Goal: Task Accomplishment & Management: Use online tool/utility

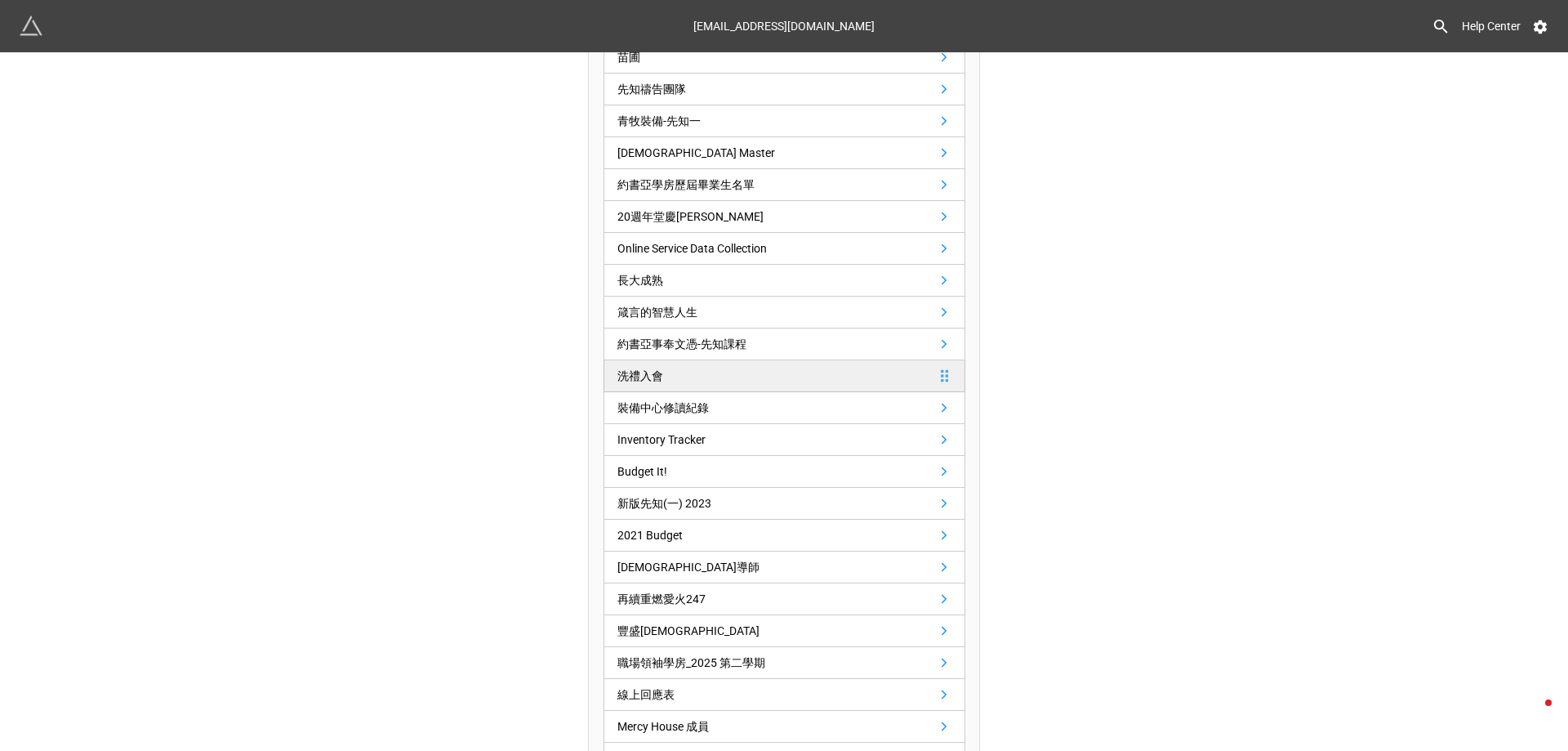
click at [732, 372] on link "洗禮入會" at bounding box center [784, 376] width 361 height 32
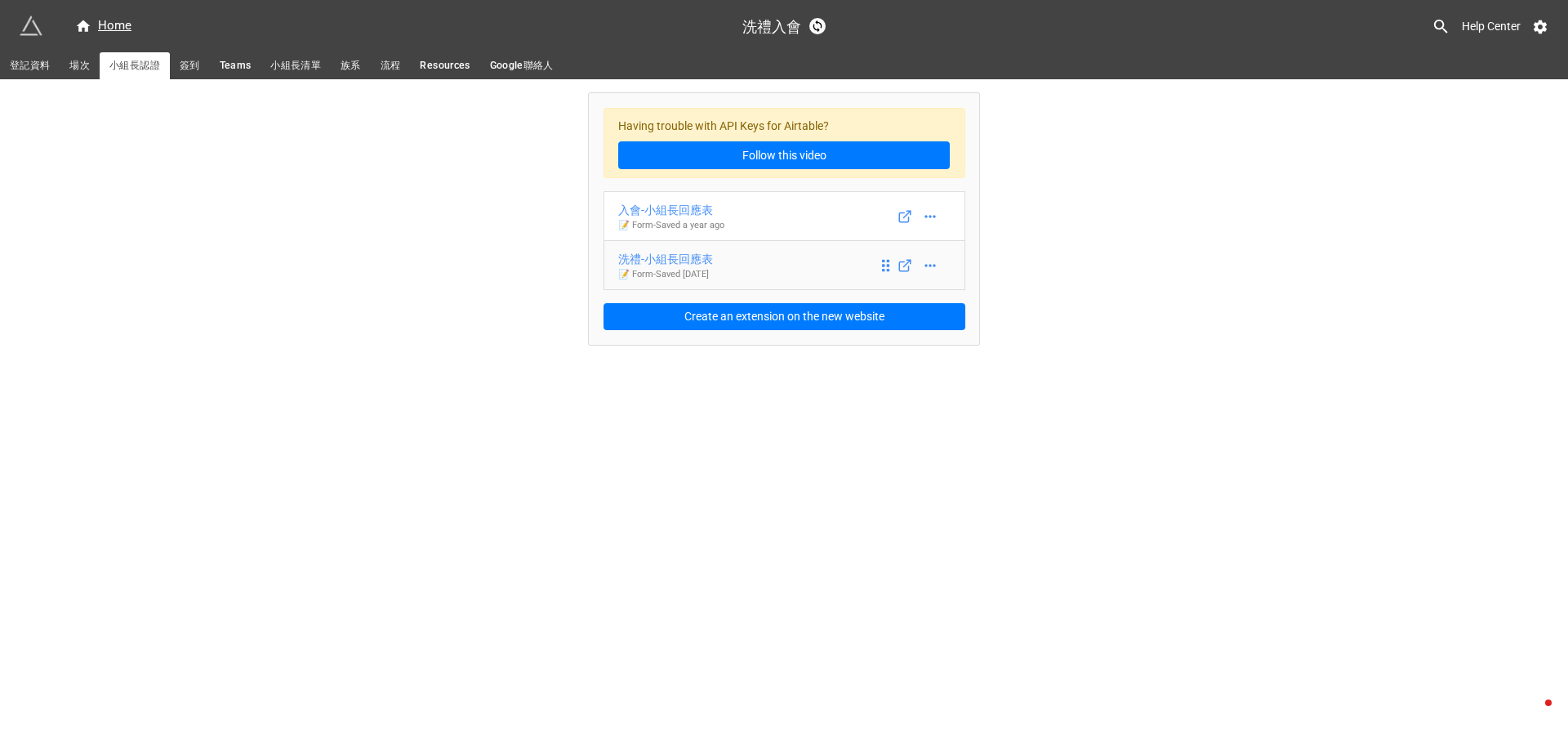
click at [681, 261] on div "洗禮-小組長回應表" at bounding box center [665, 259] width 94 height 18
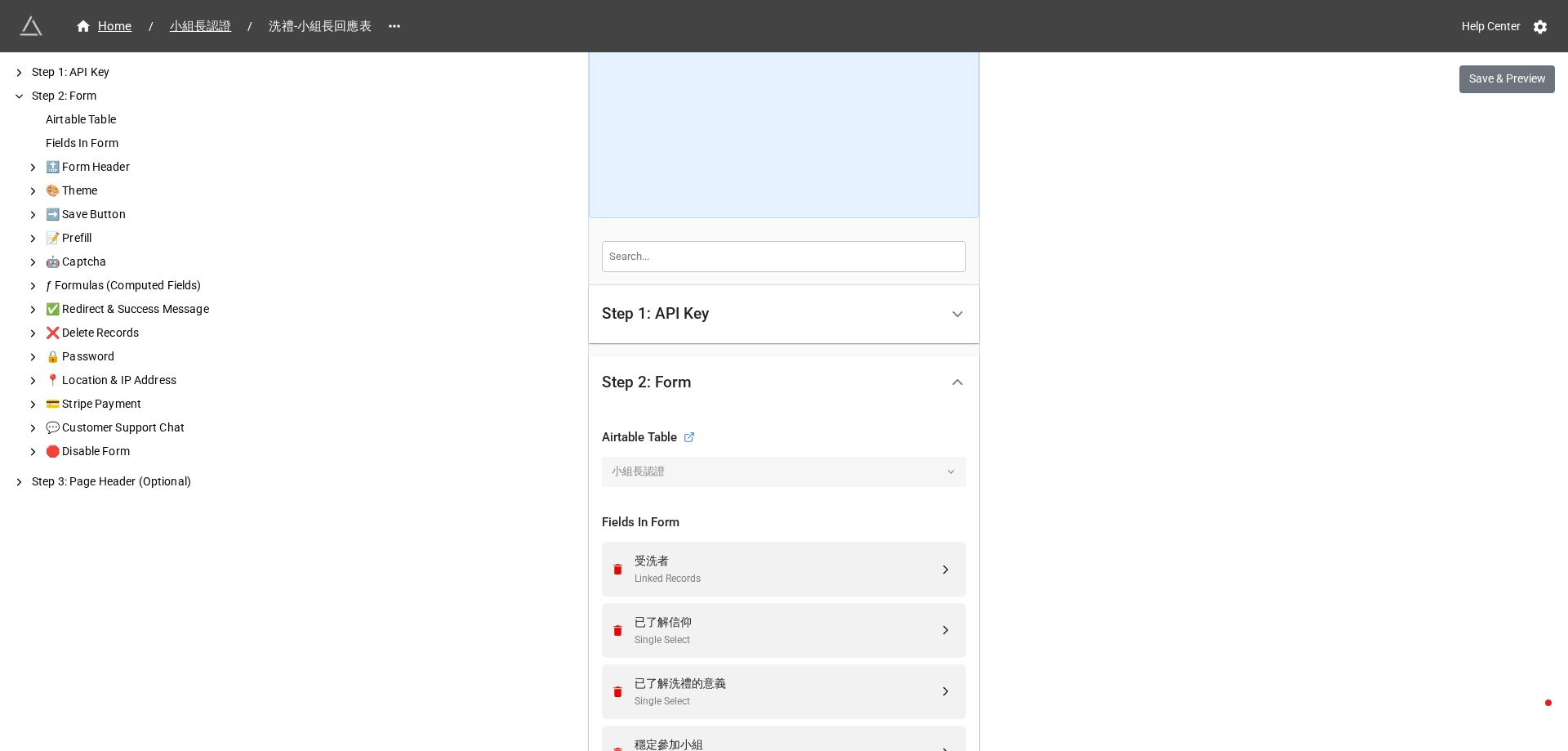
scroll to position [164, 0]
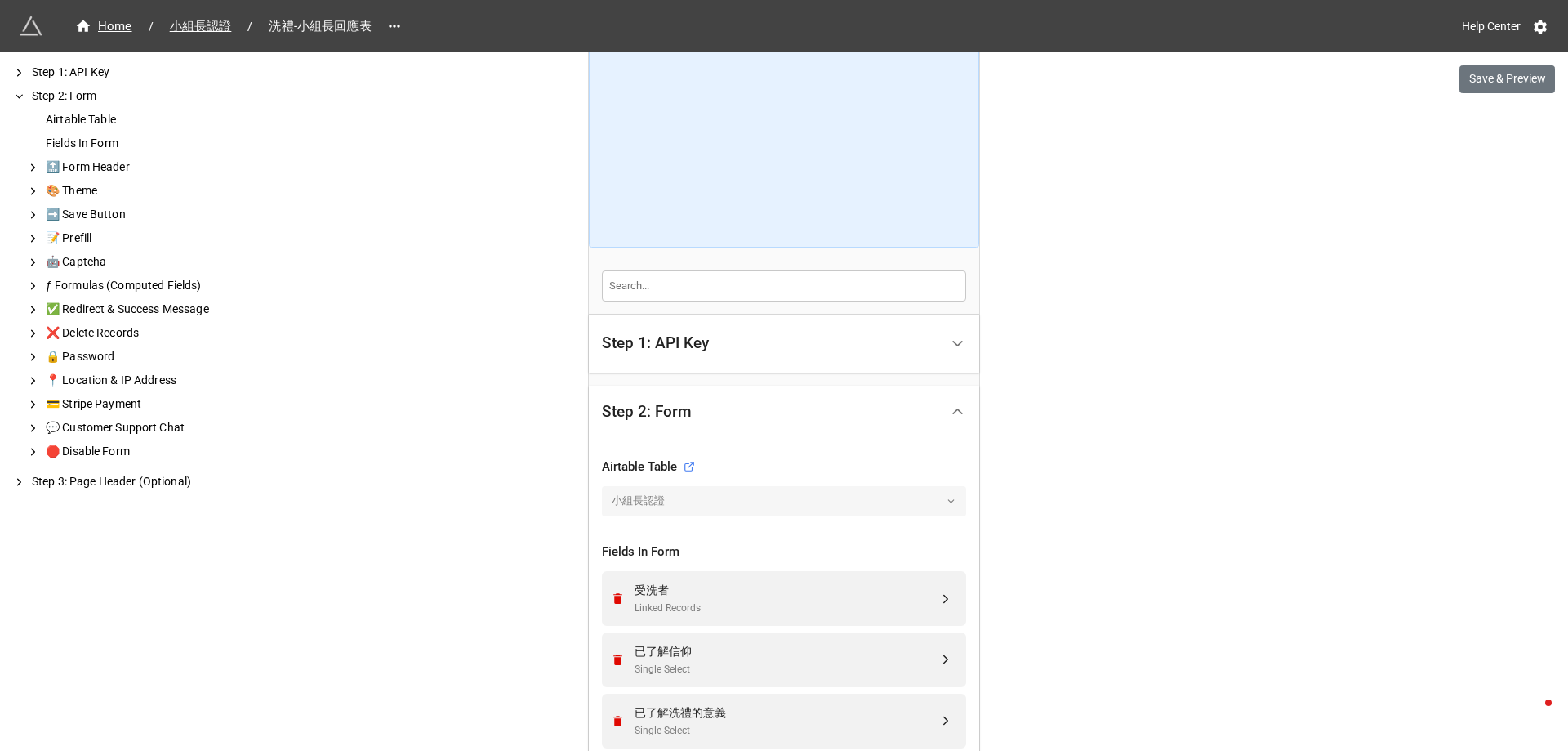
click at [682, 344] on div "Step 1: API Key" at bounding box center [655, 343] width 107 height 16
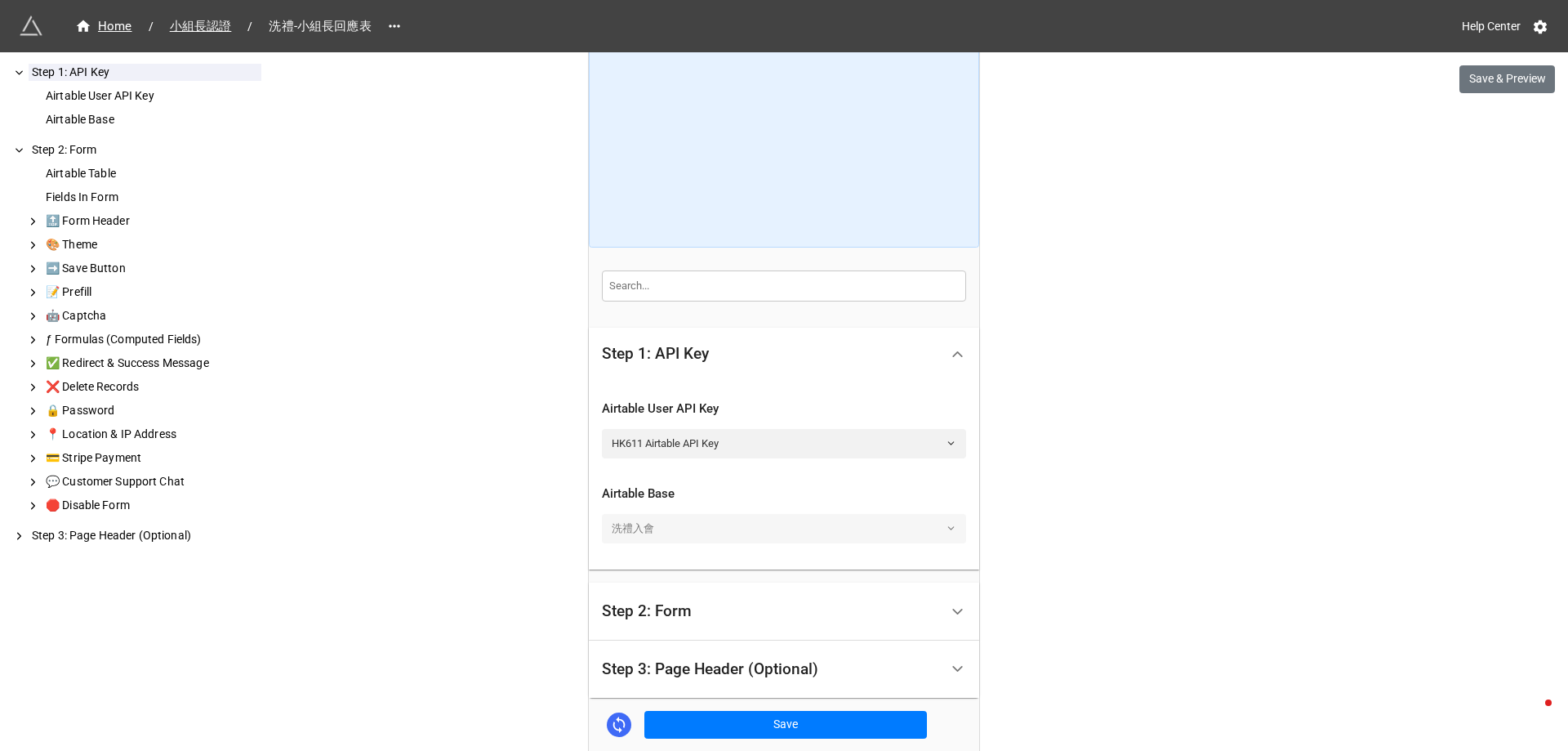
click at [536, 450] on div "We have released a newer version of this extension with many improvements! It's…" at bounding box center [784, 351] width 1568 height 1029
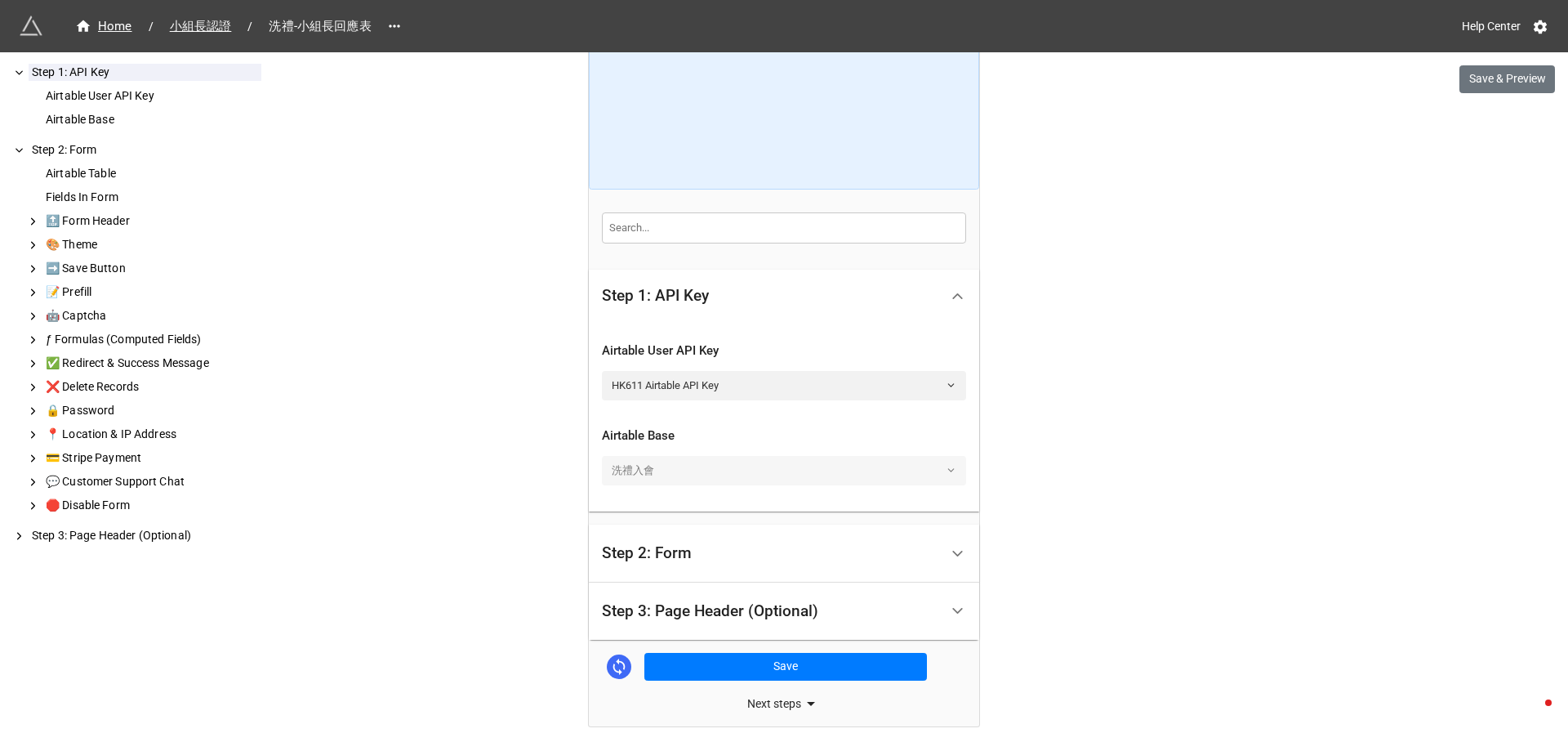
scroll to position [278, 0]
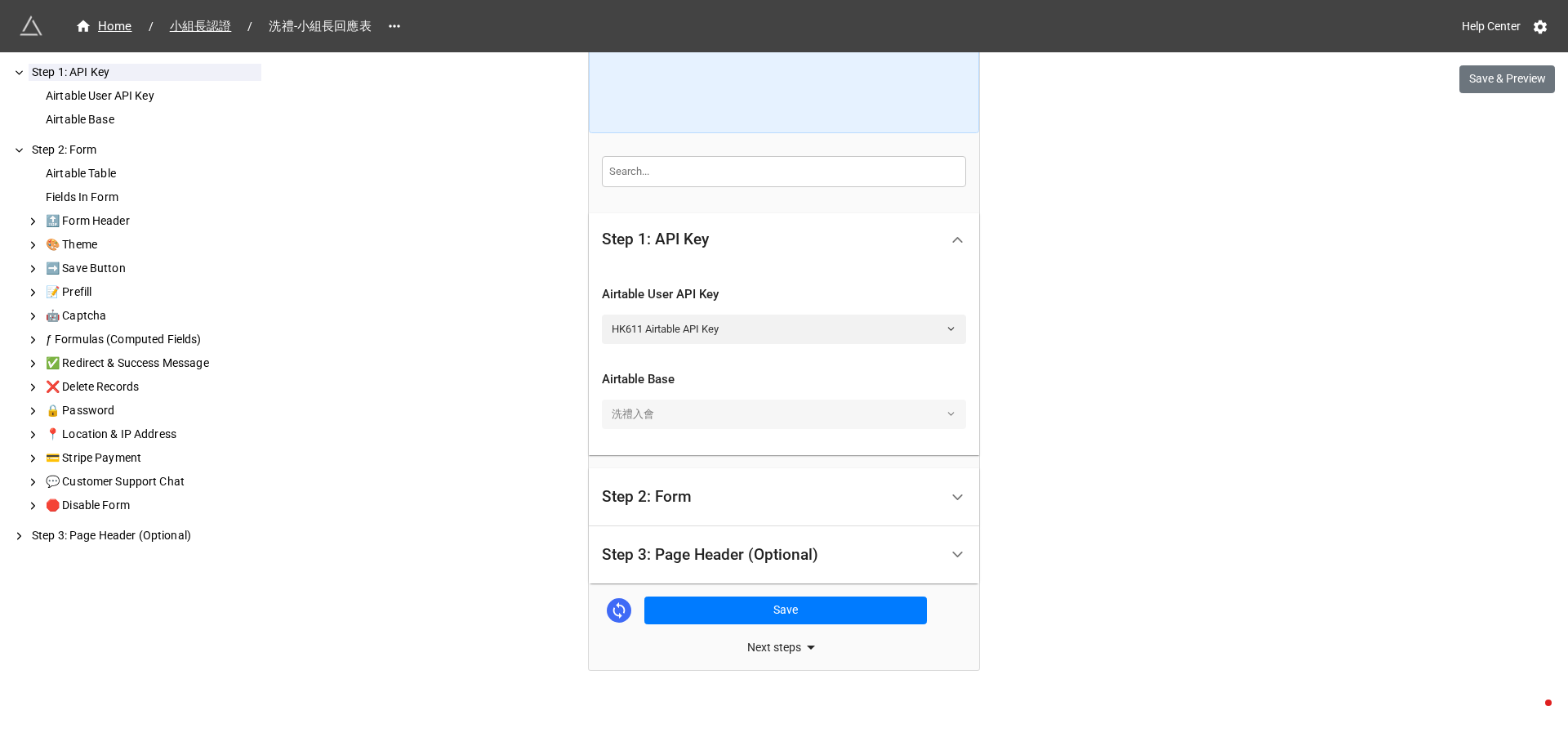
click at [684, 496] on div "Step 2: Form" at bounding box center [646, 496] width 90 height 16
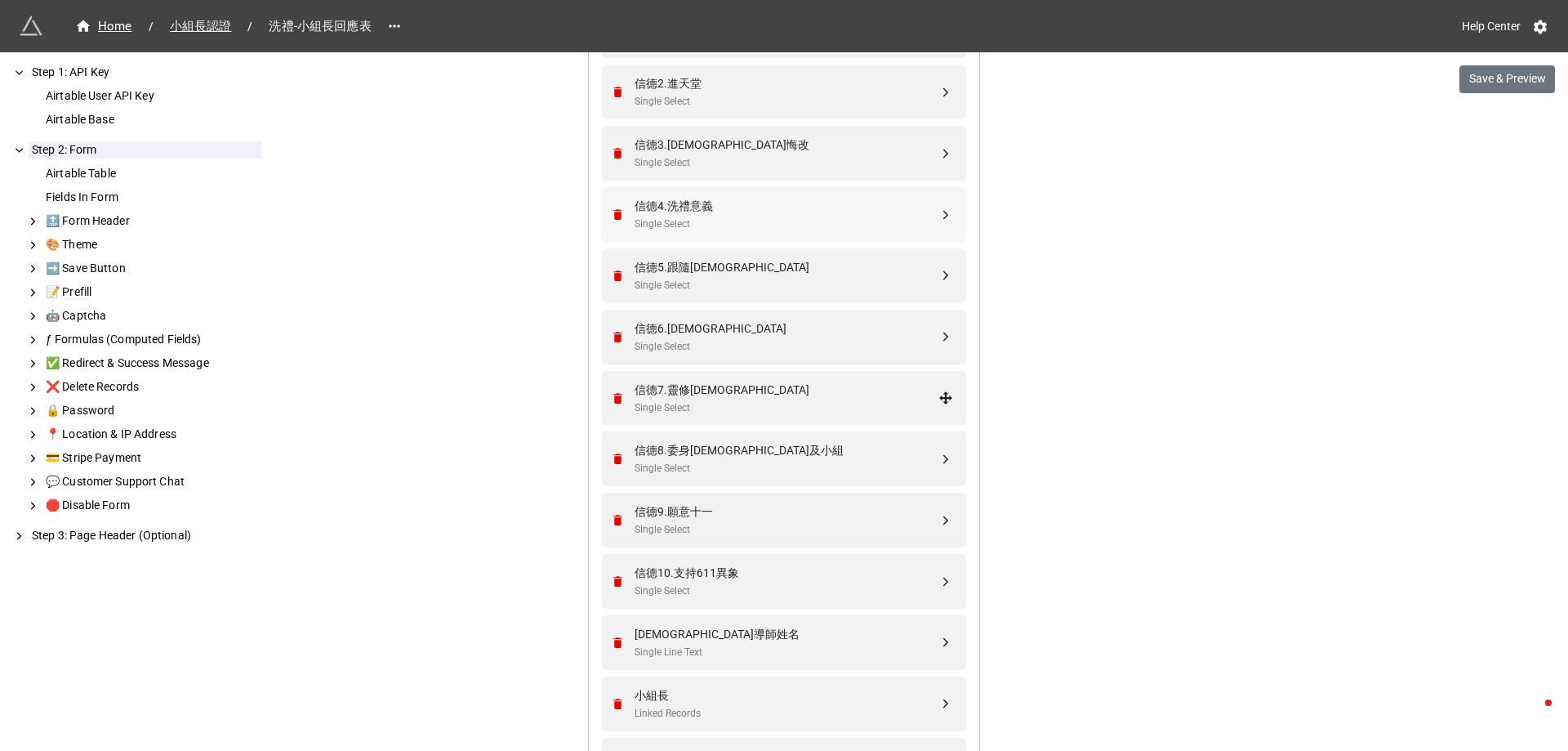
scroll to position [1013, 0]
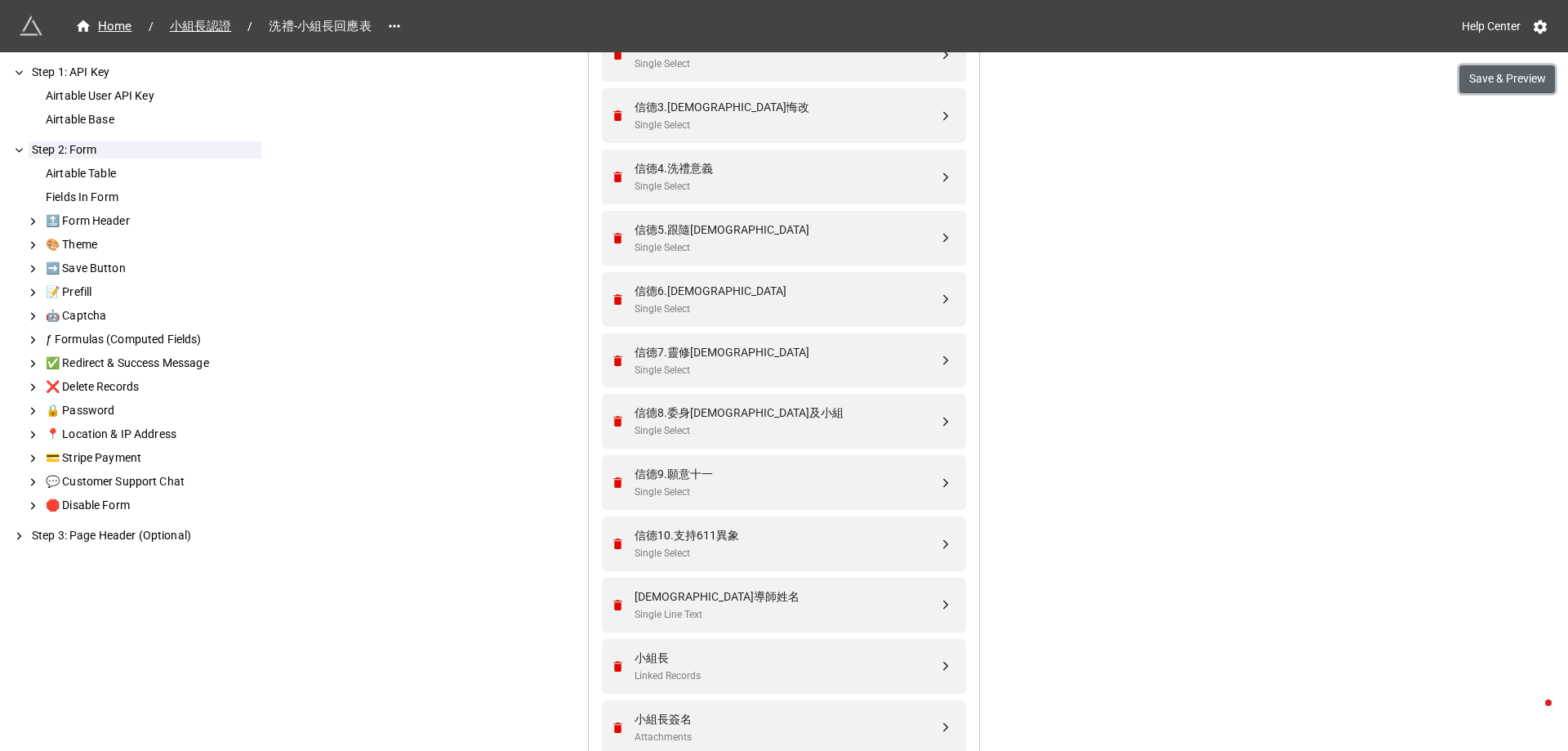
click at [1492, 85] on button "Save & Preview" at bounding box center [1506, 80] width 95 height 28
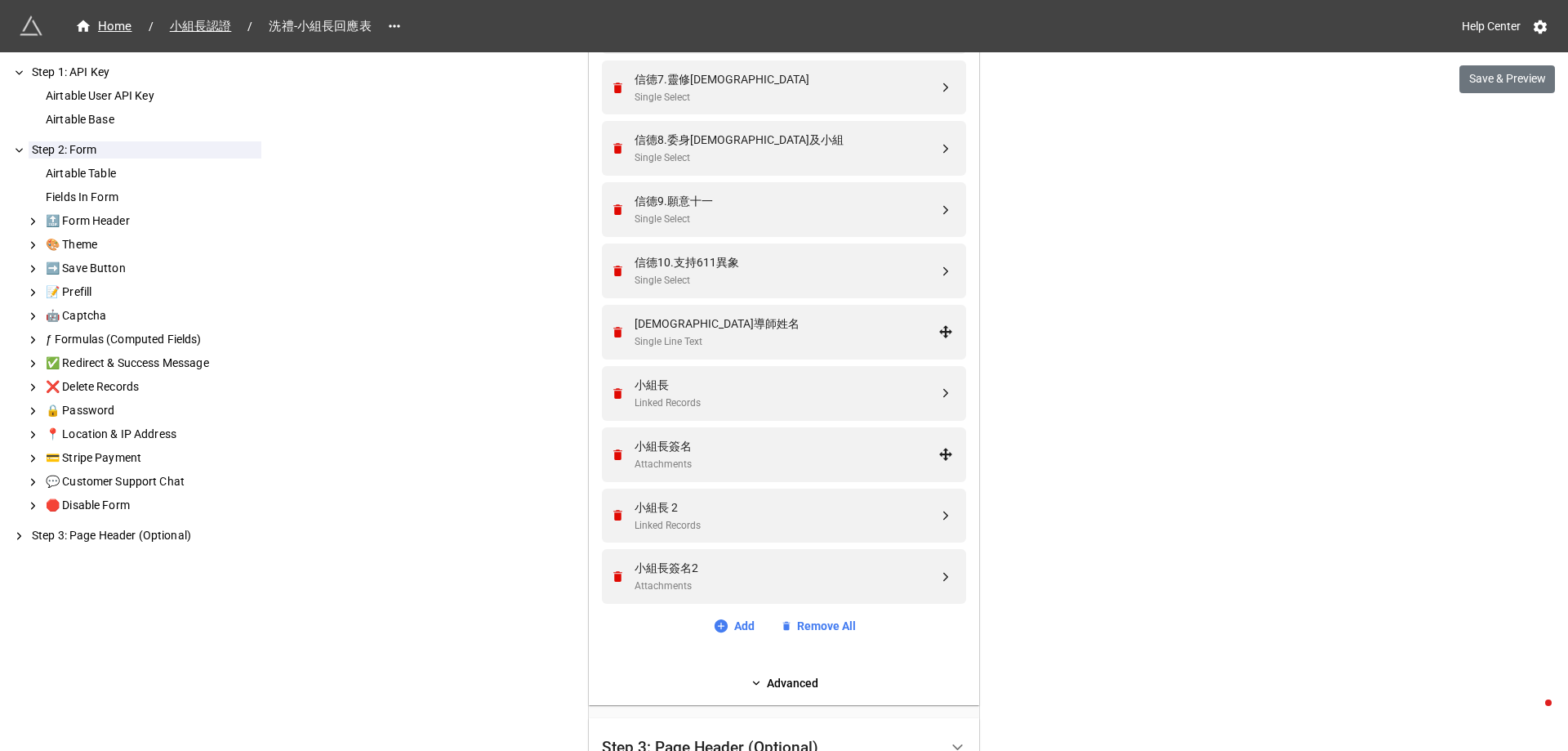
scroll to position [1666, 0]
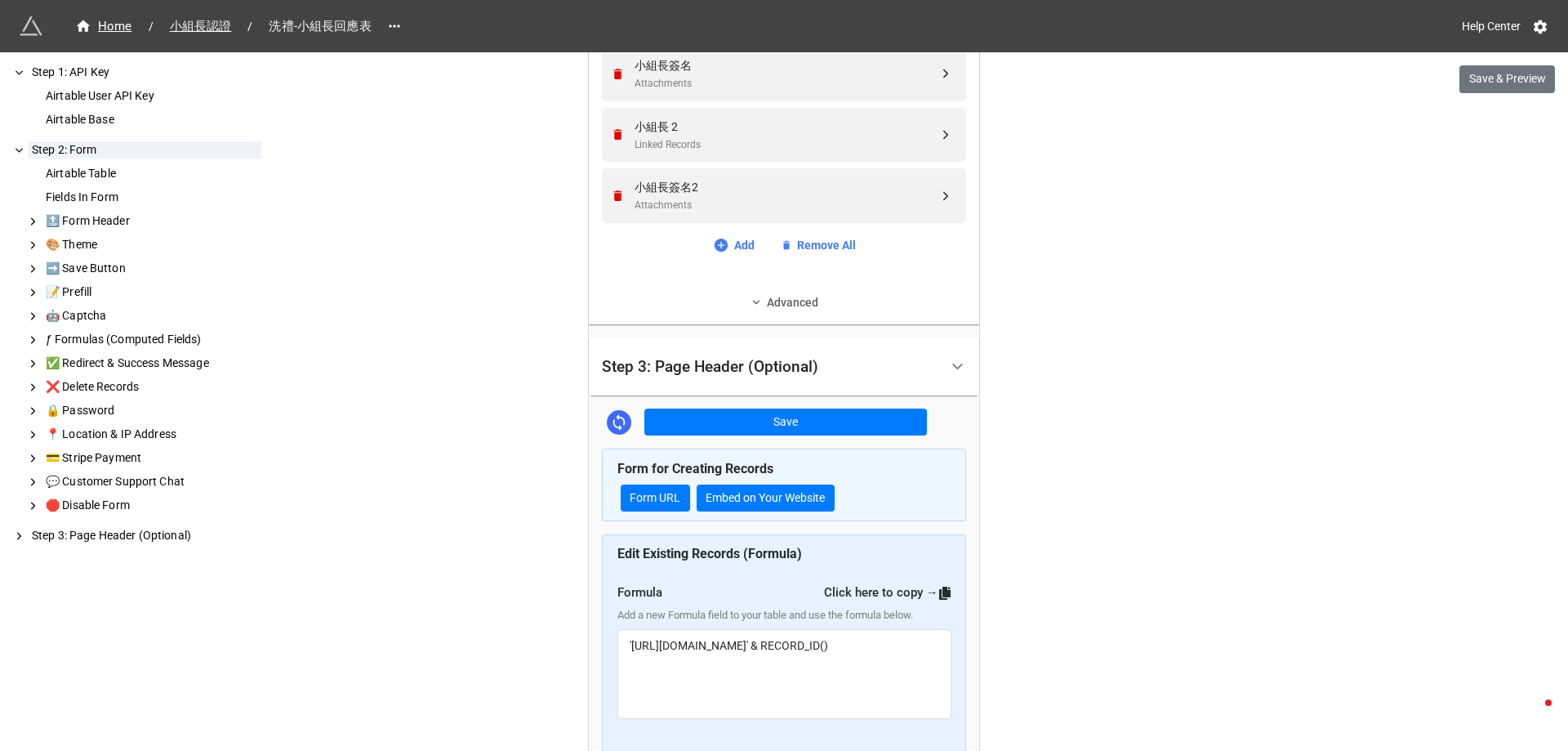
click at [769, 297] on link "Advanced" at bounding box center [784, 302] width 364 height 18
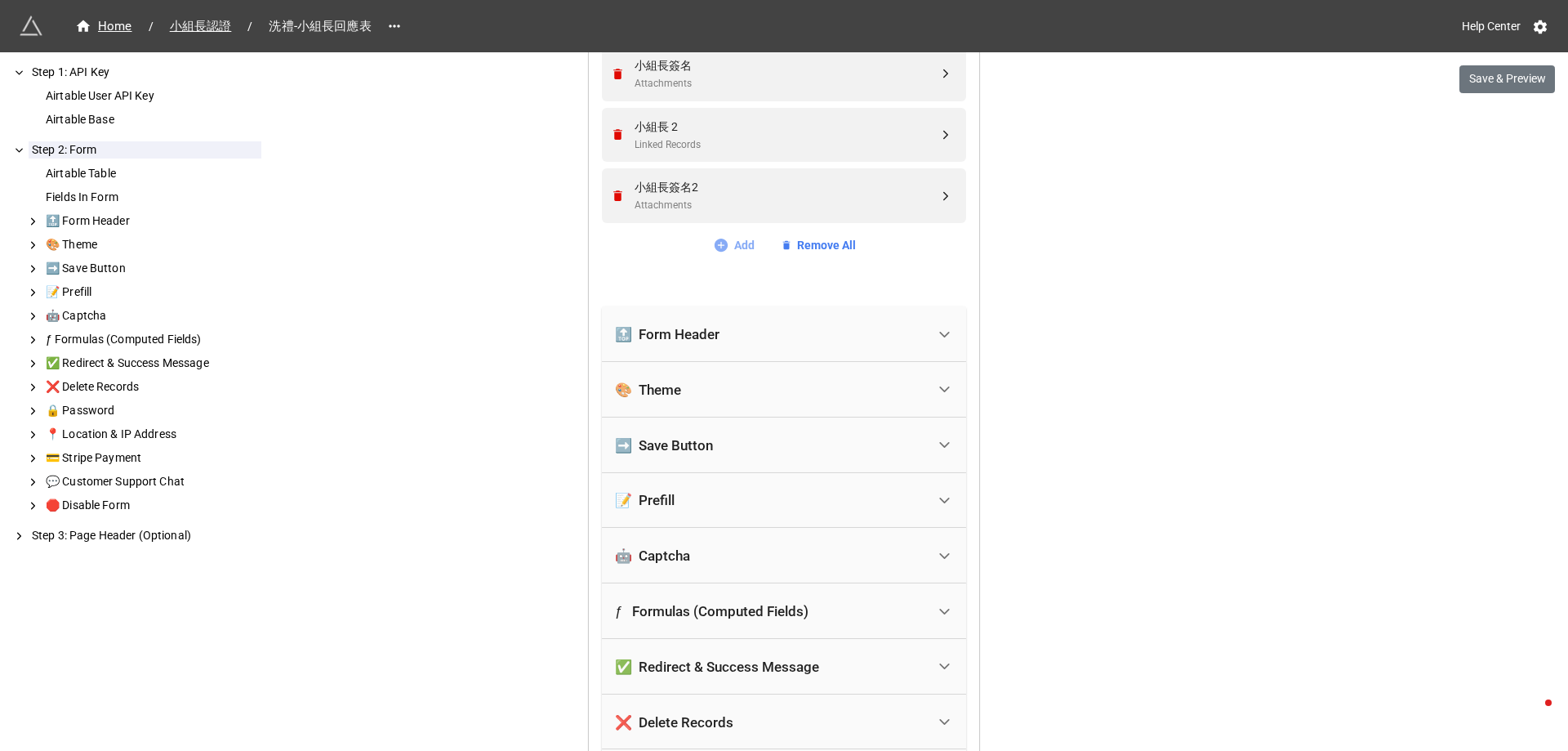
click at [738, 245] on link "Add" at bounding box center [733, 245] width 42 height 18
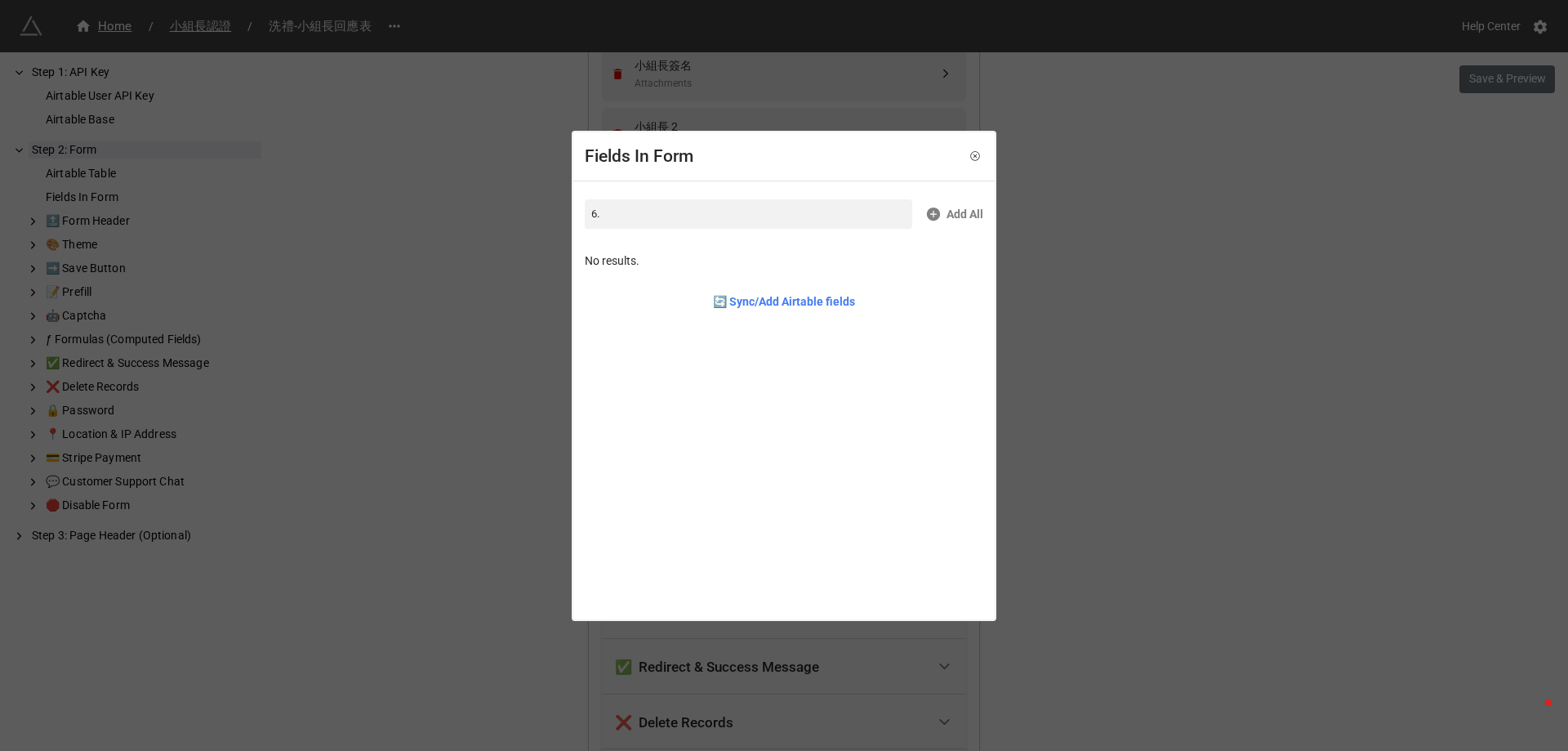
type input "6"
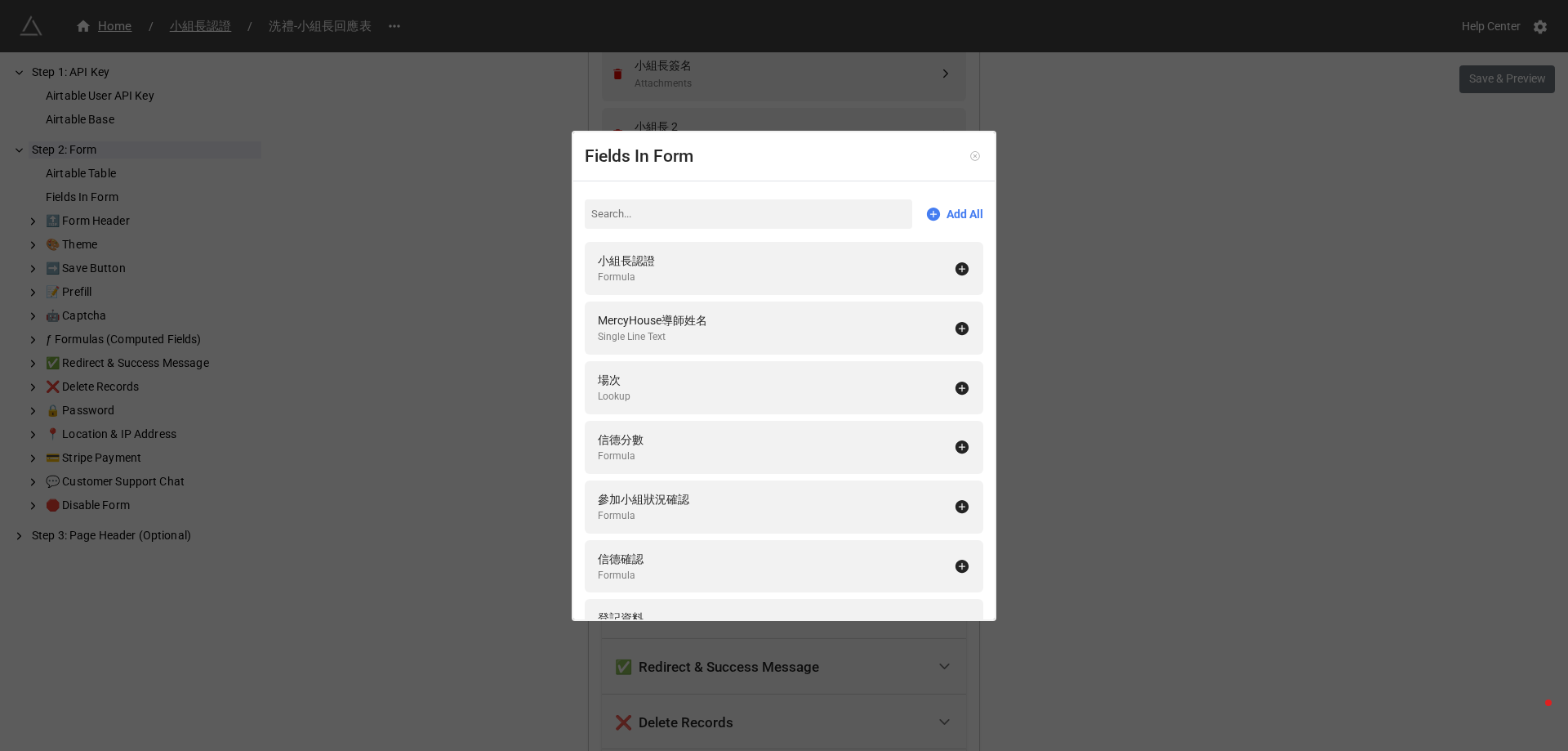
click at [969, 151] on icon at bounding box center [975, 156] width 11 height 12
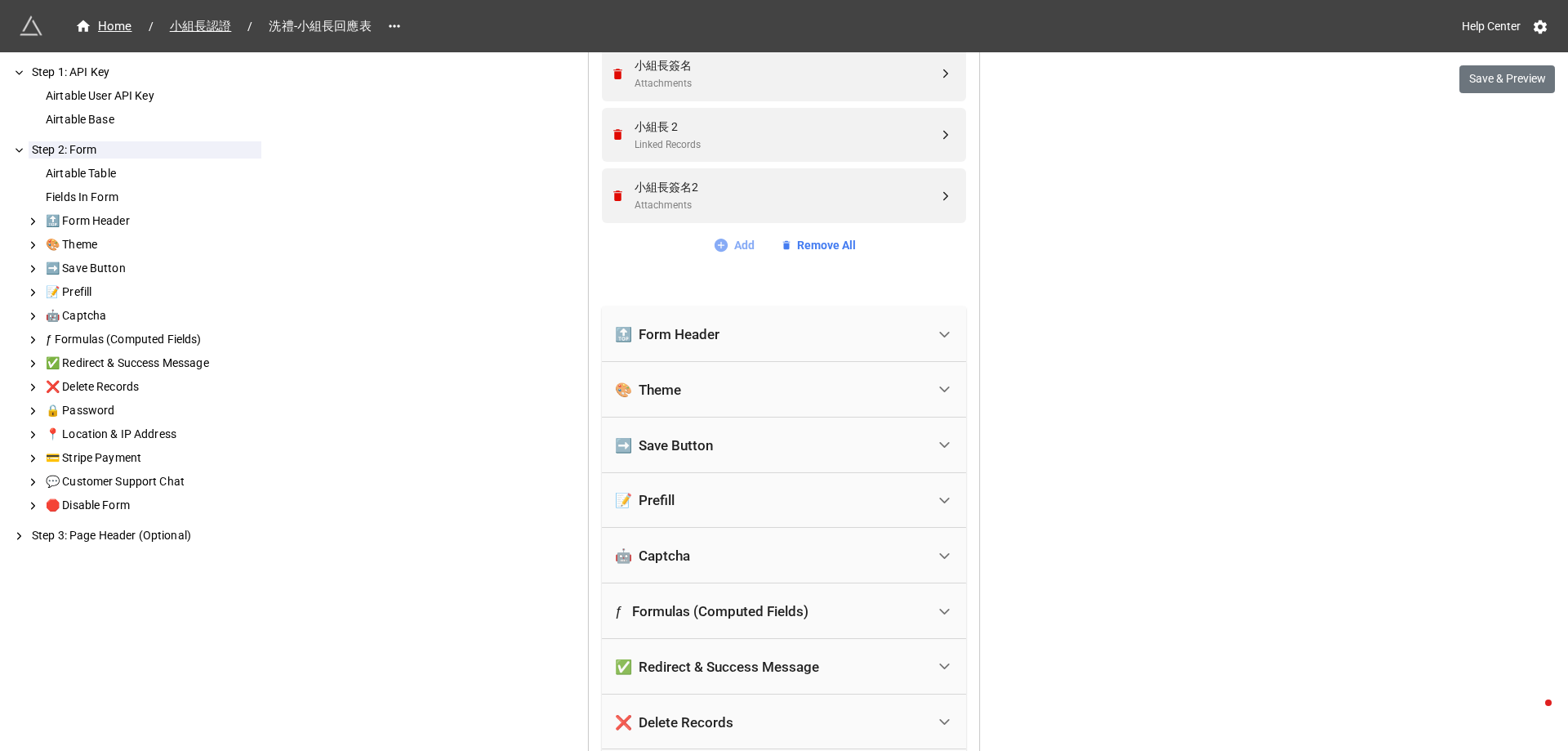
click at [740, 242] on link "Add" at bounding box center [733, 245] width 42 height 18
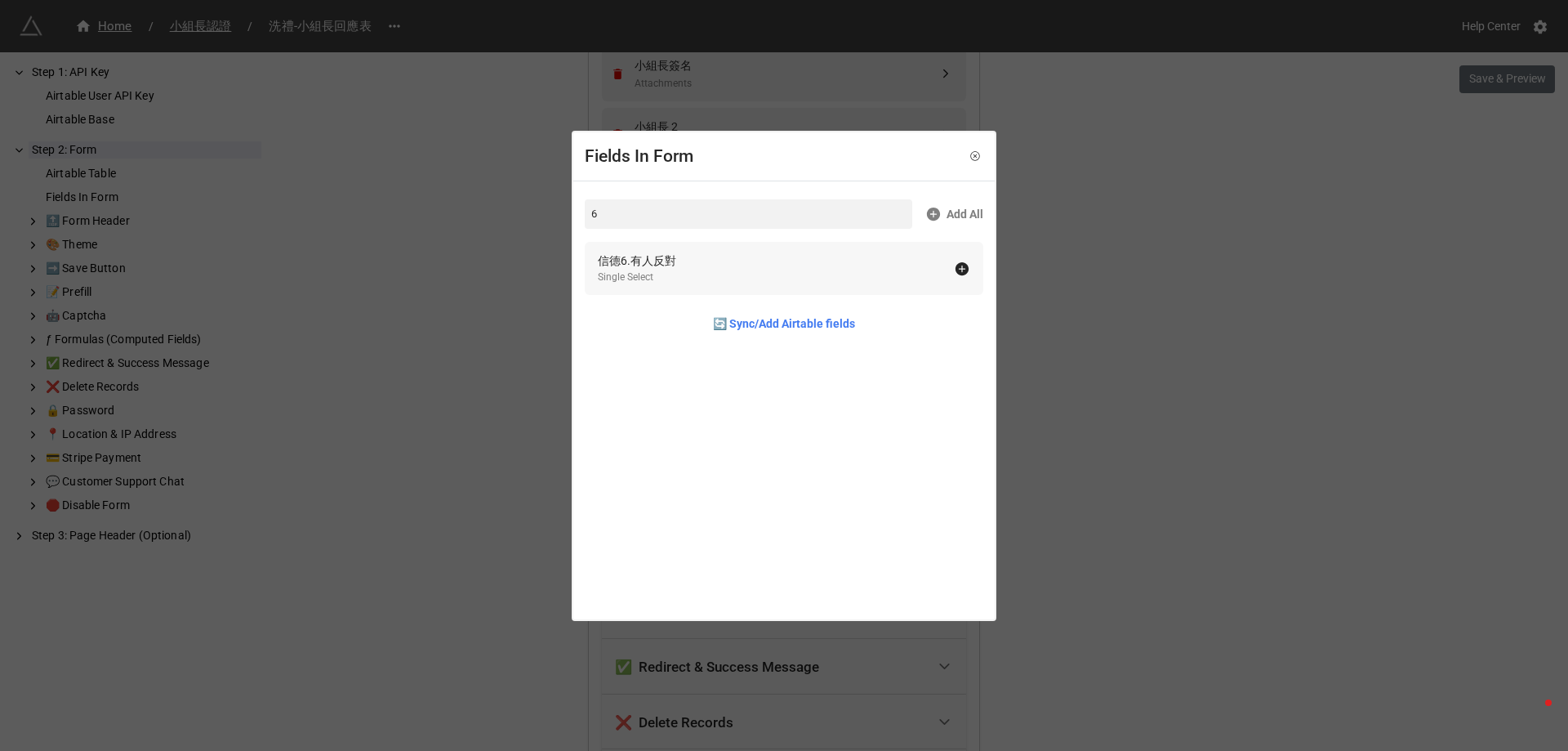
type input "6"
click at [737, 255] on div "信德6.有人反對 Single Select" at bounding box center [775, 268] width 356 height 34
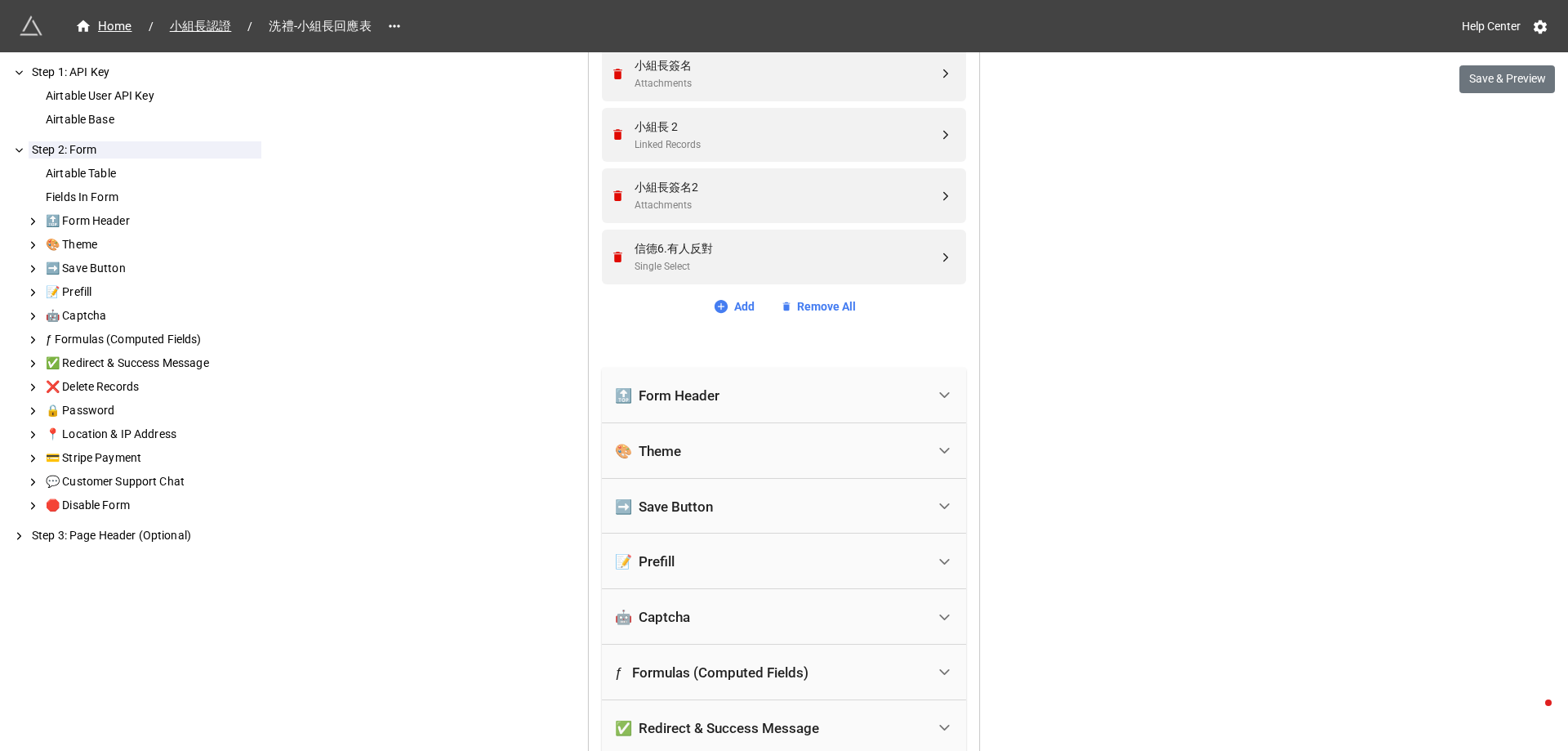
click at [1082, 345] on div "We have released a newer version of this extension with many improvements! It's…" at bounding box center [784, 40] width 1568 height 3413
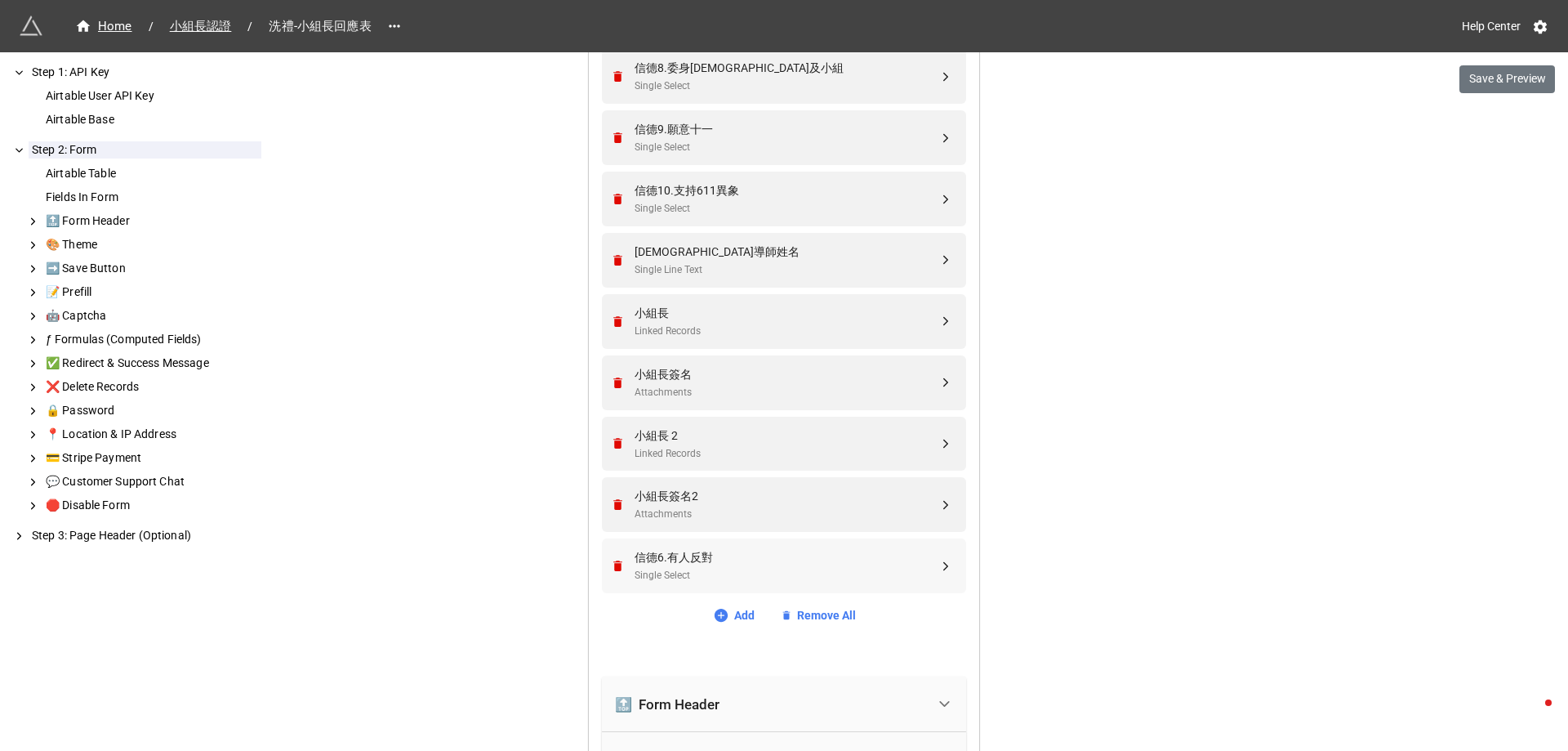
scroll to position [1339, 0]
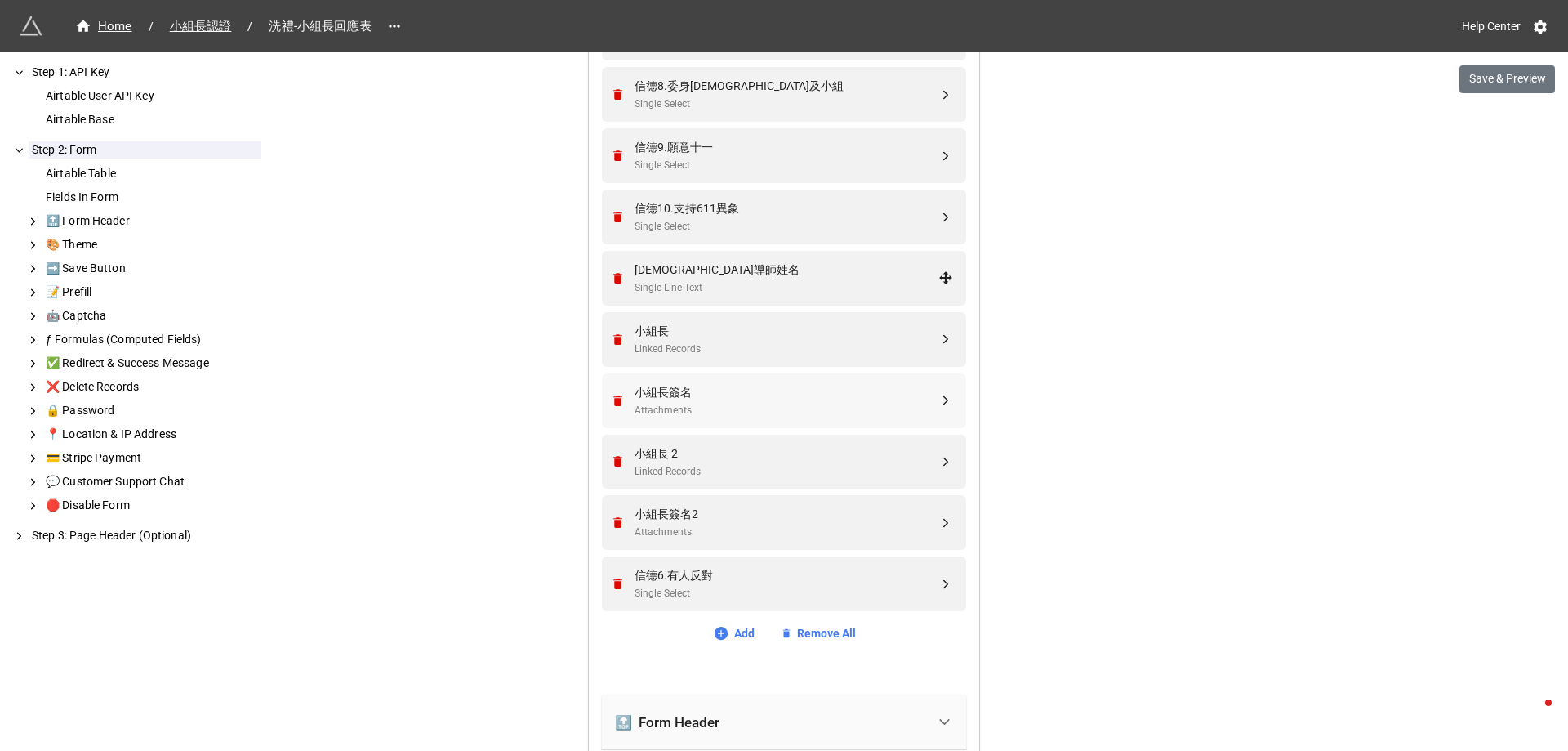
drag, startPoint x: 655, startPoint y: 588, endPoint x: 646, endPoint y: 412, distance: 176.2
click at [644, 299] on div "受洗者 Linked Records 已了解信仰 Single Select 已了解洗禮的意義 Single Select 穩定參加小組 Single Sel…" at bounding box center [784, 6] width 364 height 1223
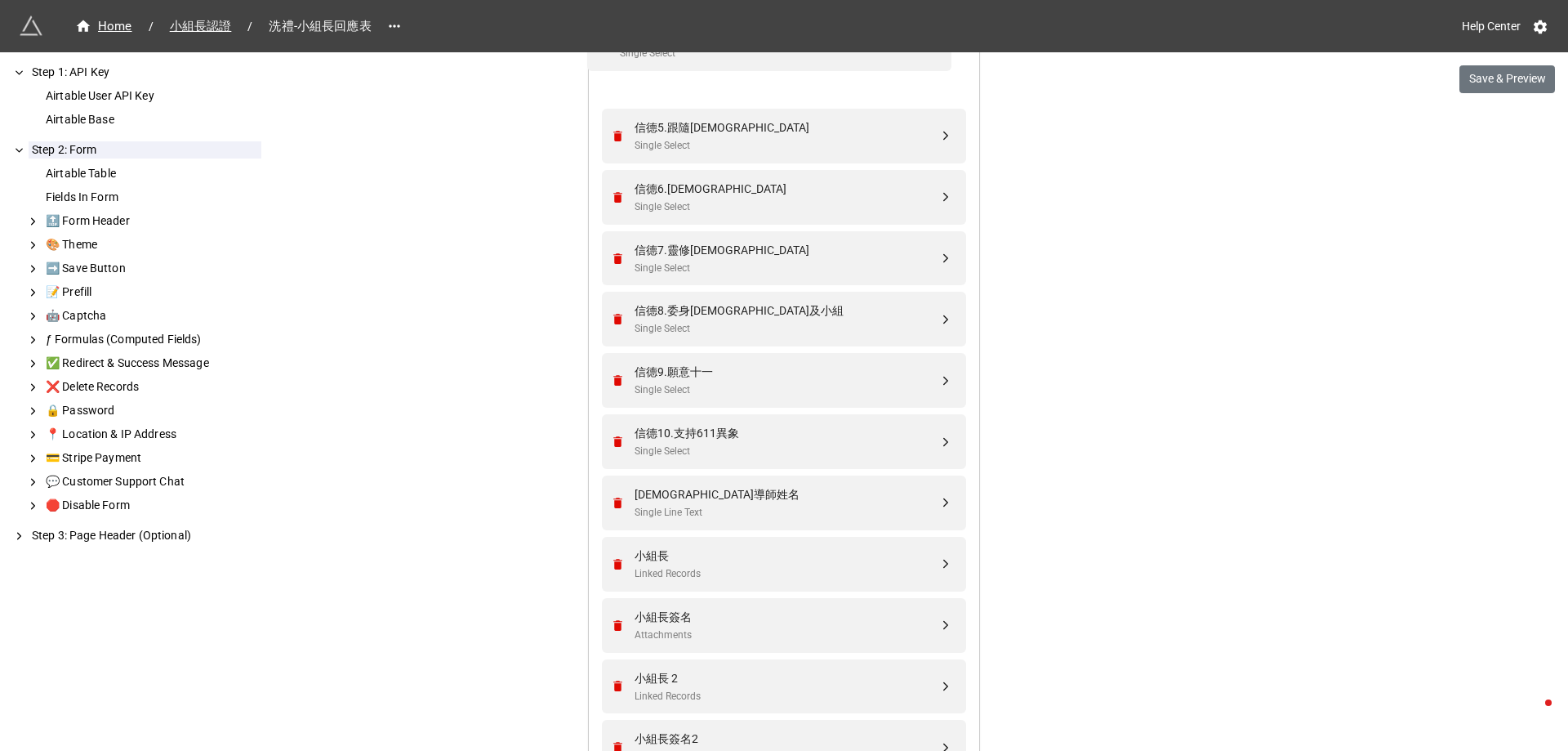
scroll to position [1173, 0]
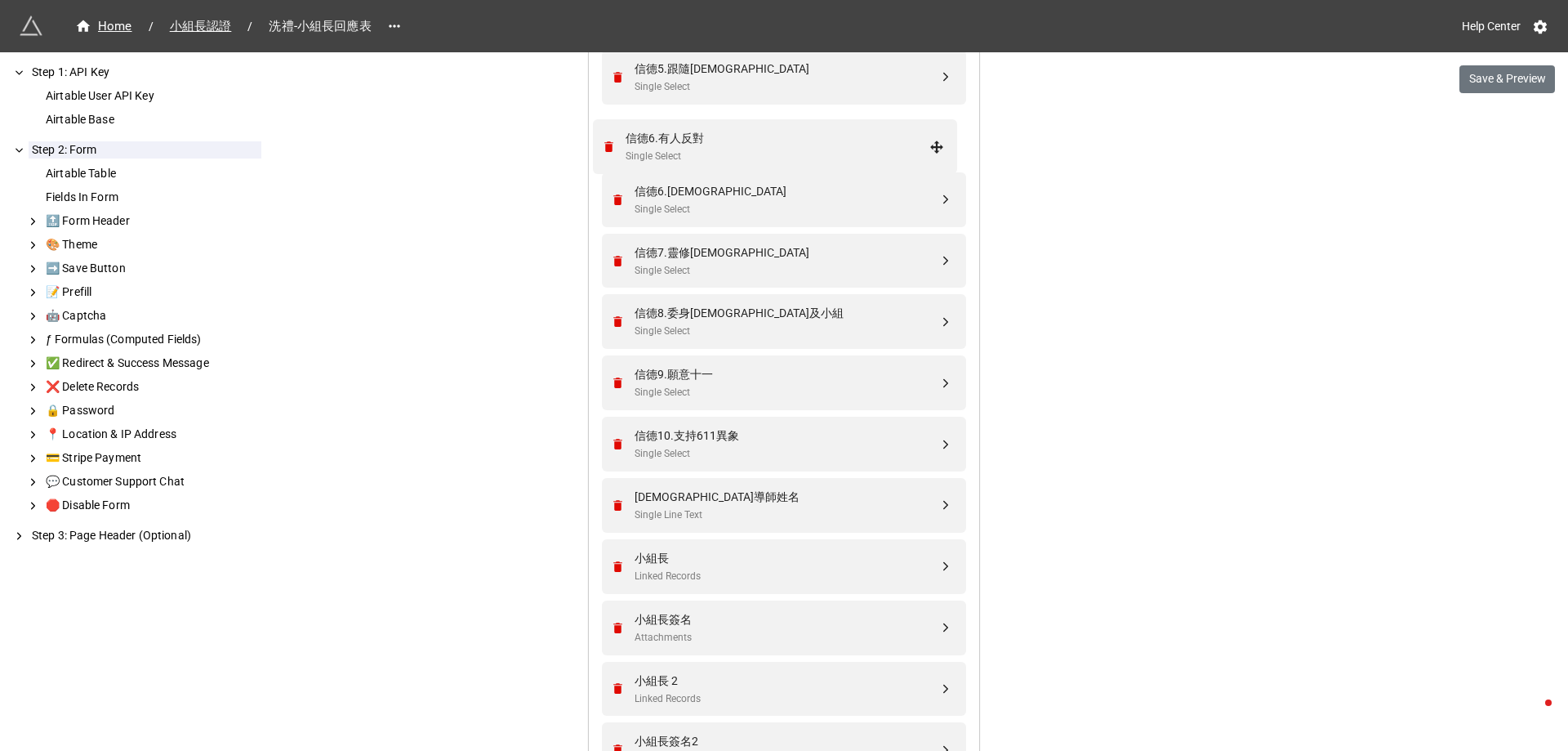
drag, startPoint x: 938, startPoint y: 582, endPoint x: 933, endPoint y: 144, distance: 438.0
click at [1046, 264] on div "We have released a newer version of this extension with many improvements! It's…" at bounding box center [784, 533] width 1568 height 3413
click at [729, 116] on div "信德6.有人反對 Single Select" at bounding box center [782, 138] width 343 height 55
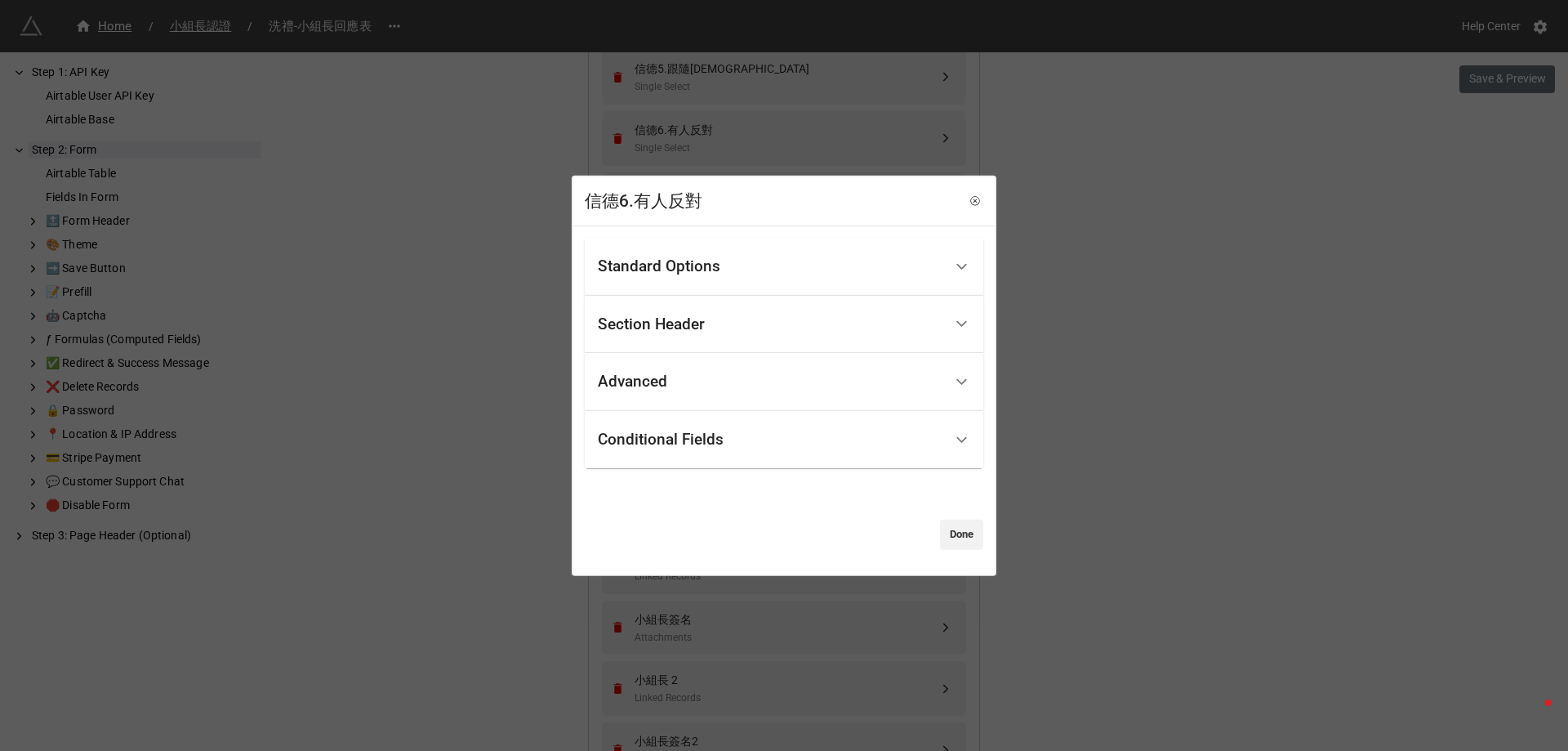
click at [676, 261] on div "Standard Options" at bounding box center [659, 266] width 122 height 16
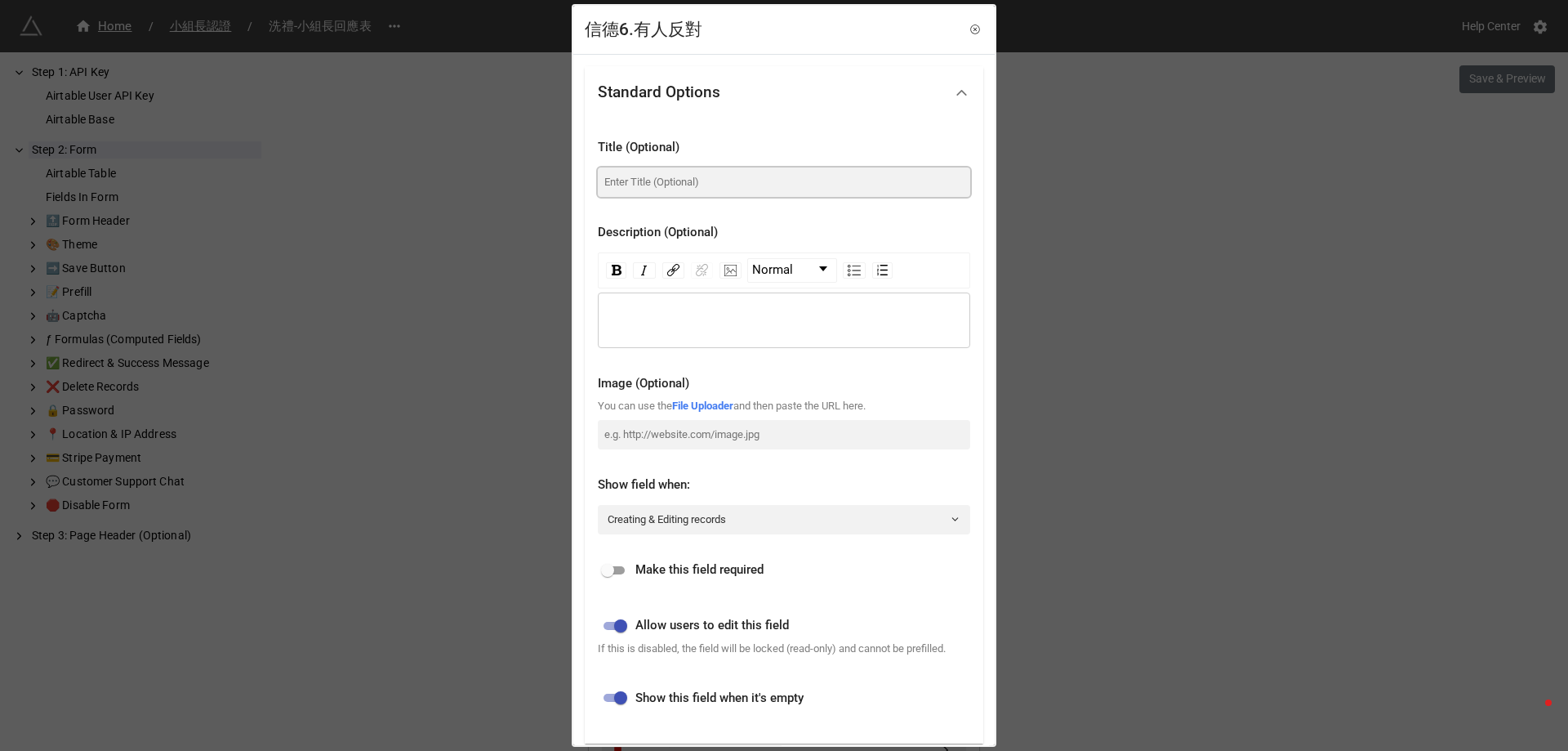
click at [761, 180] on input at bounding box center [784, 182] width 372 height 30
paste input "6.家中是否有人反對你信主？"
type input "6.家中是否有人反對你信主？"
click at [697, 314] on div "rdw-editor" at bounding box center [784, 320] width 356 height 18
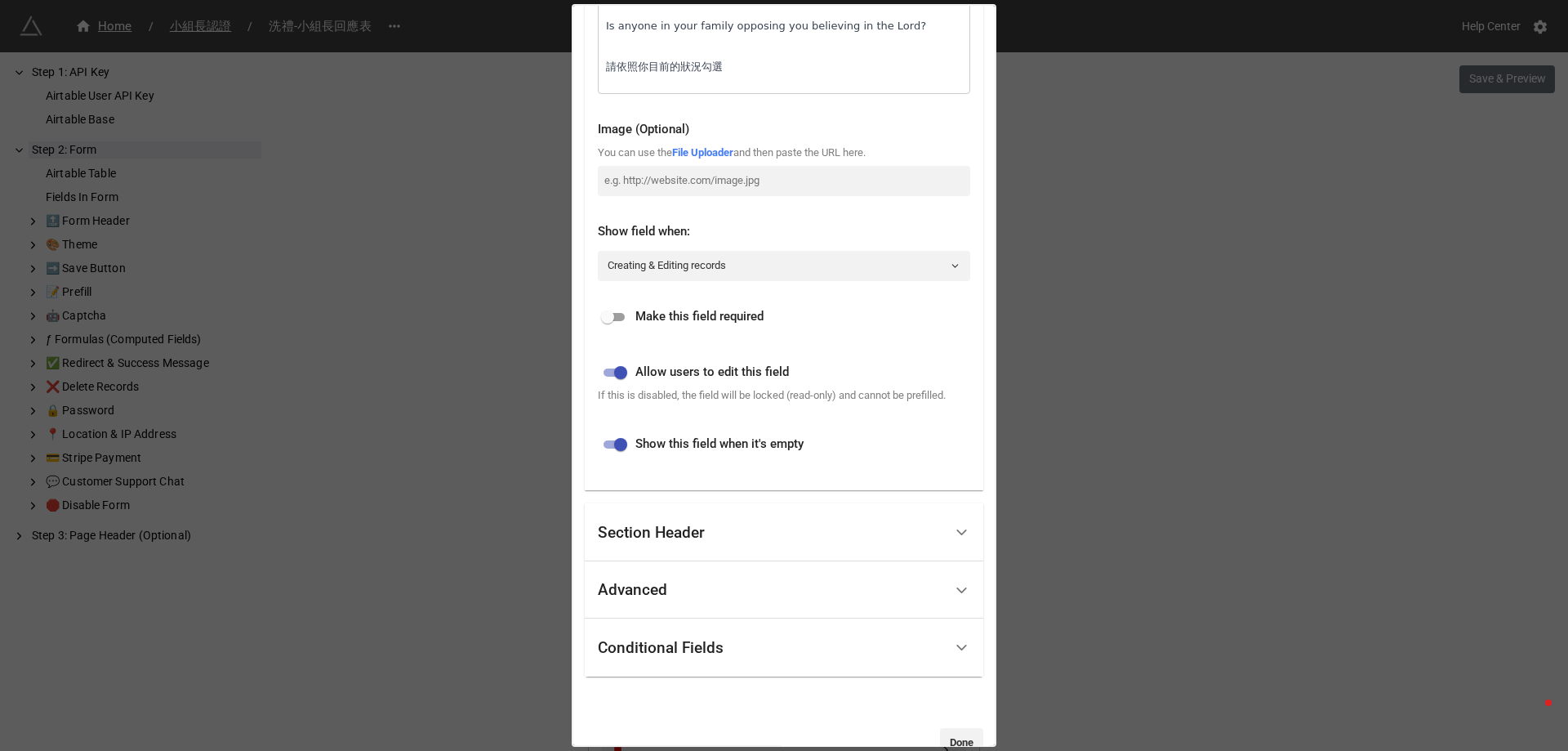
scroll to position [327, 0]
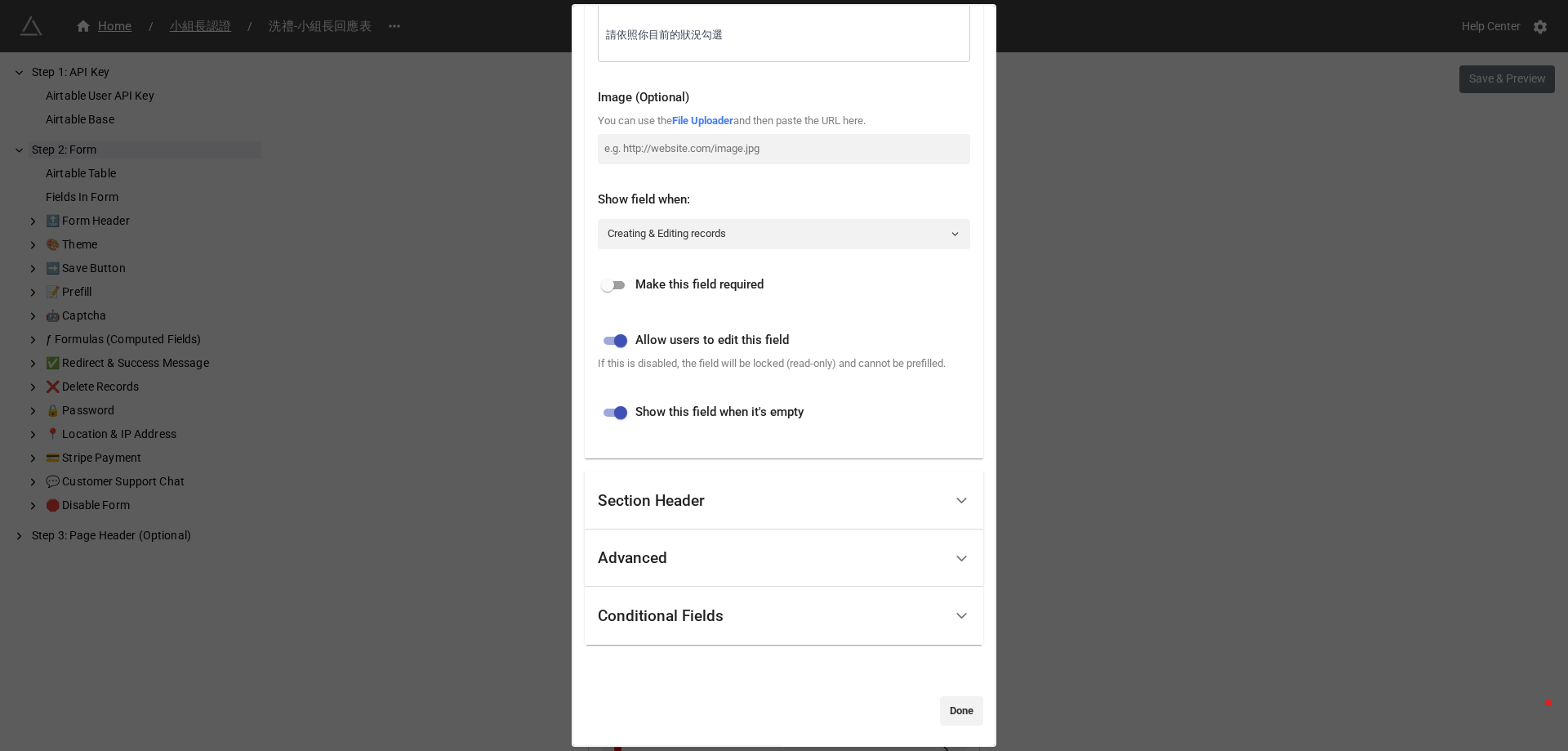
click at [611, 284] on input "checkbox" at bounding box center [608, 285] width 59 height 20
checkbox input "true"
click at [947, 718] on link "Done" at bounding box center [961, 711] width 44 height 30
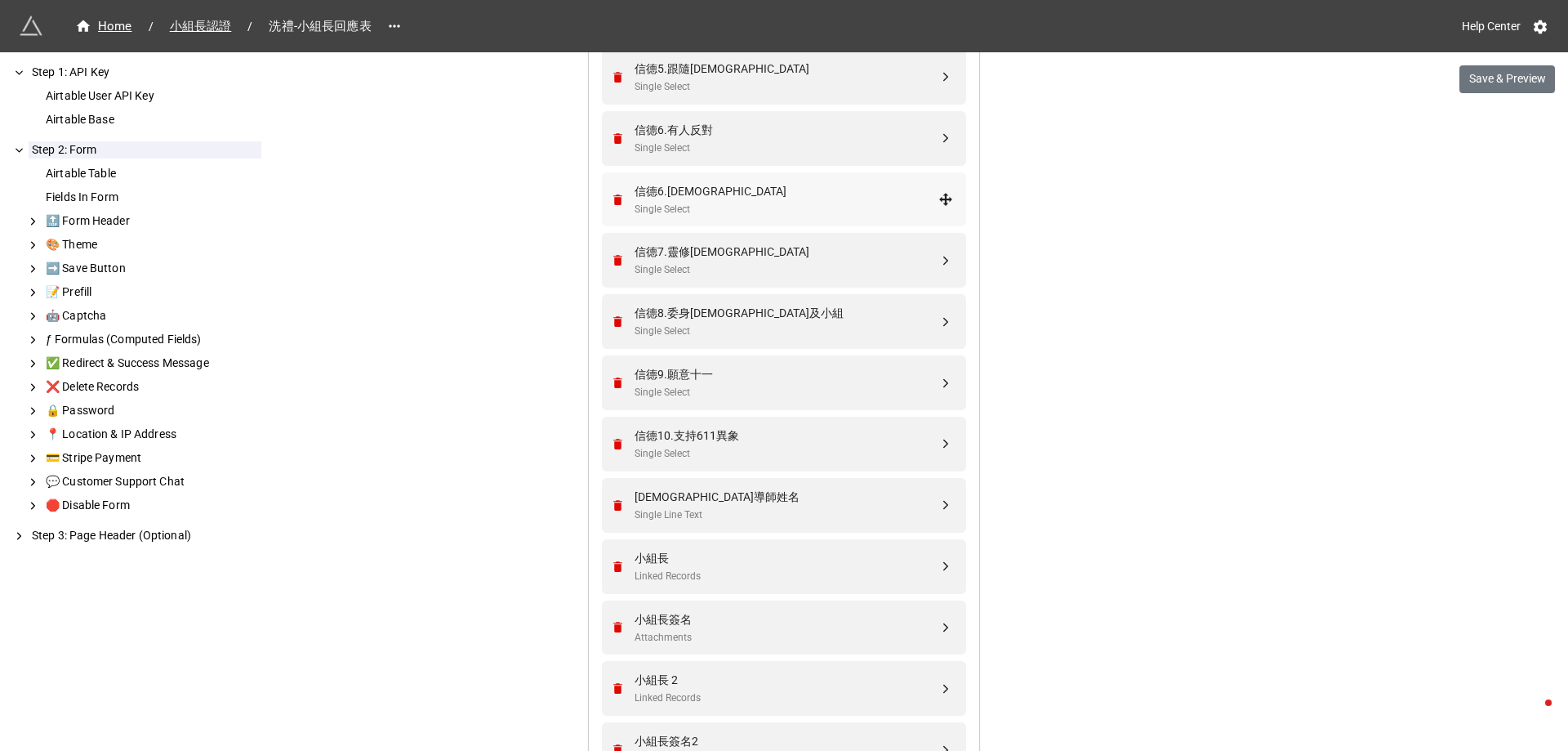
click at [763, 219] on div "信德6.聖經準則 Single Select" at bounding box center [782, 200] width 343 height 55
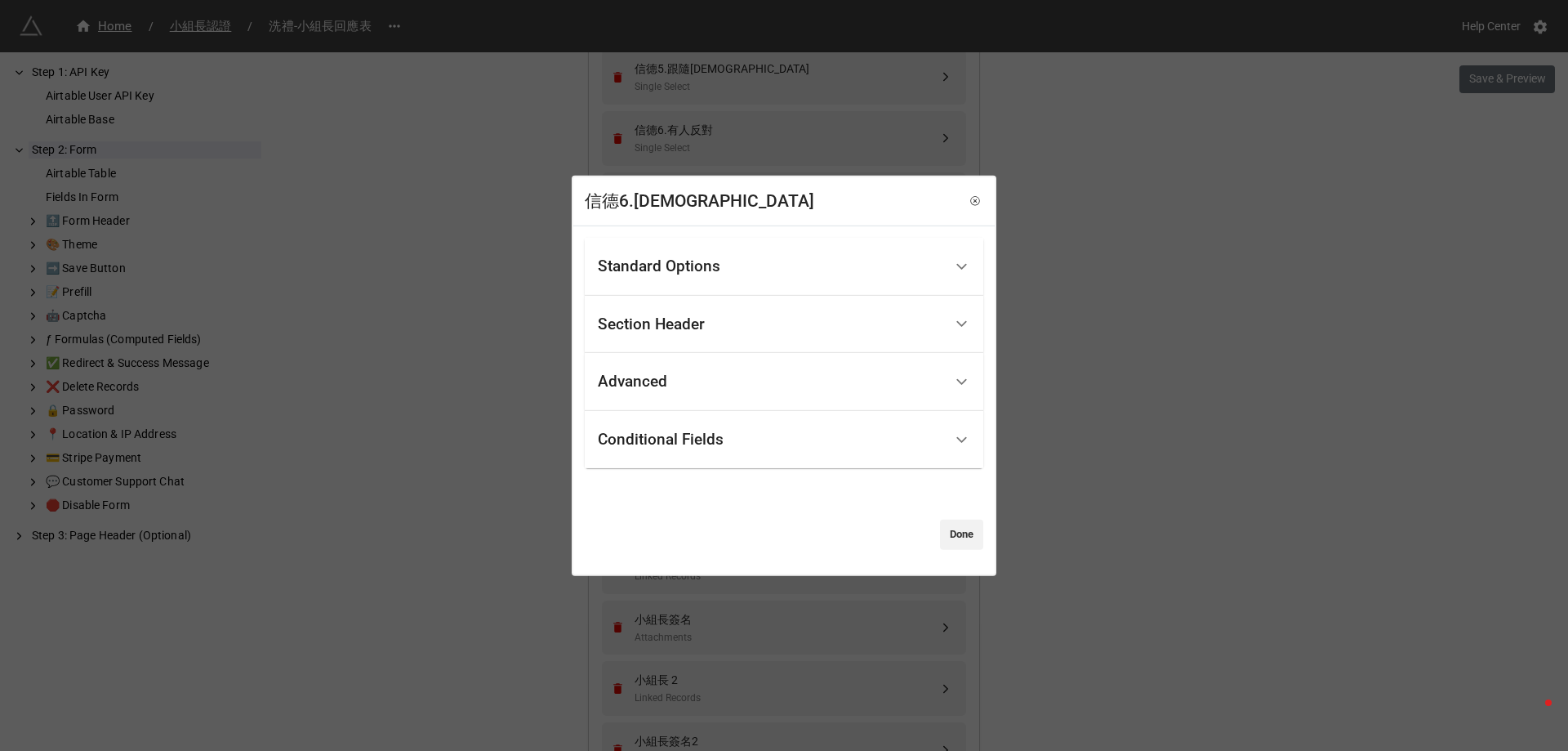
click at [758, 260] on div "Standard Options" at bounding box center [770, 266] width 345 height 39
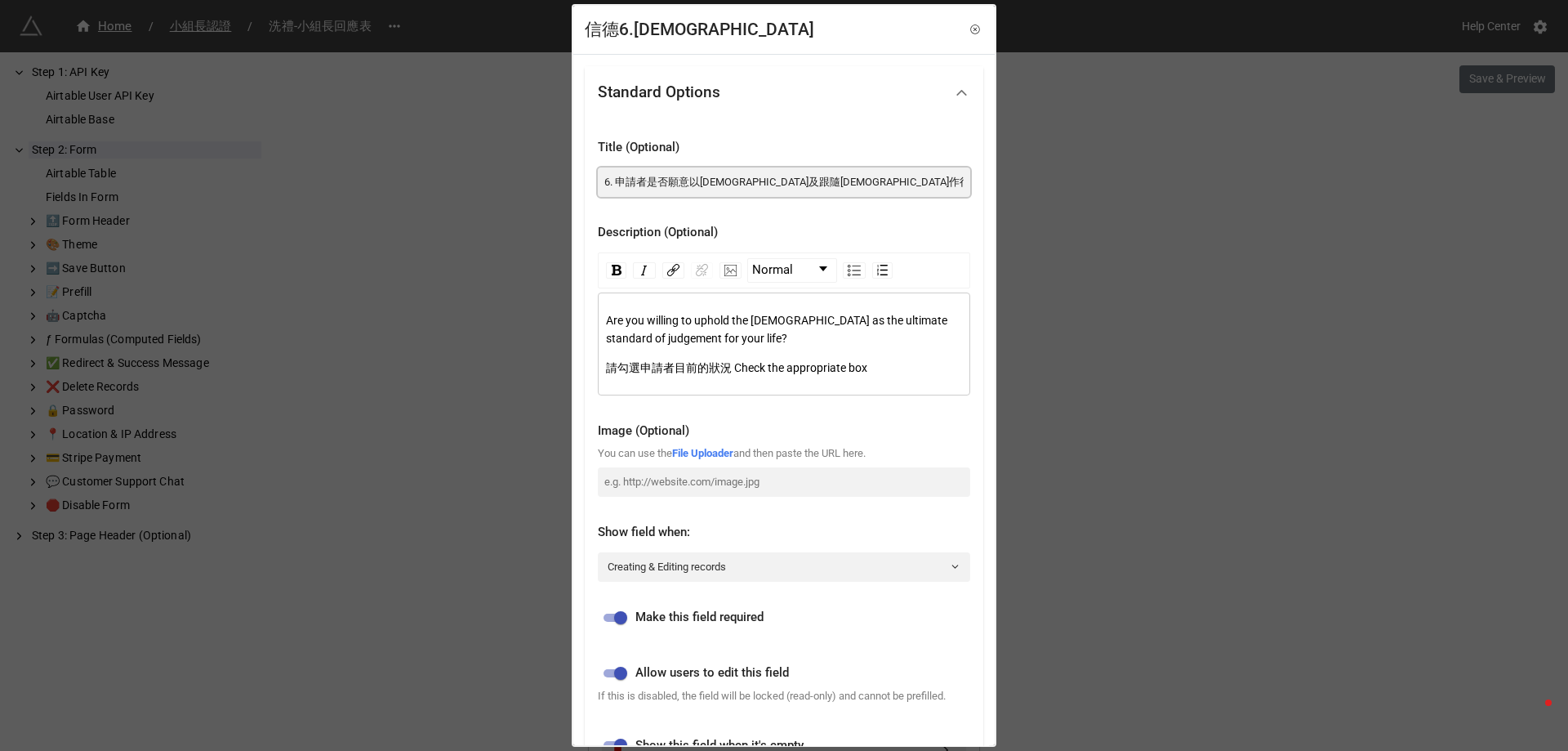
click at [597, 180] on div "Title (Optional) 6. 申請者是否願意以聖經及跟隨耶穌作行事為人之最高準則? Description (Optional) Normal Ar…" at bounding box center [784, 454] width 398 height 672
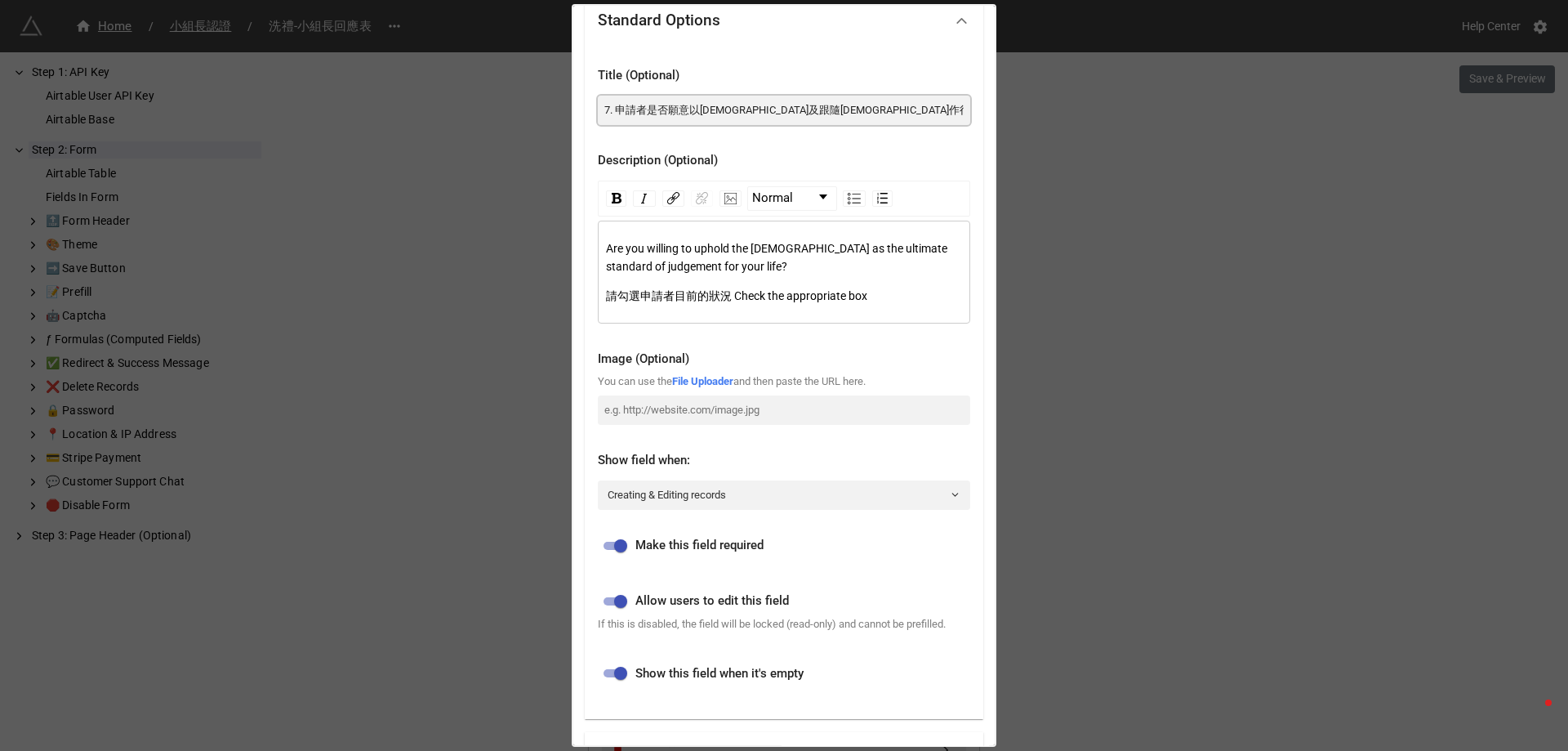
scroll to position [338, 0]
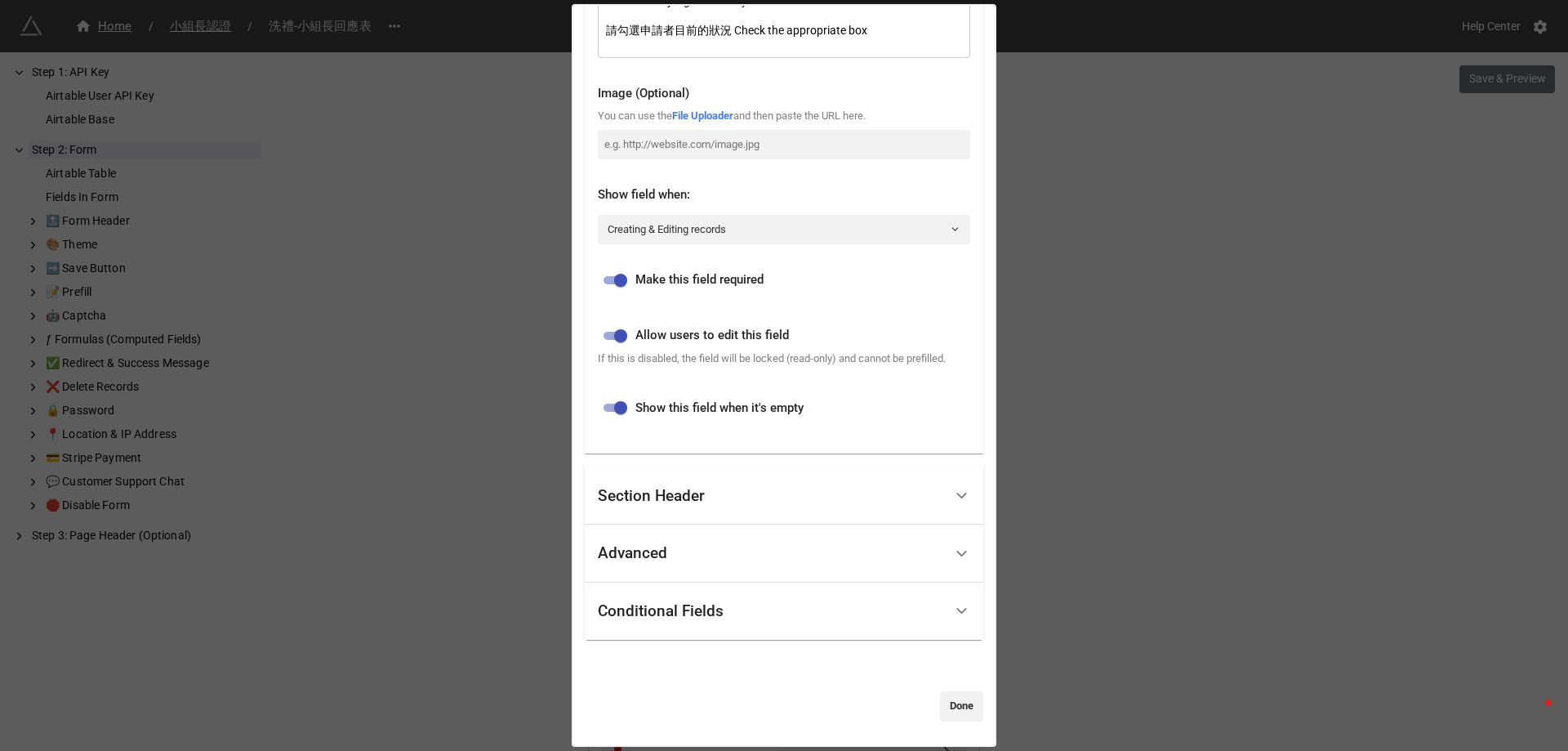
type input "7. 申請者是否願意以[DEMOGRAPHIC_DATA]及跟隨[DEMOGRAPHIC_DATA]作行事為人之最高準則?"
click at [947, 708] on link "Done" at bounding box center [961, 706] width 44 height 30
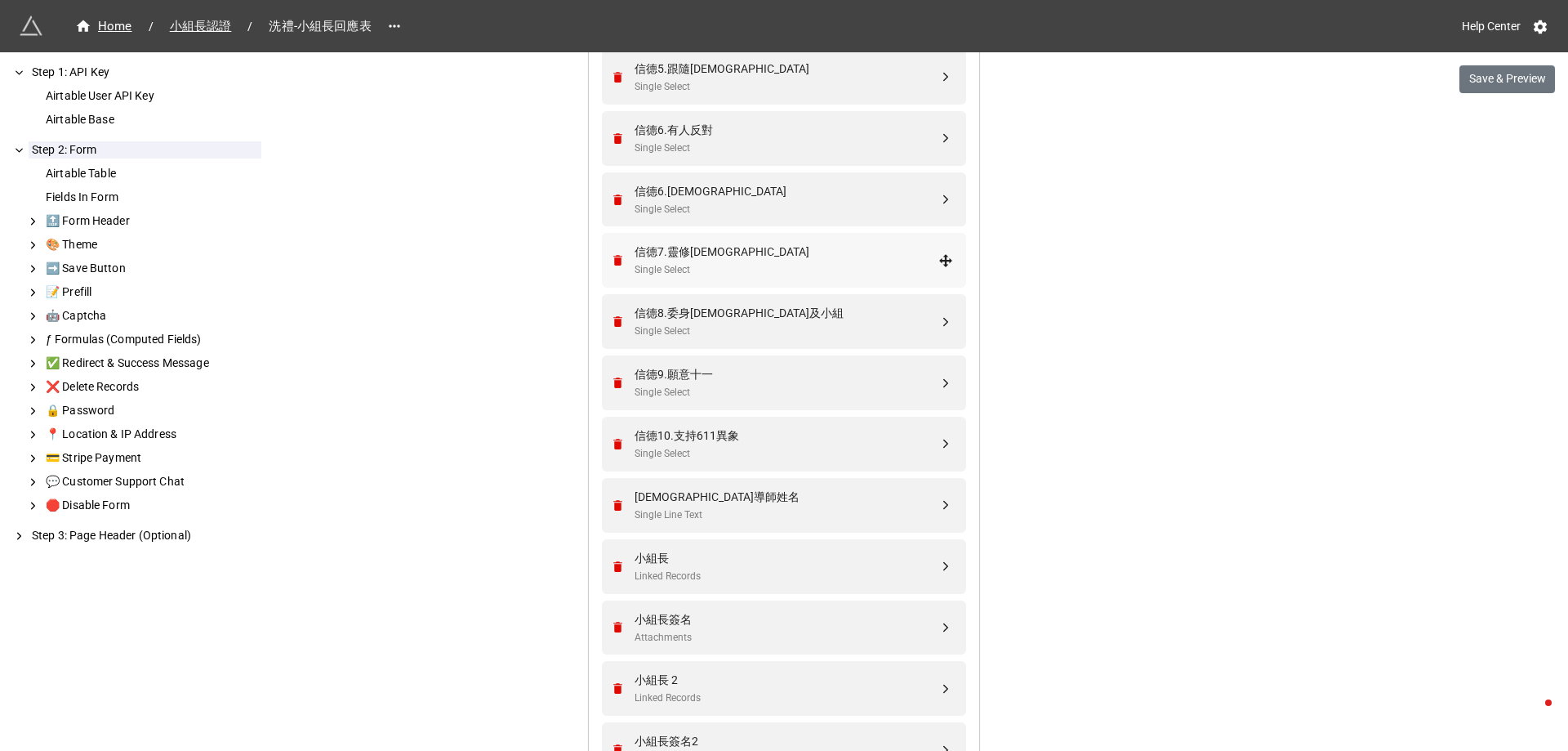
click at [748, 253] on div "信德7.靈修禱告" at bounding box center [786, 251] width 304 height 18
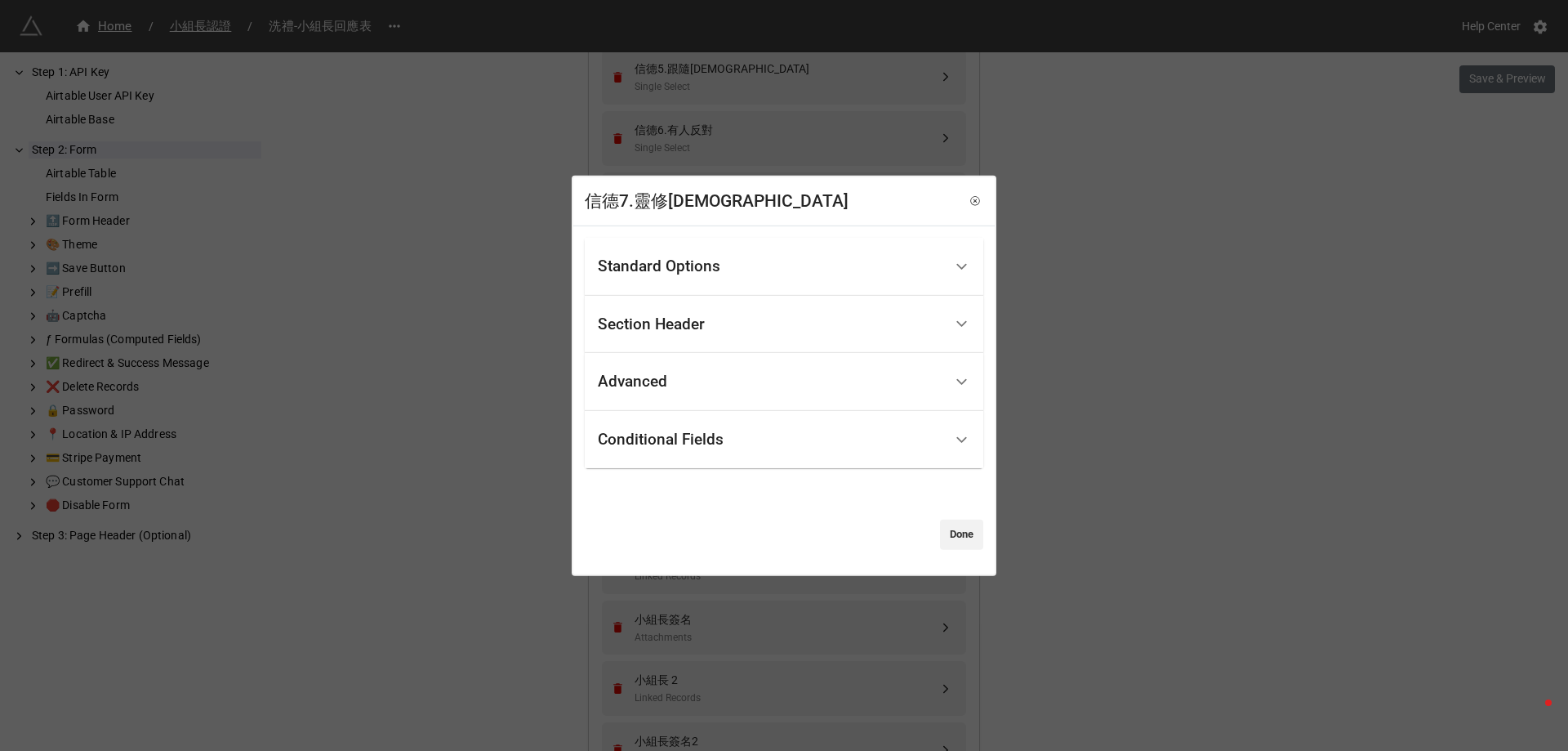
click at [653, 254] on div "Standard Options" at bounding box center [770, 266] width 345 height 39
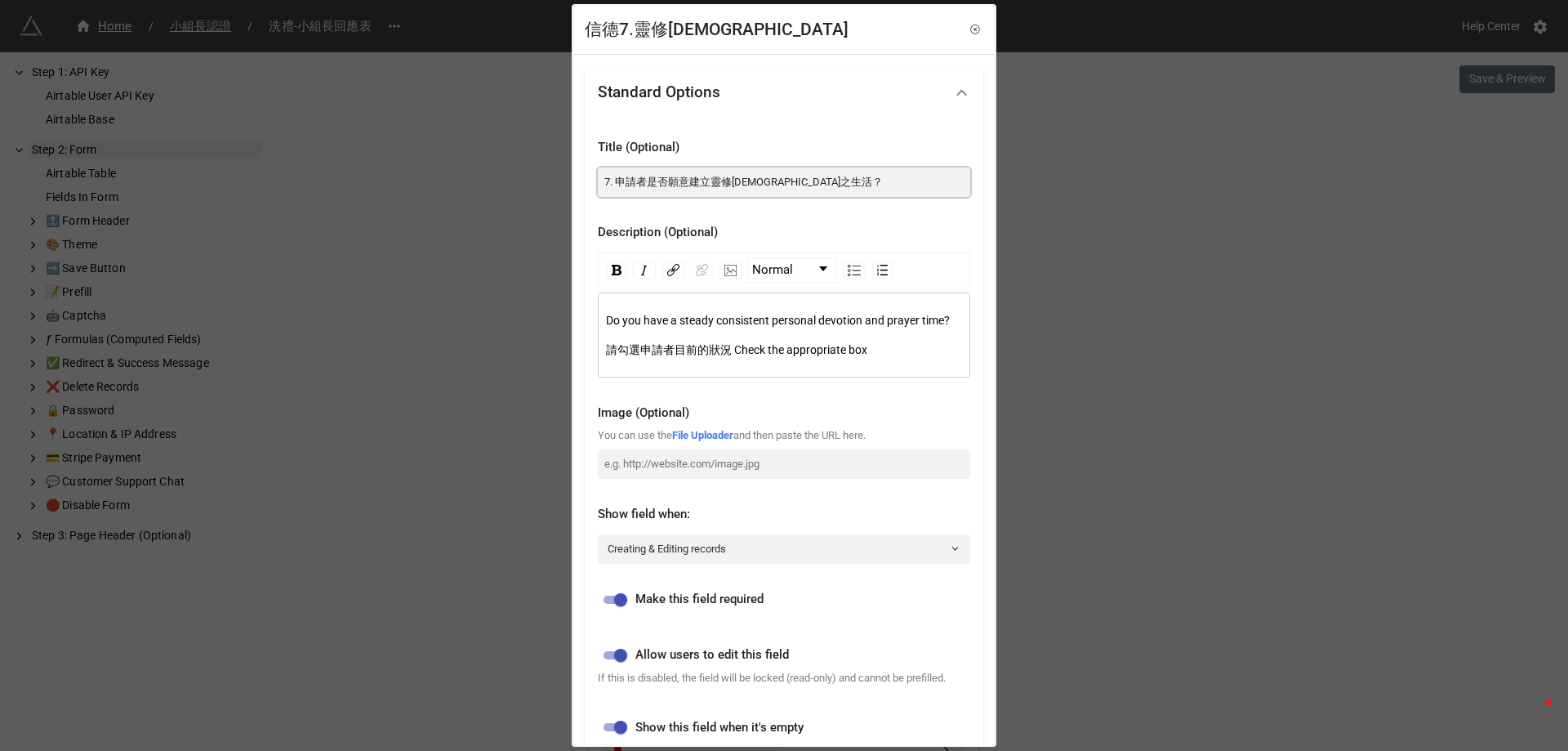
drag, startPoint x: 614, startPoint y: 185, endPoint x: 597, endPoint y: 185, distance: 17.0
click at [597, 185] on div "Title (Optional) 7. 申請者是否願意建立靈修禱告之生活？ Description (Optional) Normal Do you have…" at bounding box center [784, 445] width 398 height 654
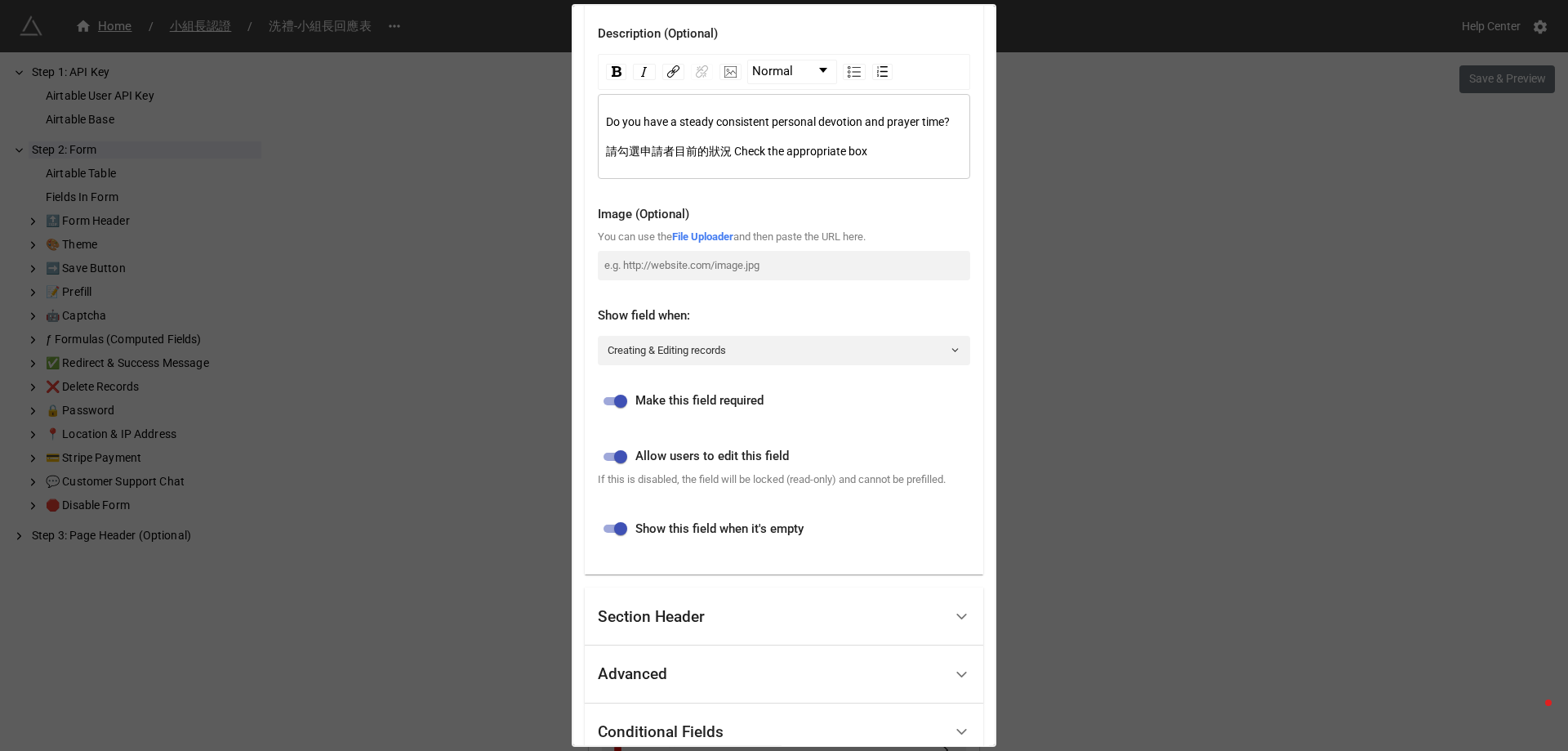
scroll to position [320, 0]
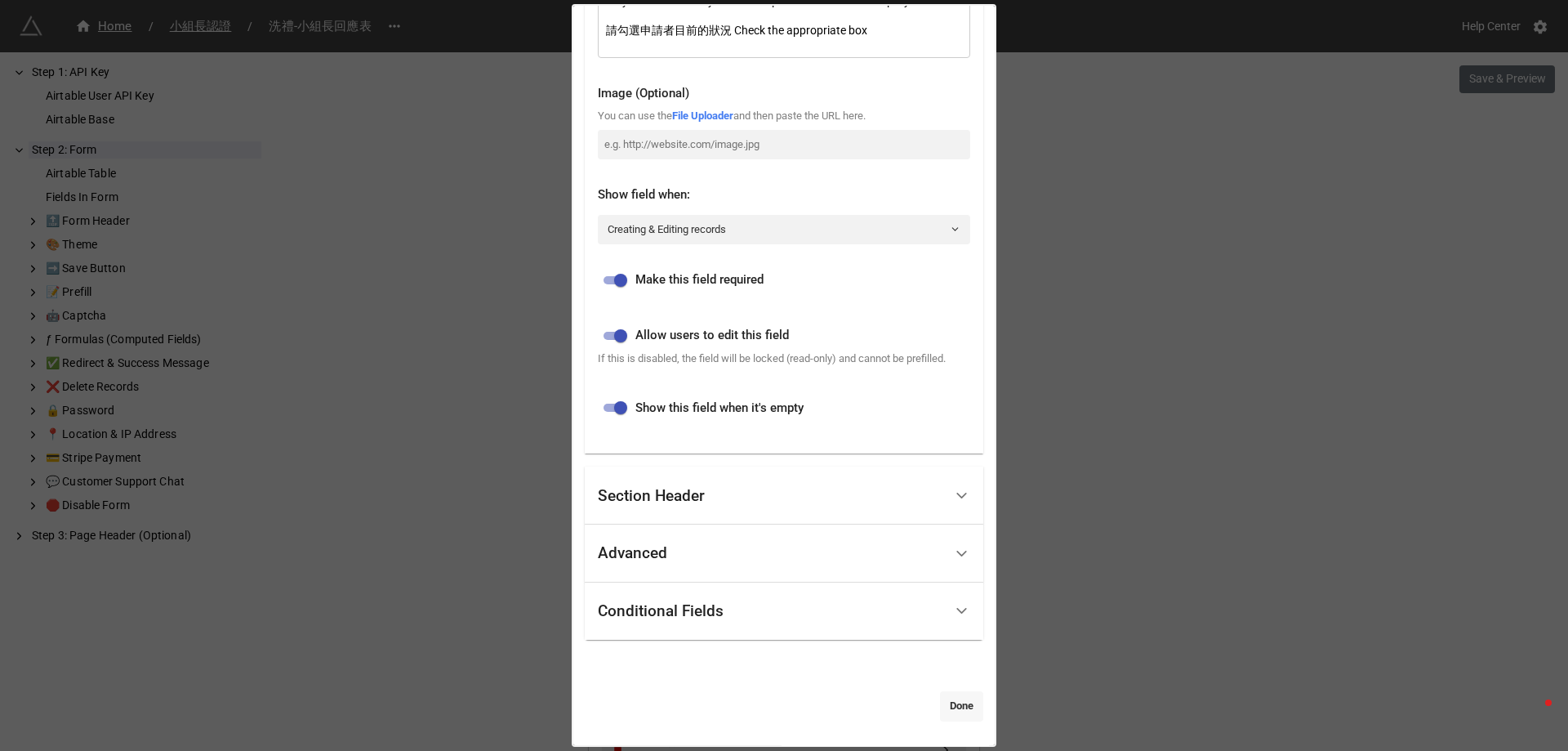
type input "8. 申請者是否願意建立靈修[DEMOGRAPHIC_DATA]之生活？"
click at [960, 713] on link "Done" at bounding box center [961, 706] width 44 height 30
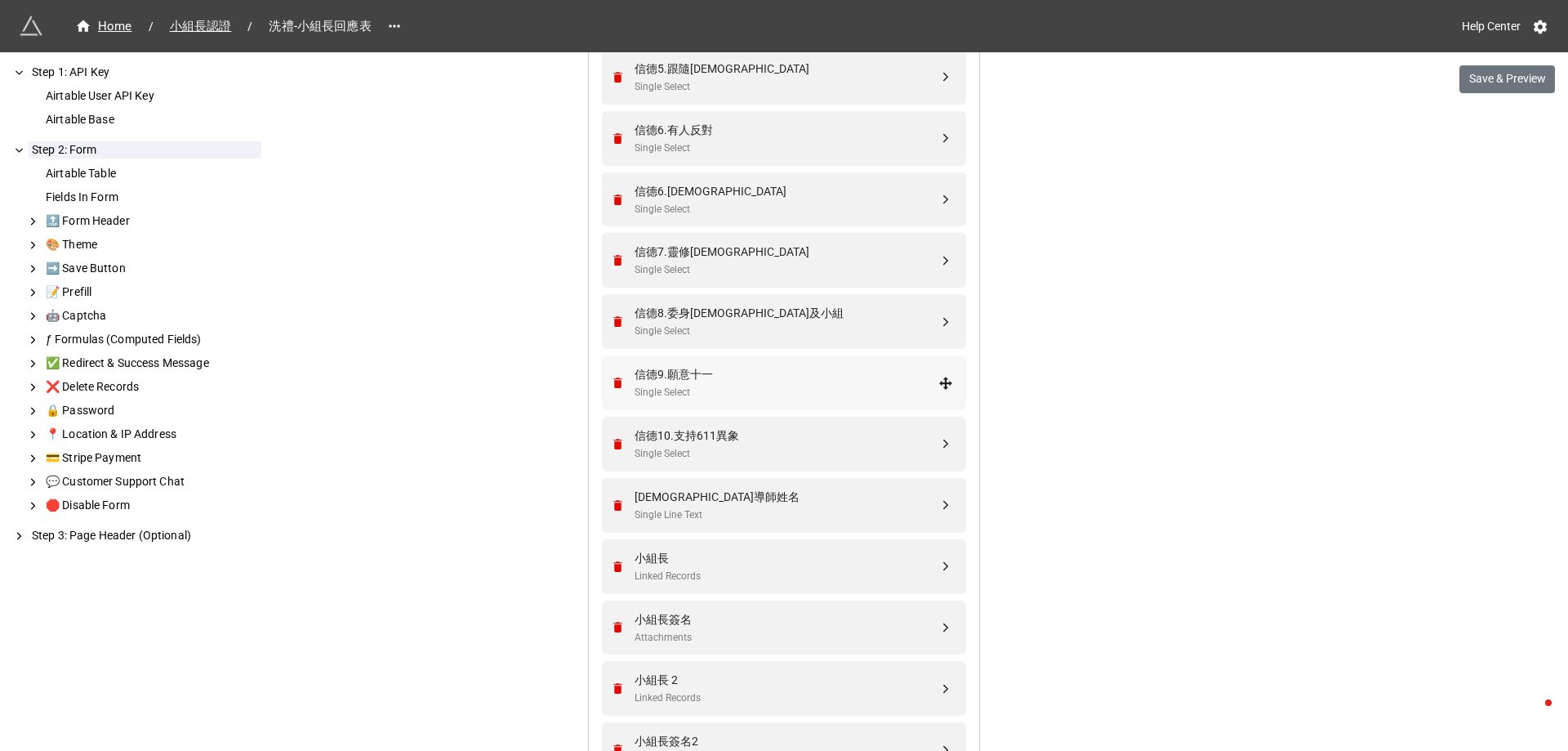
click at [716, 385] on div "Single Select" at bounding box center [786, 392] width 304 height 16
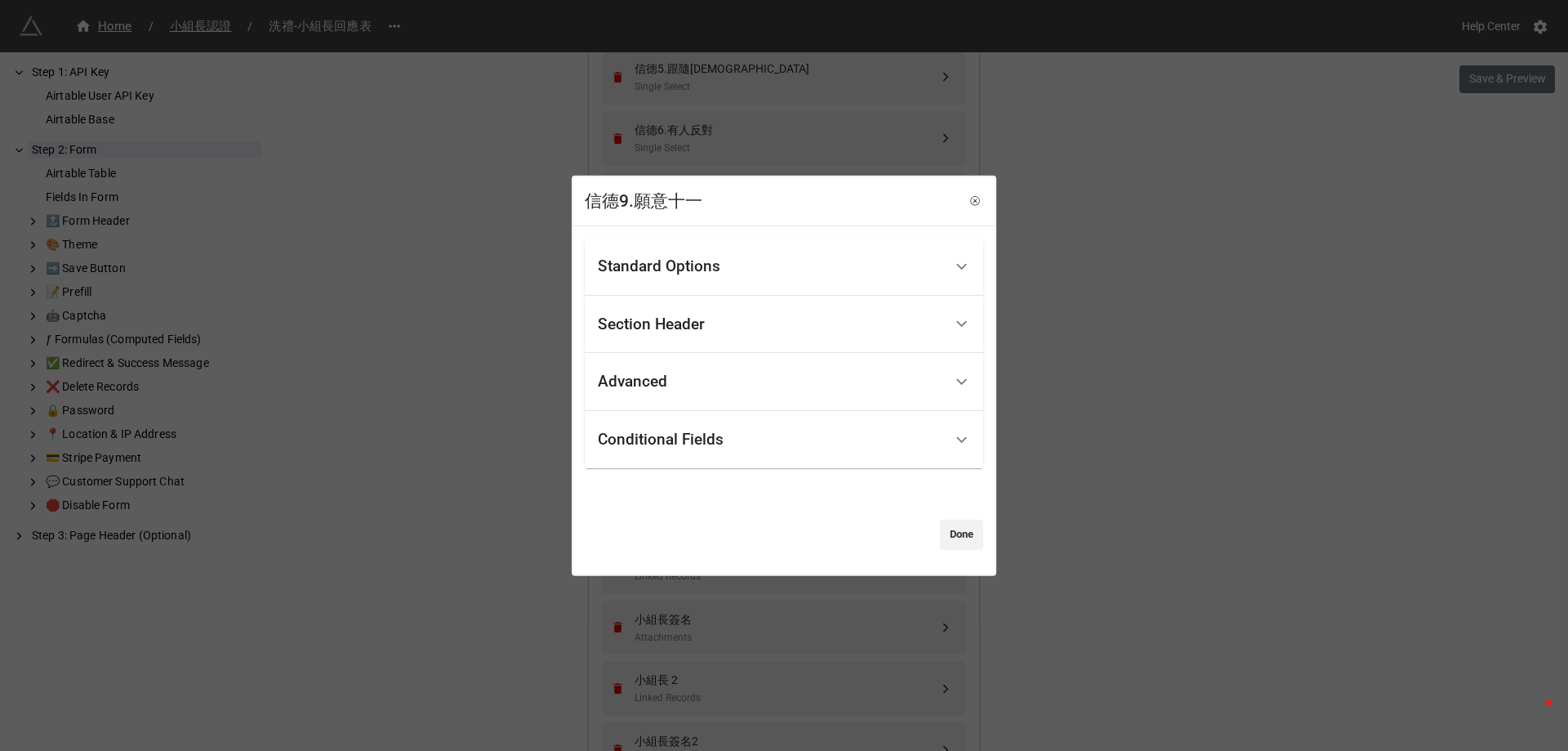
click at [671, 249] on div "Standard Options" at bounding box center [770, 266] width 345 height 39
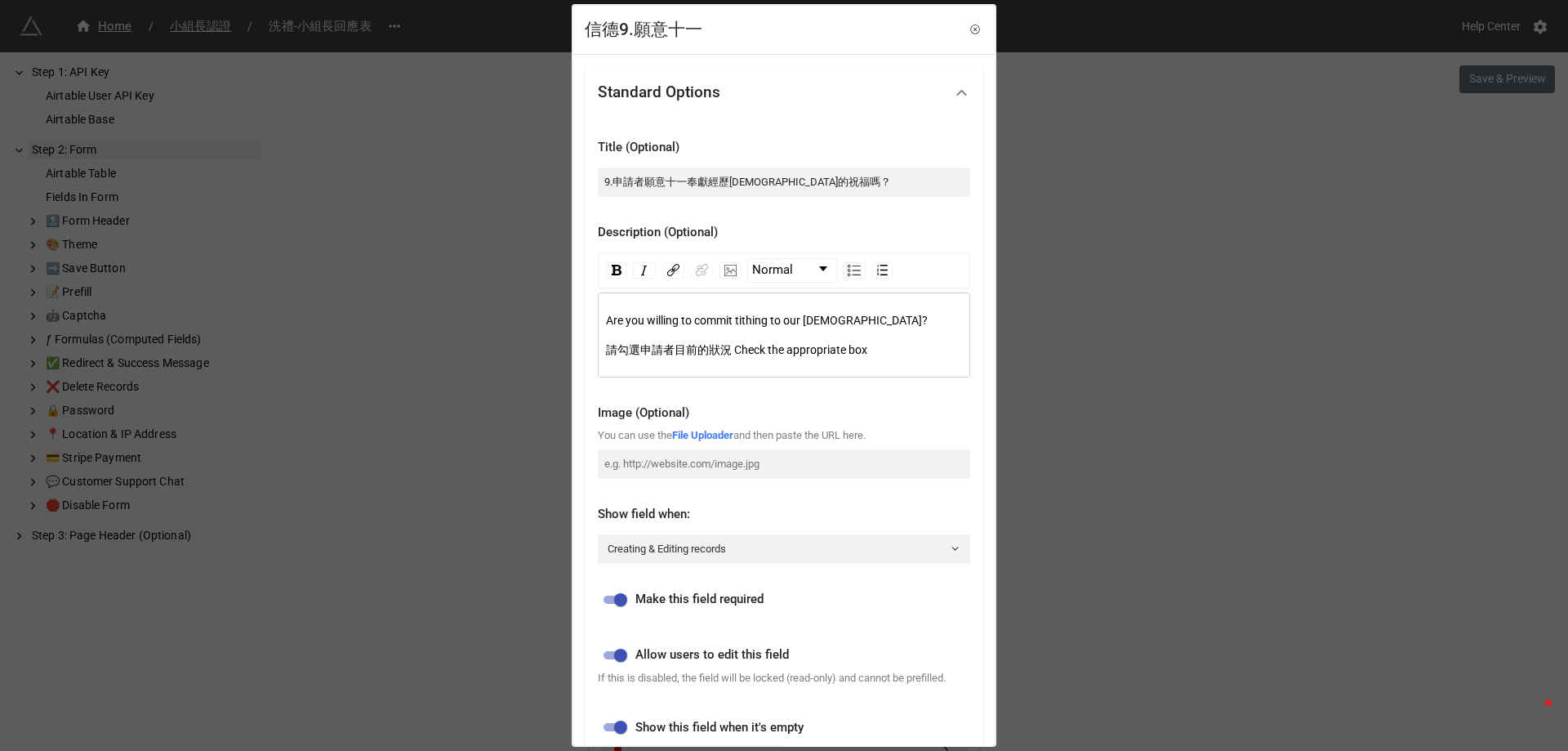
click at [1159, 206] on div "信德9.願意十一 Standard Options Title (Optional) 9.申請者願意十一奉獻經歷神的祝福嗎？ Description (Opt…" at bounding box center [784, 376] width 1568 height 751
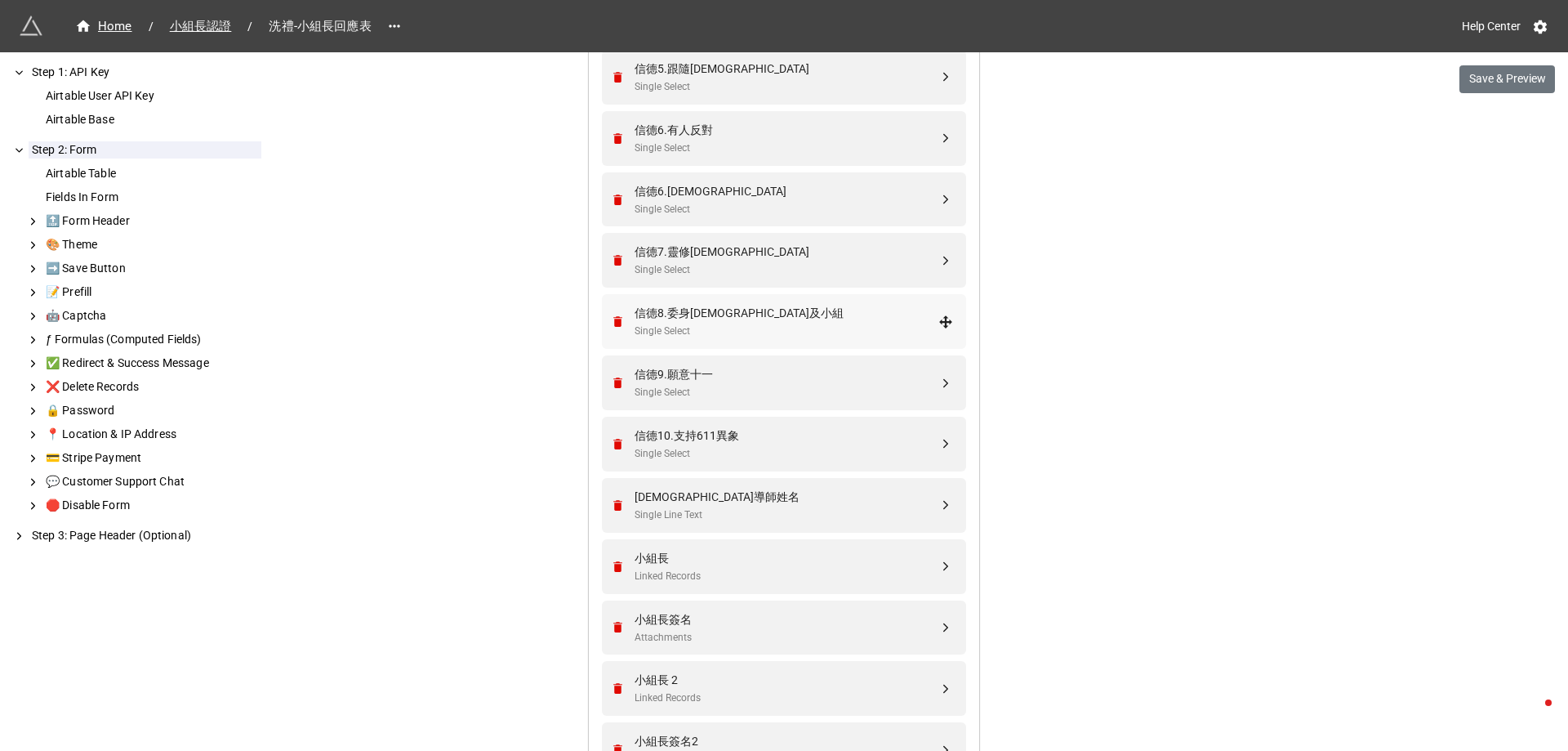
click at [696, 328] on div "Single Select" at bounding box center [786, 331] width 304 height 16
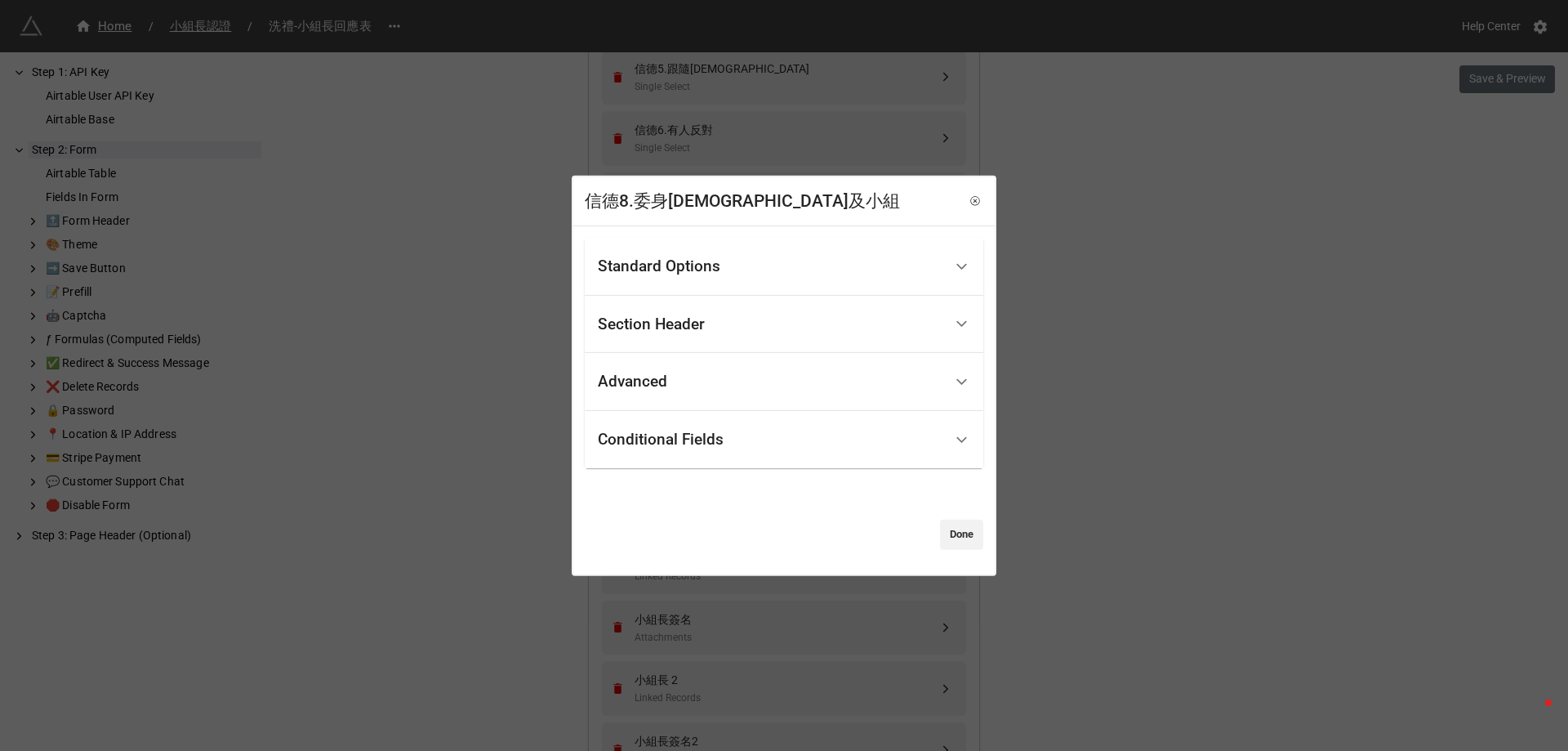
click at [690, 251] on div "Standard Options" at bounding box center [770, 266] width 345 height 39
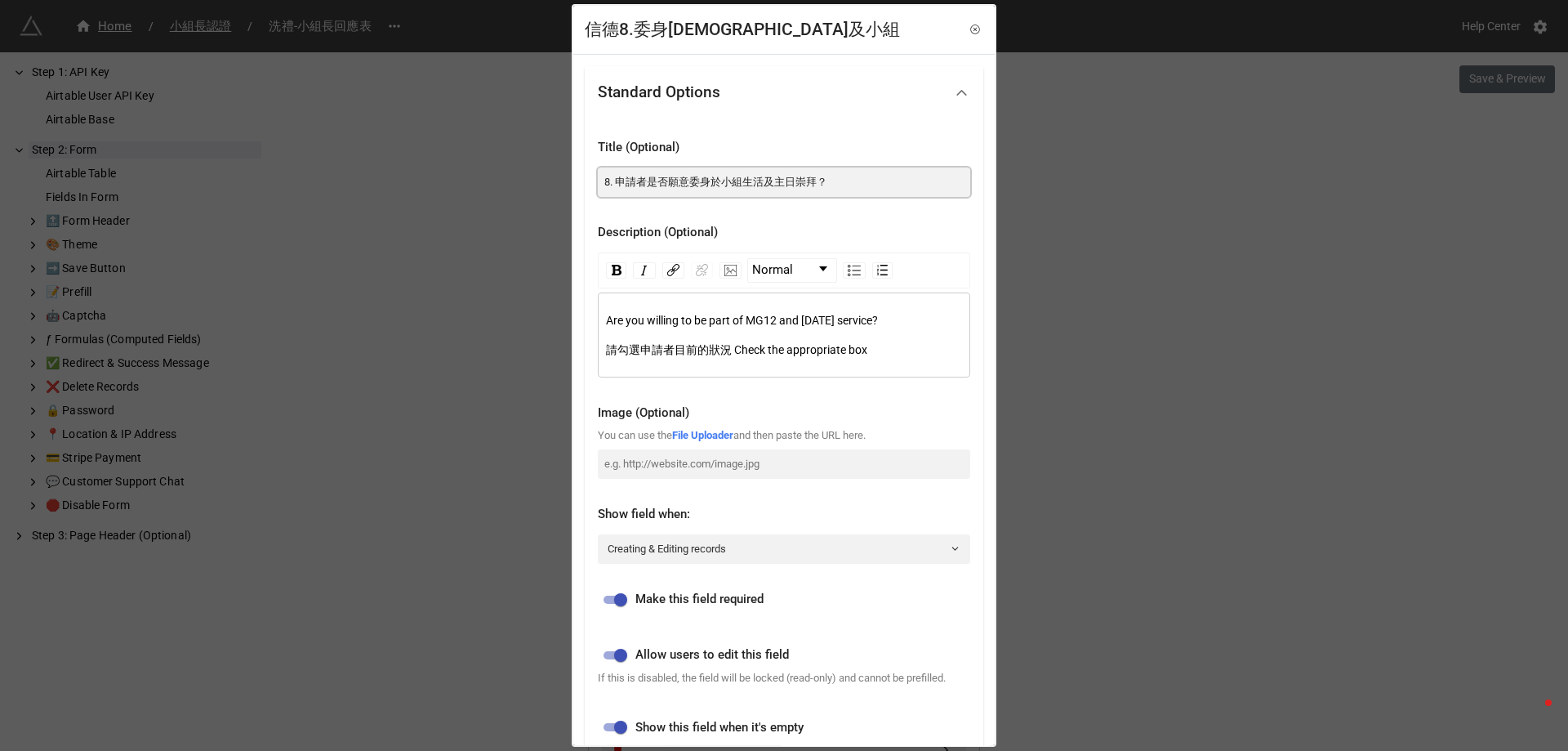
drag, startPoint x: 609, startPoint y: 184, endPoint x: 593, endPoint y: 190, distance: 17.1
click at [586, 188] on div "Title (Optional) 8. 申請者是否願意委身於小組生活及主日崇拜？ Description (Optional) Normal Are you …" at bounding box center [784, 445] width 398 height 654
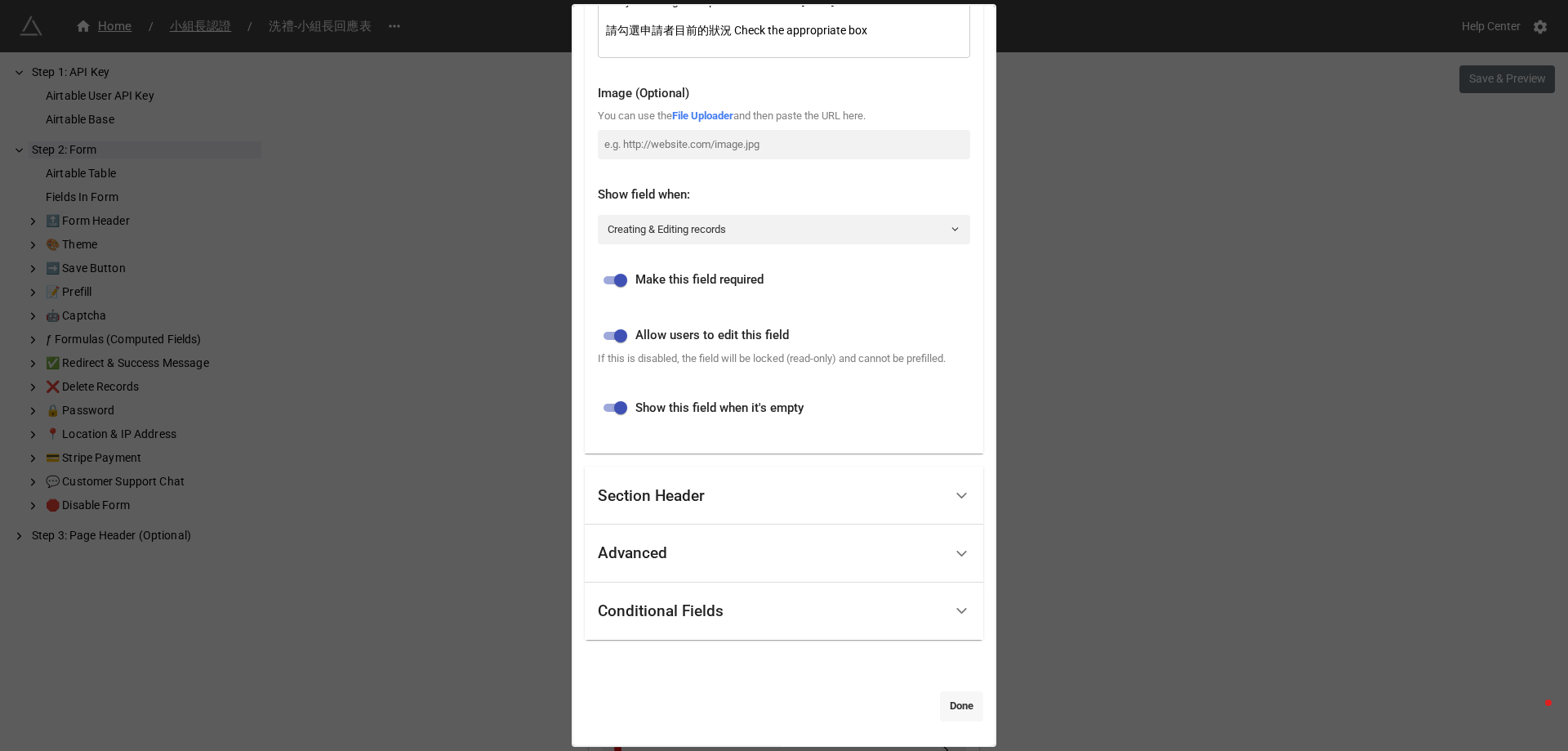
type input "9. 申請者是否願意委身於小組生活及主日崇拜？"
drag, startPoint x: 930, startPoint y: 694, endPoint x: 941, endPoint y: 700, distance: 12.5
click at [940, 695] on link "Done" at bounding box center [961, 706] width 44 height 30
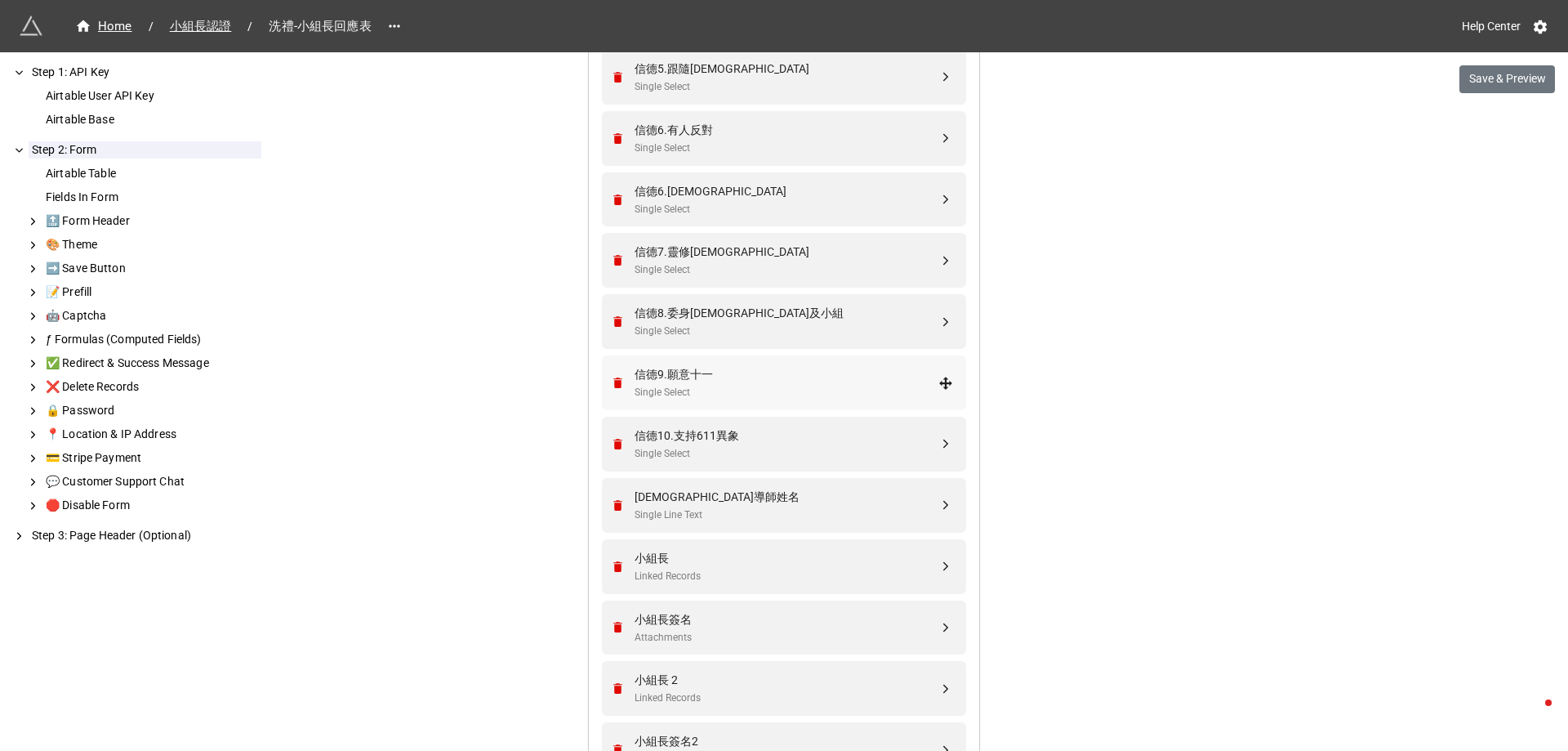
click at [688, 374] on div "信德9.願意十一" at bounding box center [786, 374] width 304 height 18
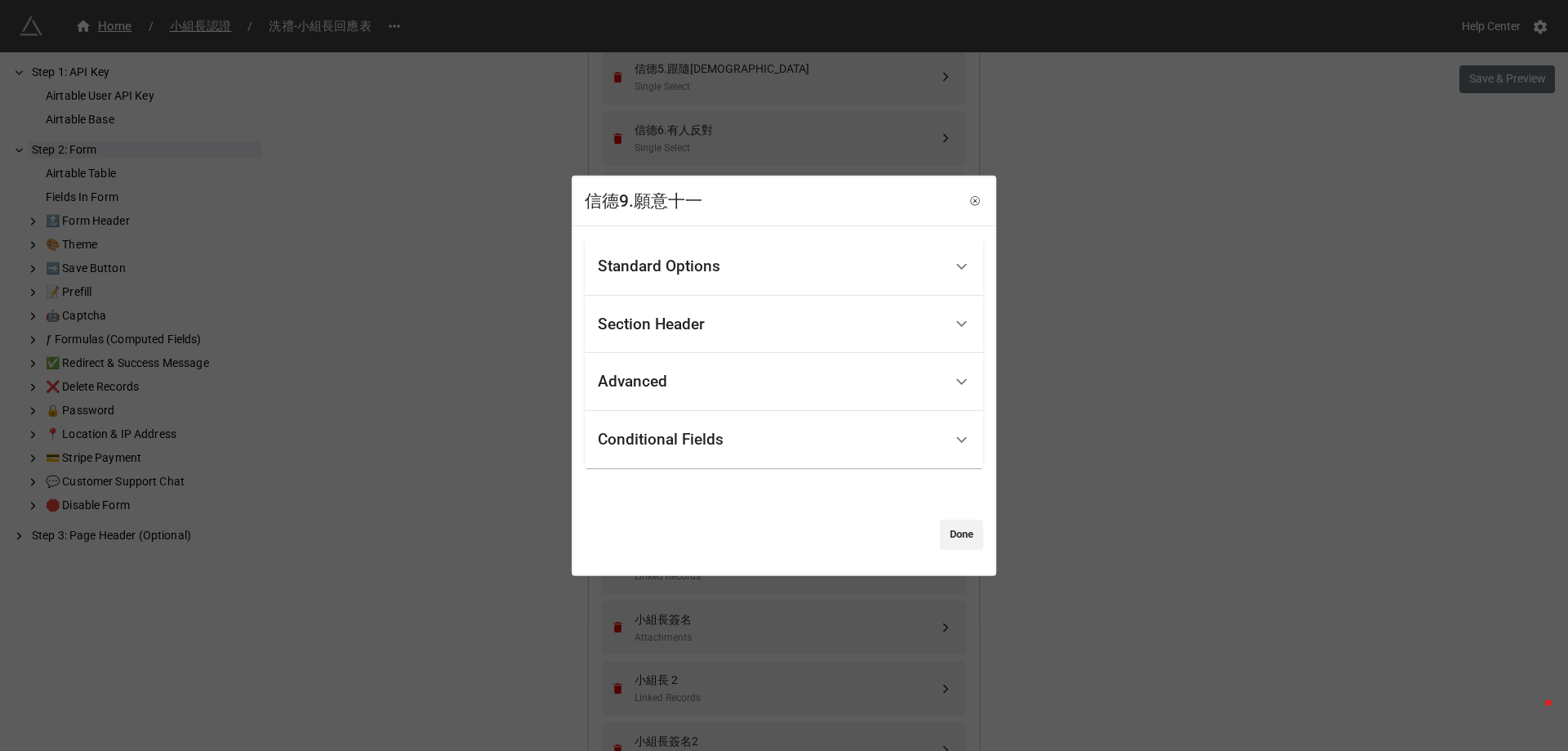
click at [621, 274] on div "Standard Options" at bounding box center [659, 266] width 122 height 16
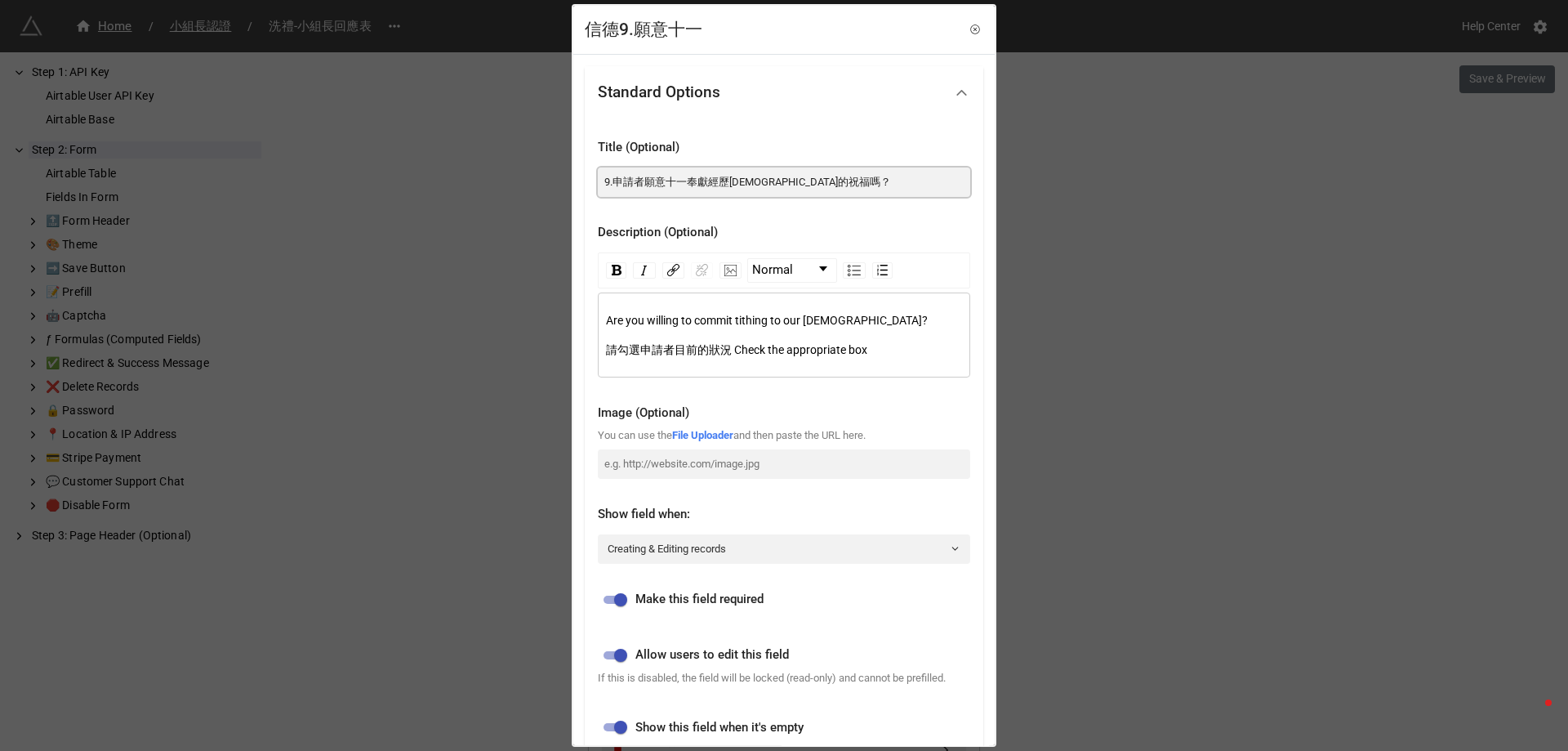
drag, startPoint x: 608, startPoint y: 181, endPoint x: 584, endPoint y: 185, distance: 24.3
click at [584, 185] on div "Standard Options Title (Optional) 9.申請者願意十一奉獻經歷神的祝福嗎？ Description (Optional) No…" at bounding box center [784, 560] width 421 height 1011
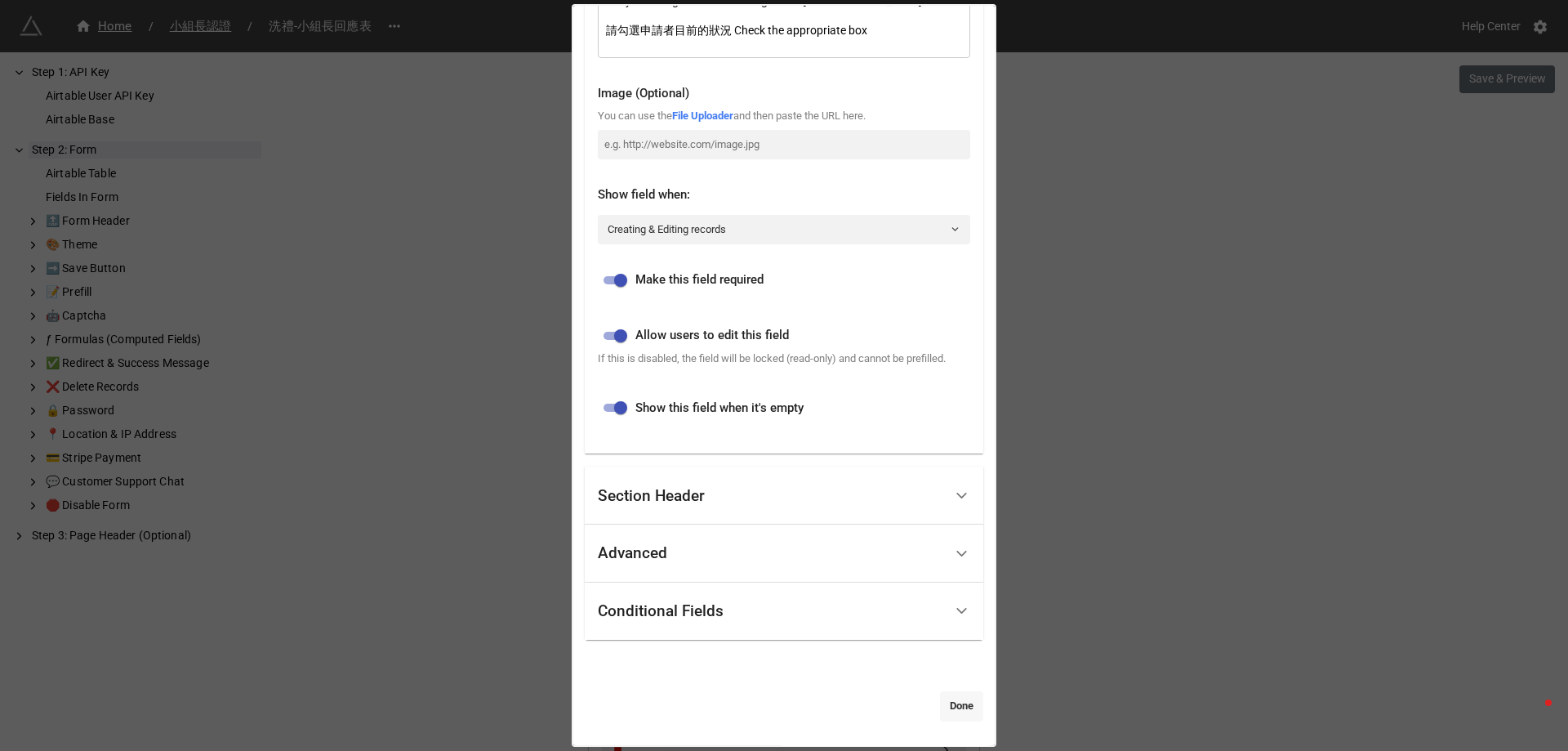
type input "10.申請者願意十一奉獻經歷神的祝福嗎？"
click at [969, 711] on link "Done" at bounding box center [961, 706] width 44 height 30
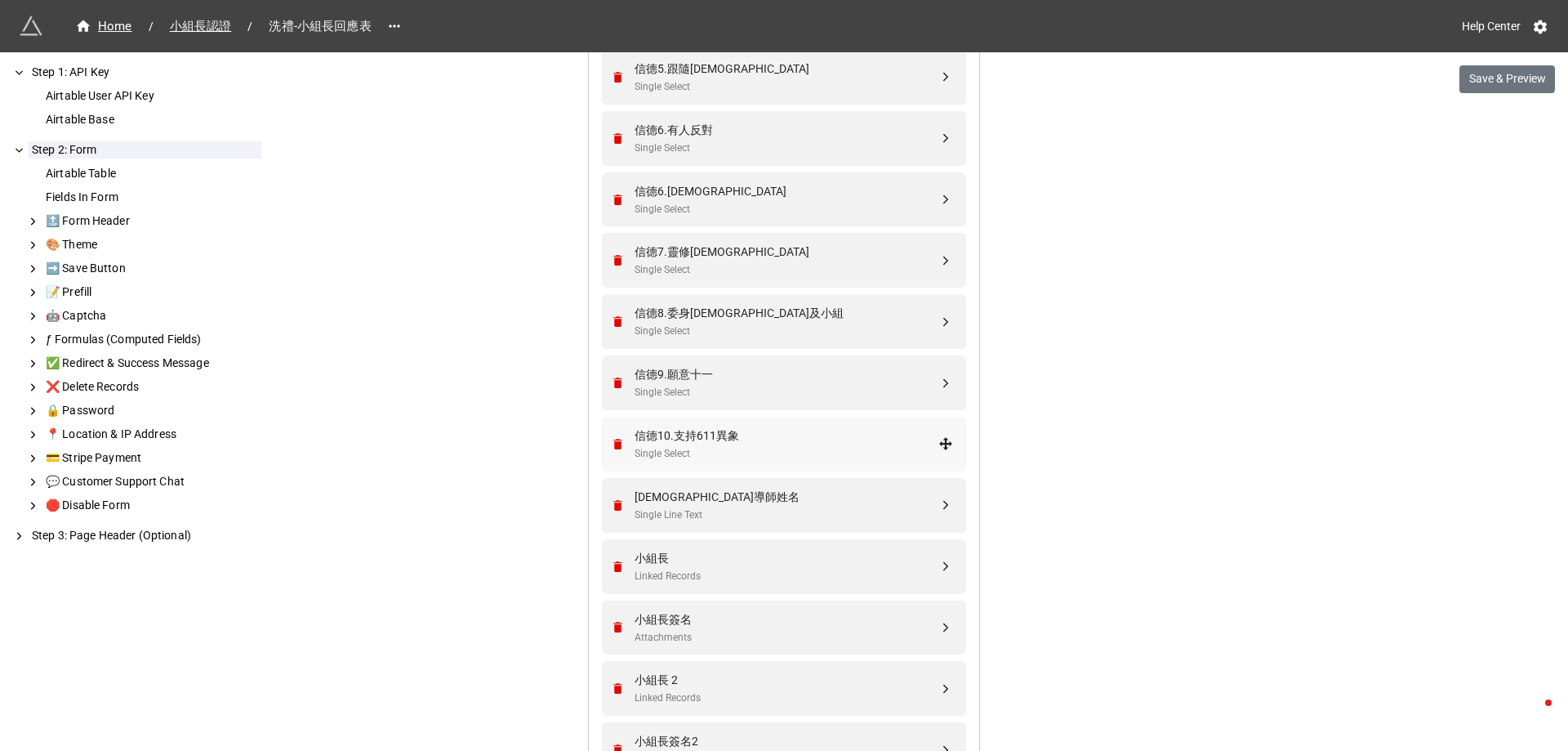
click at [718, 443] on div "信德10.支持611異象" at bounding box center [786, 435] width 304 height 18
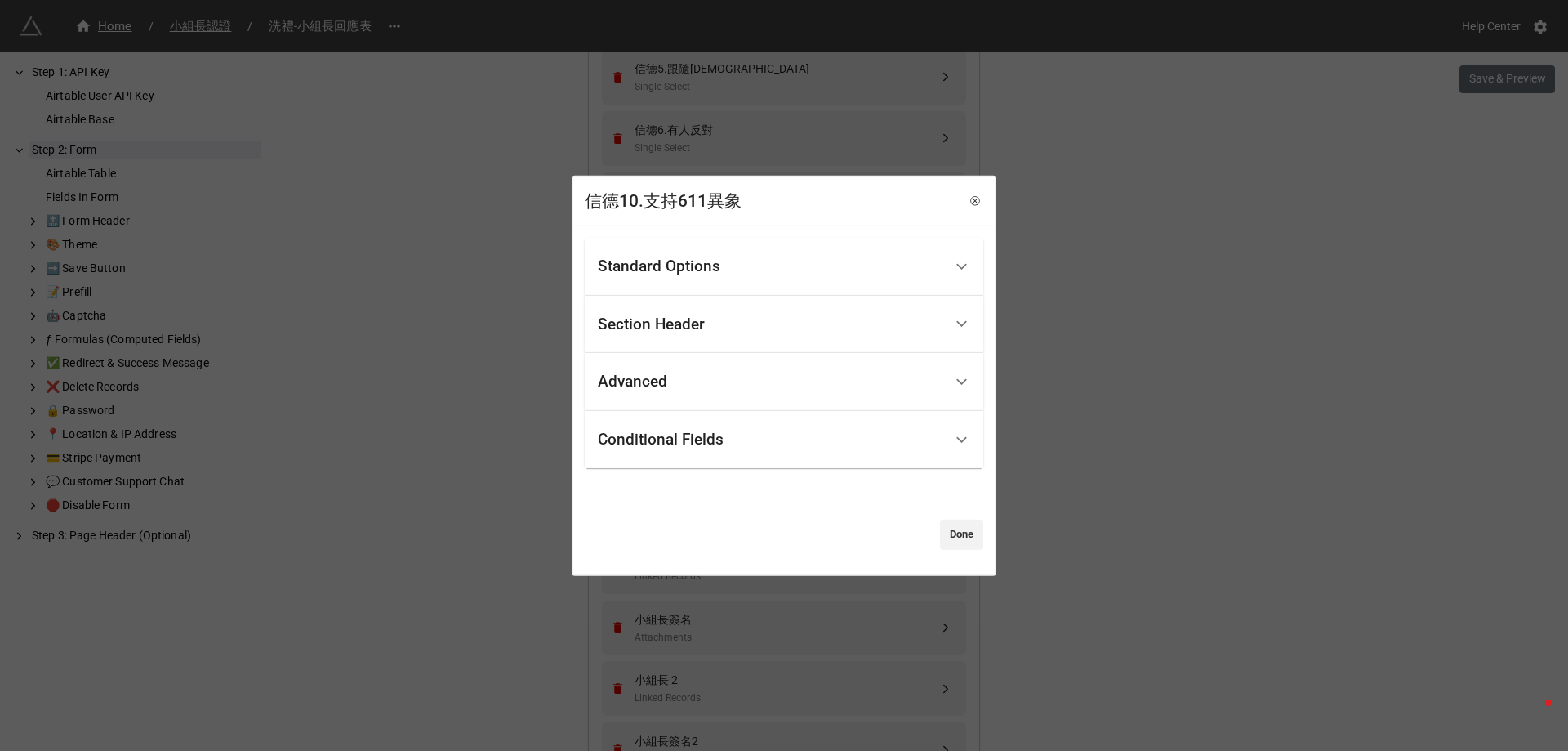
click at [646, 266] on div "Standard Options" at bounding box center [659, 266] width 122 height 16
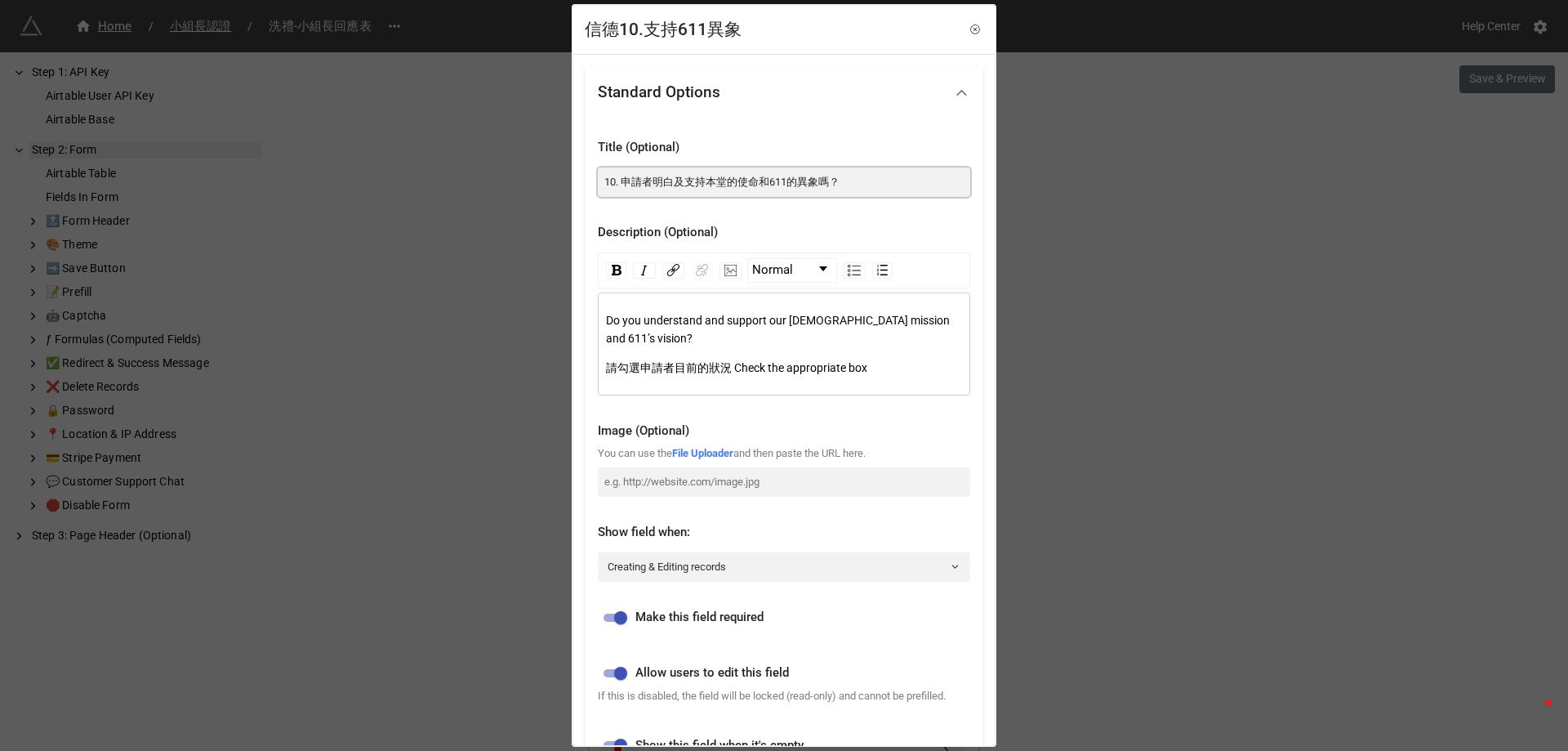
drag, startPoint x: 614, startPoint y: 184, endPoint x: 593, endPoint y: 185, distance: 21.0
click at [593, 185] on div "Title (Optional) 10. 申請者明白及支持本堂的使命和611的異象嗎？ Description (Optional) Normal Do yo…" at bounding box center [784, 454] width 398 height 672
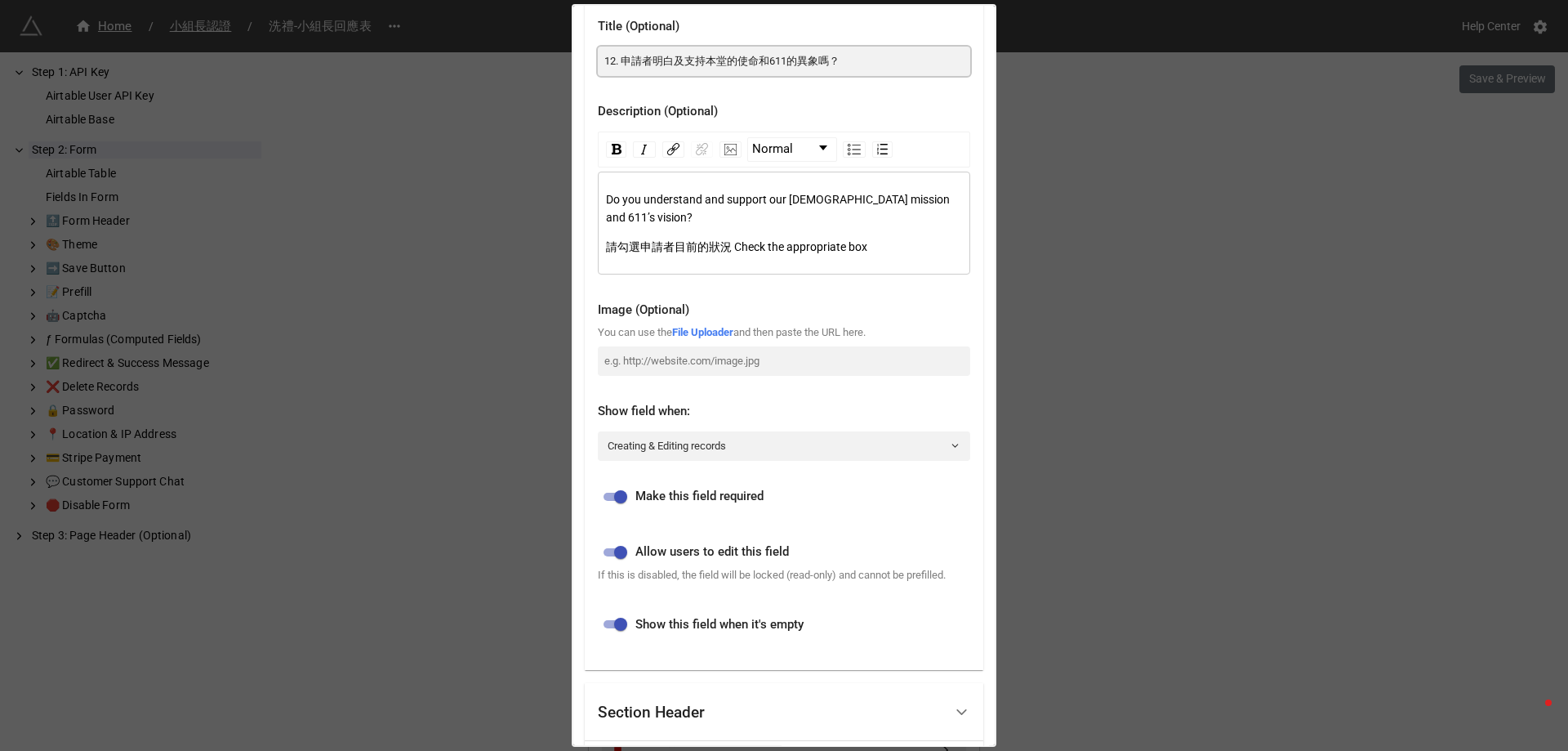
scroll to position [338, 0]
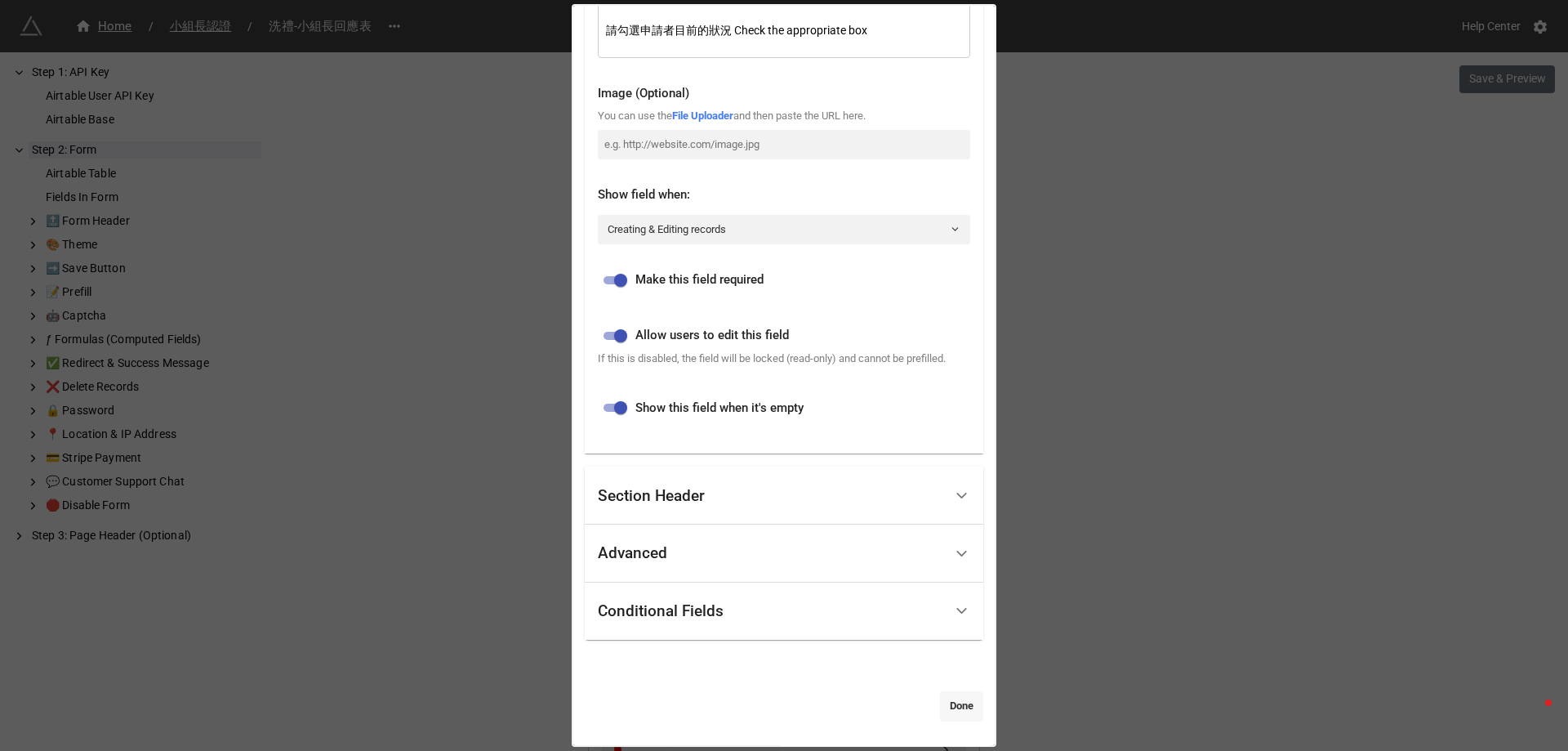
type input "12. 申請者明白及支持本堂的使命和611的異象嗎？"
click at [961, 703] on link "Done" at bounding box center [961, 706] width 44 height 30
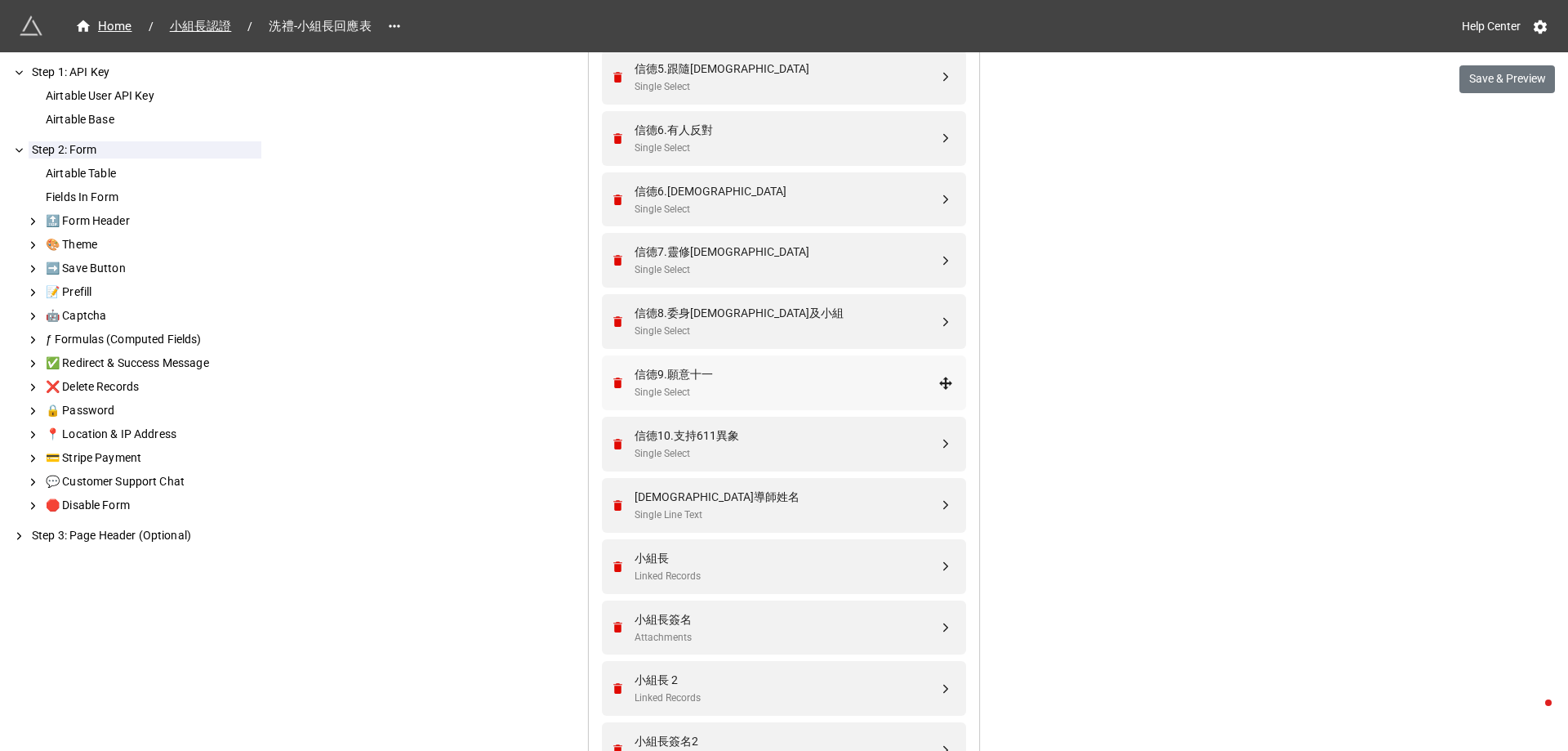
click at [710, 370] on div "信德9.願意十一" at bounding box center [786, 374] width 304 height 18
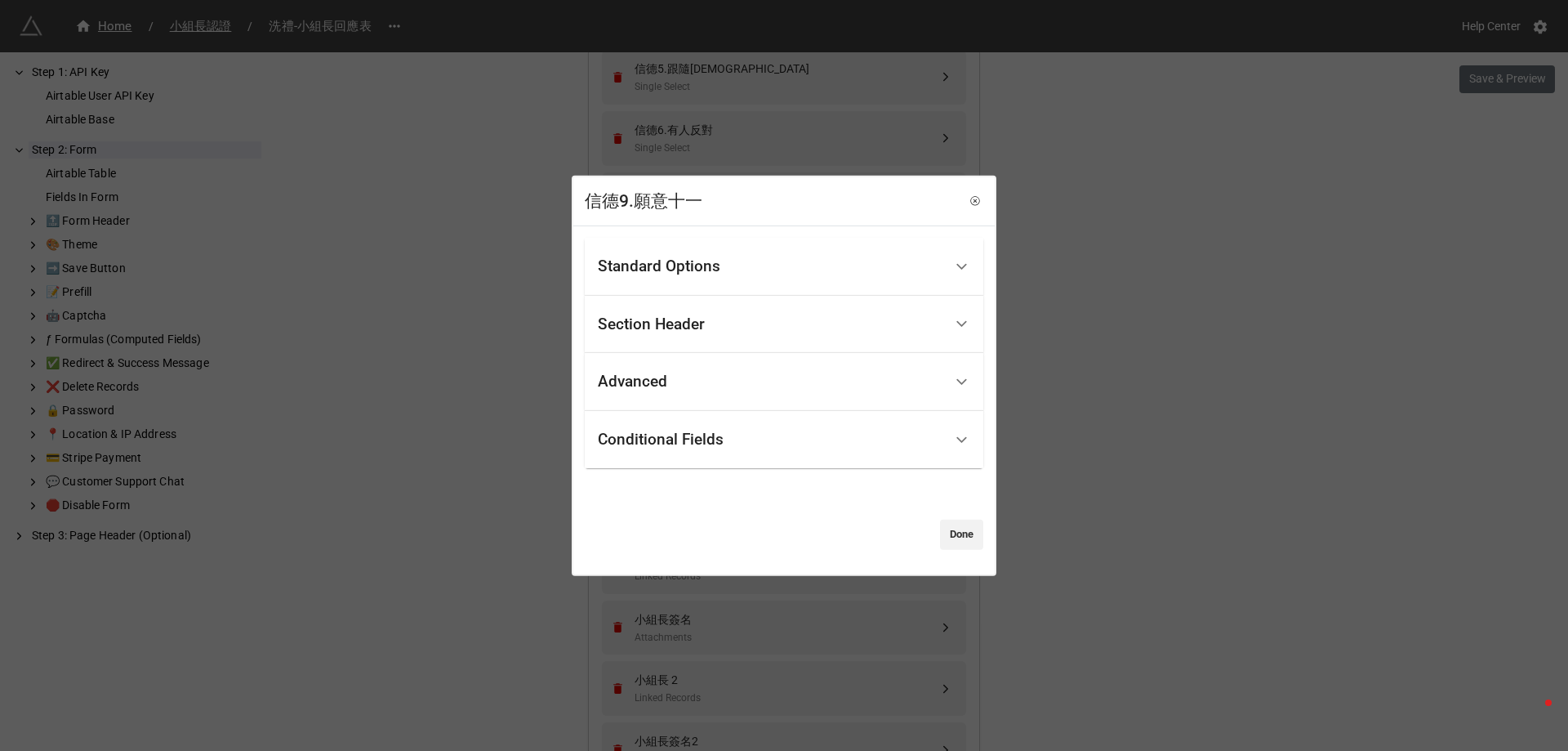
click at [688, 267] on div "Standard Options" at bounding box center [659, 266] width 122 height 16
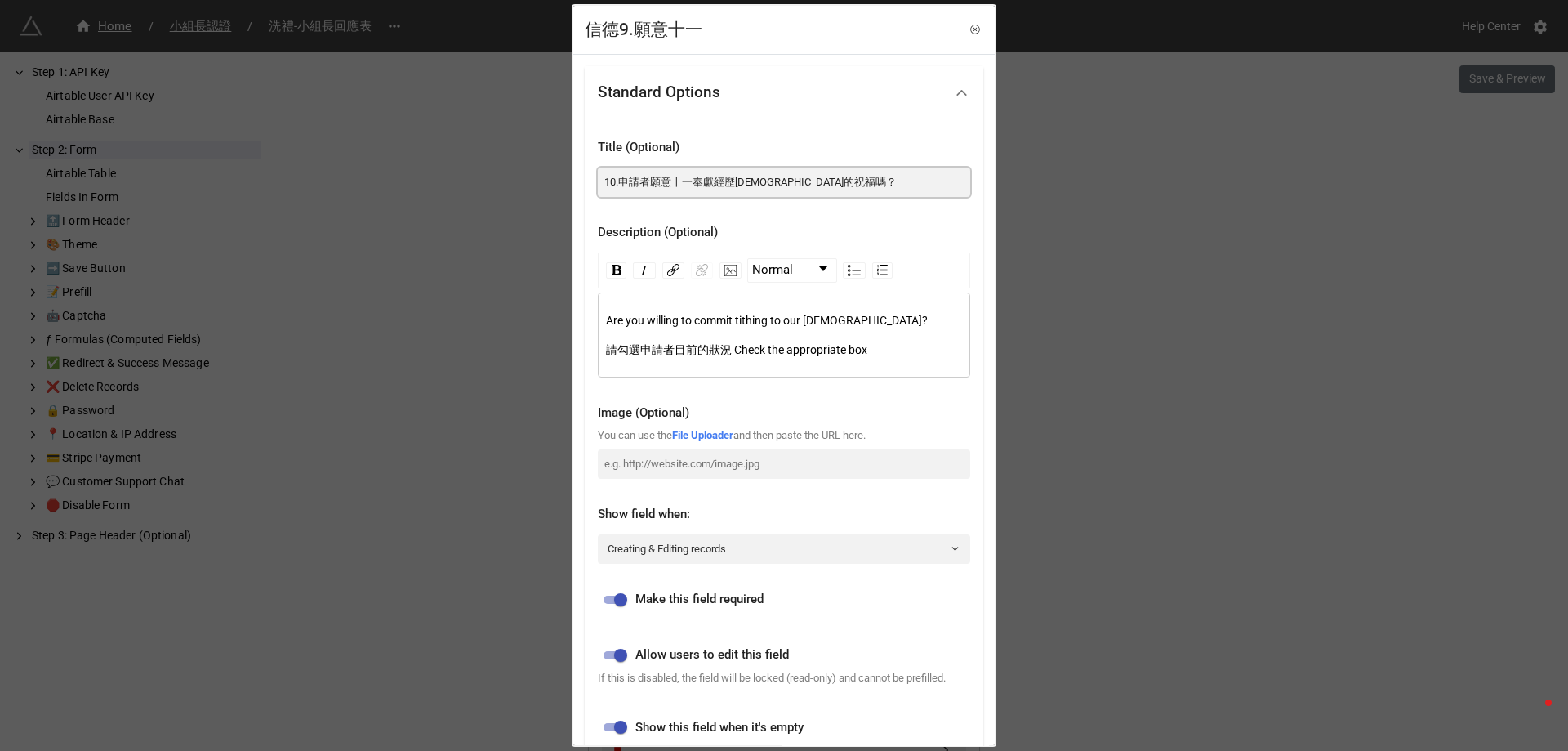
drag, startPoint x: 614, startPoint y: 178, endPoint x: 591, endPoint y: 182, distance: 23.3
click at [591, 182] on div "Title (Optional) 10.申請者願意十一奉獻經歷神的祝福嗎？ Description (Optional) Normal Are you wil…" at bounding box center [784, 445] width 398 height 654
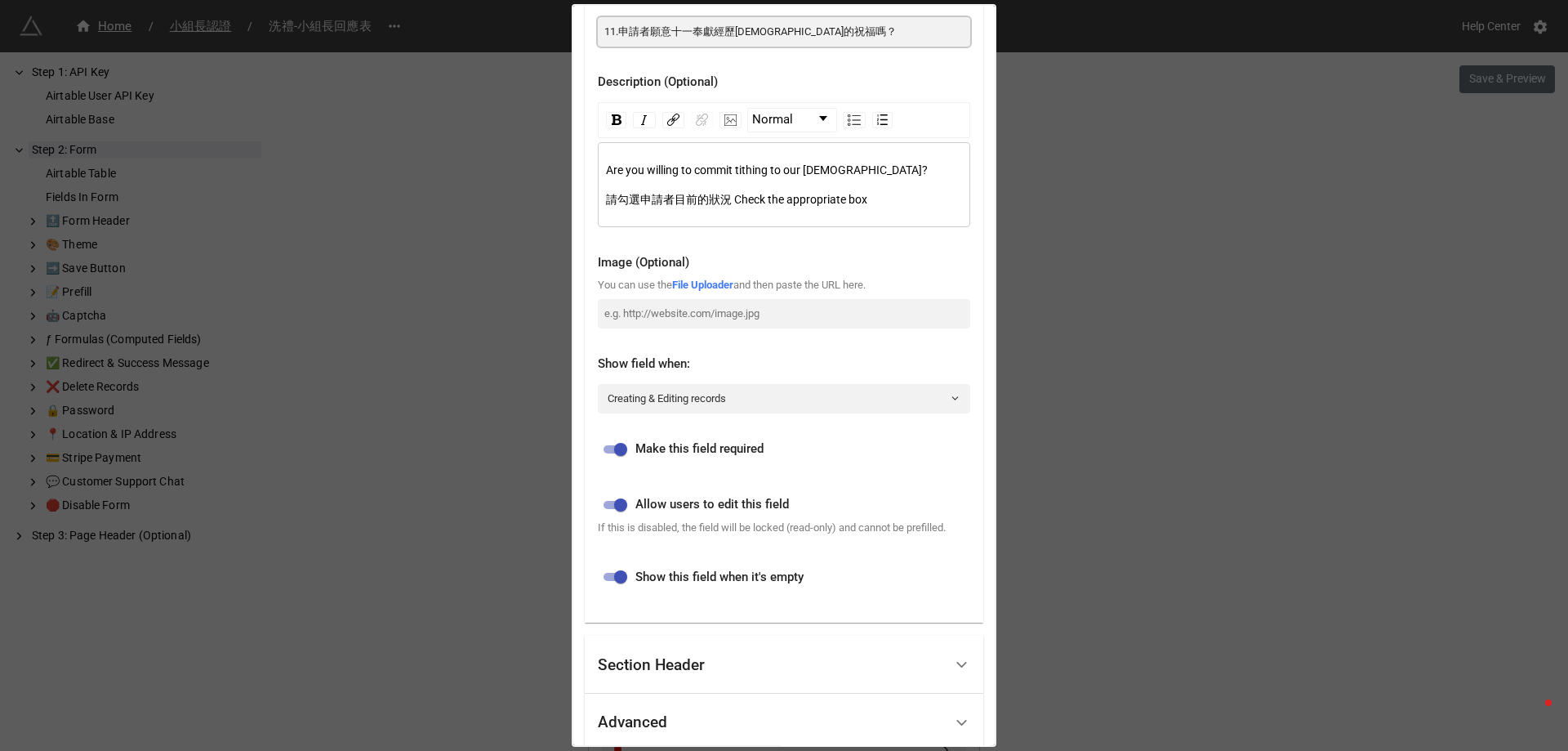
scroll to position [320, 0]
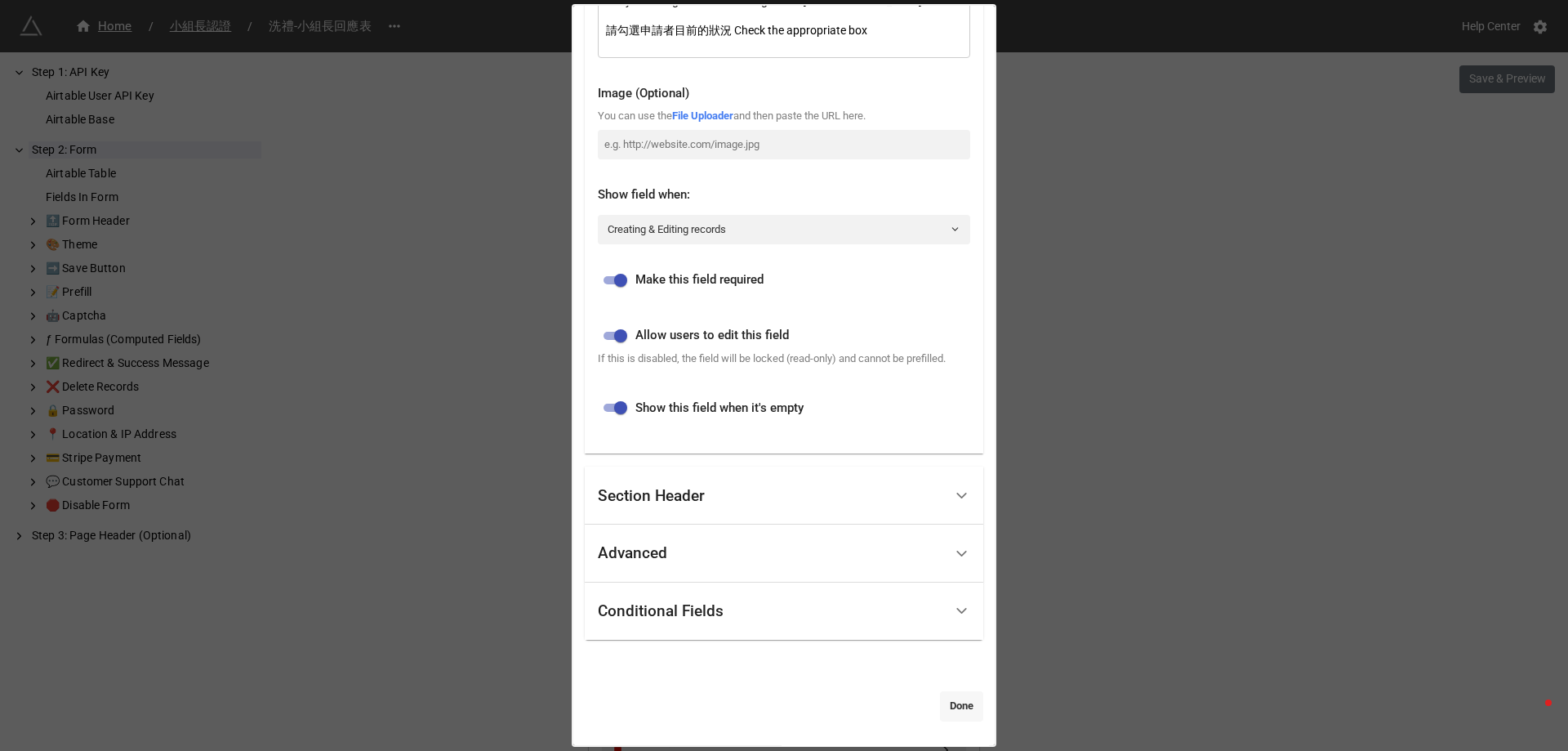
type input "11.申請者願意十一奉獻經歷[DEMOGRAPHIC_DATA]的祝福嗎？"
click at [944, 703] on link "Done" at bounding box center [961, 706] width 44 height 30
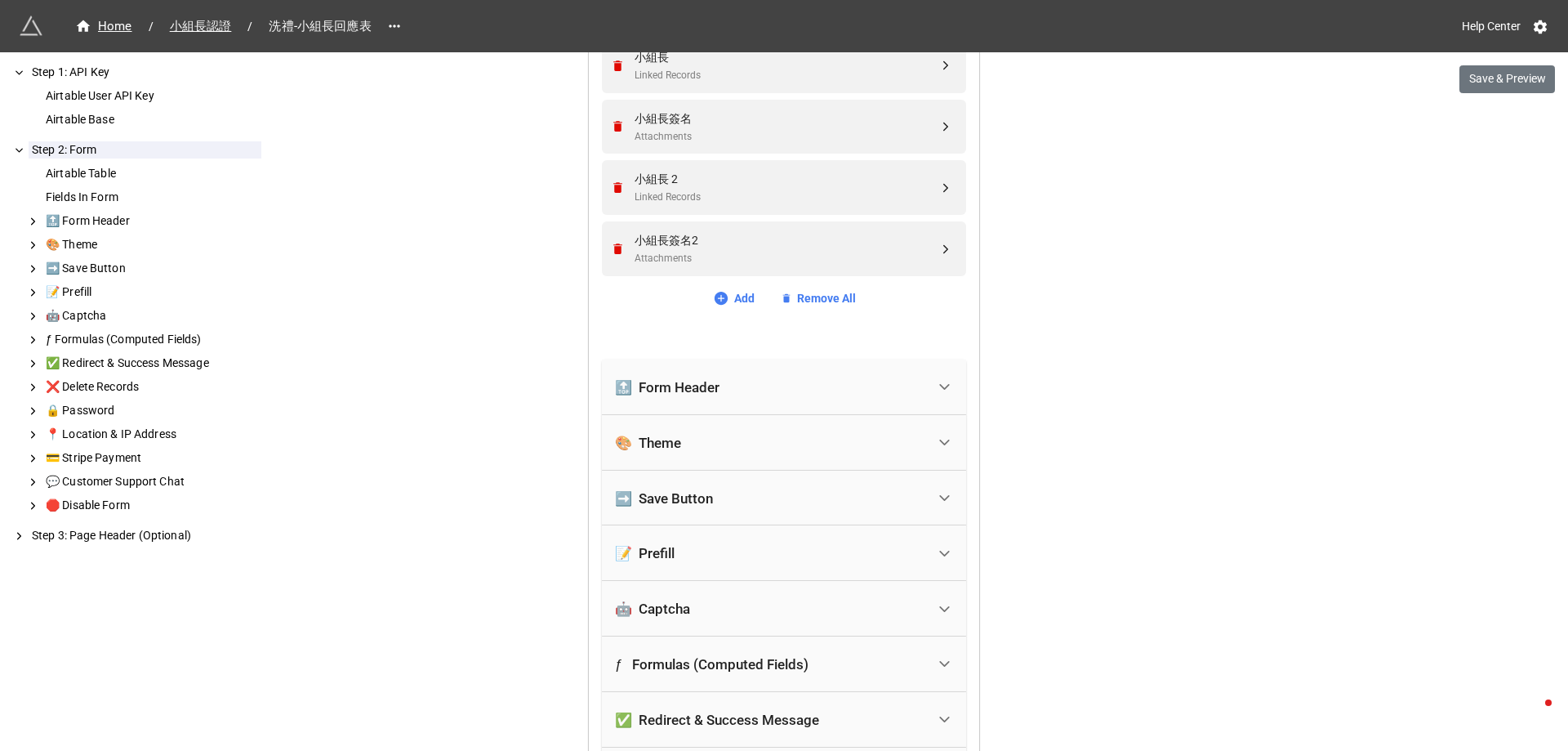
scroll to position [1745, 0]
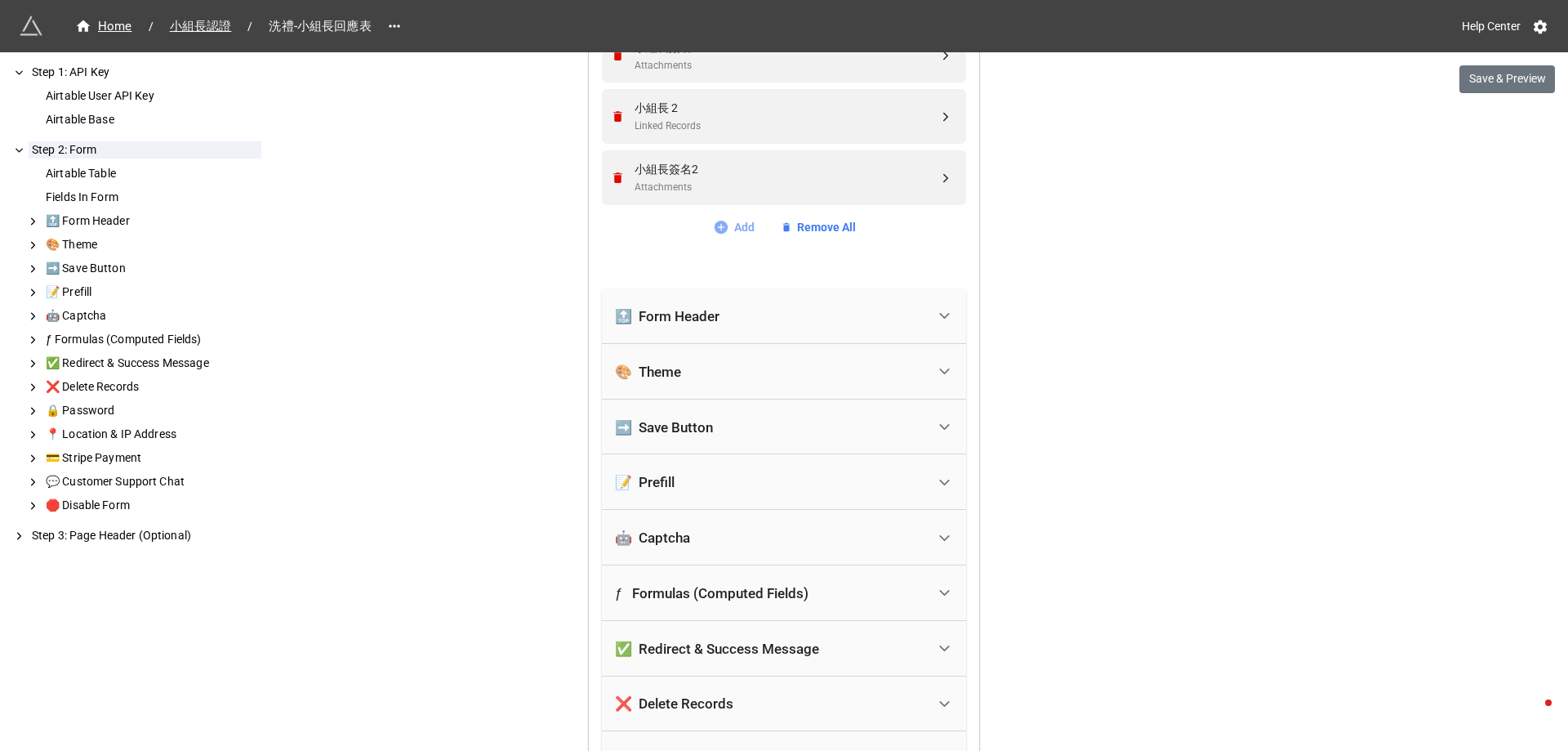
click at [734, 226] on link "Add" at bounding box center [733, 227] width 42 height 18
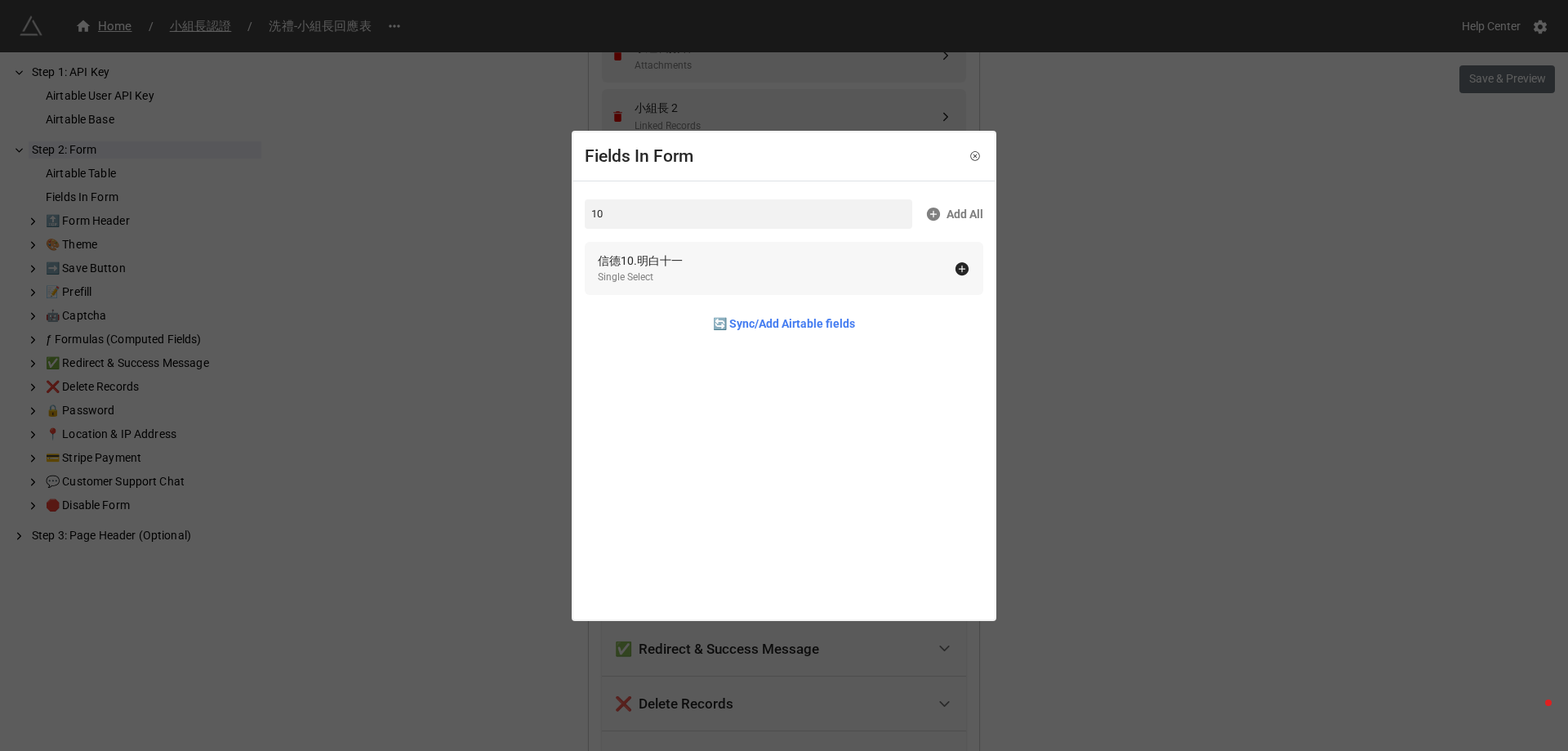
type input "10"
click at [705, 274] on div "信德10.明白十一 Single Select" at bounding box center [775, 268] width 356 height 34
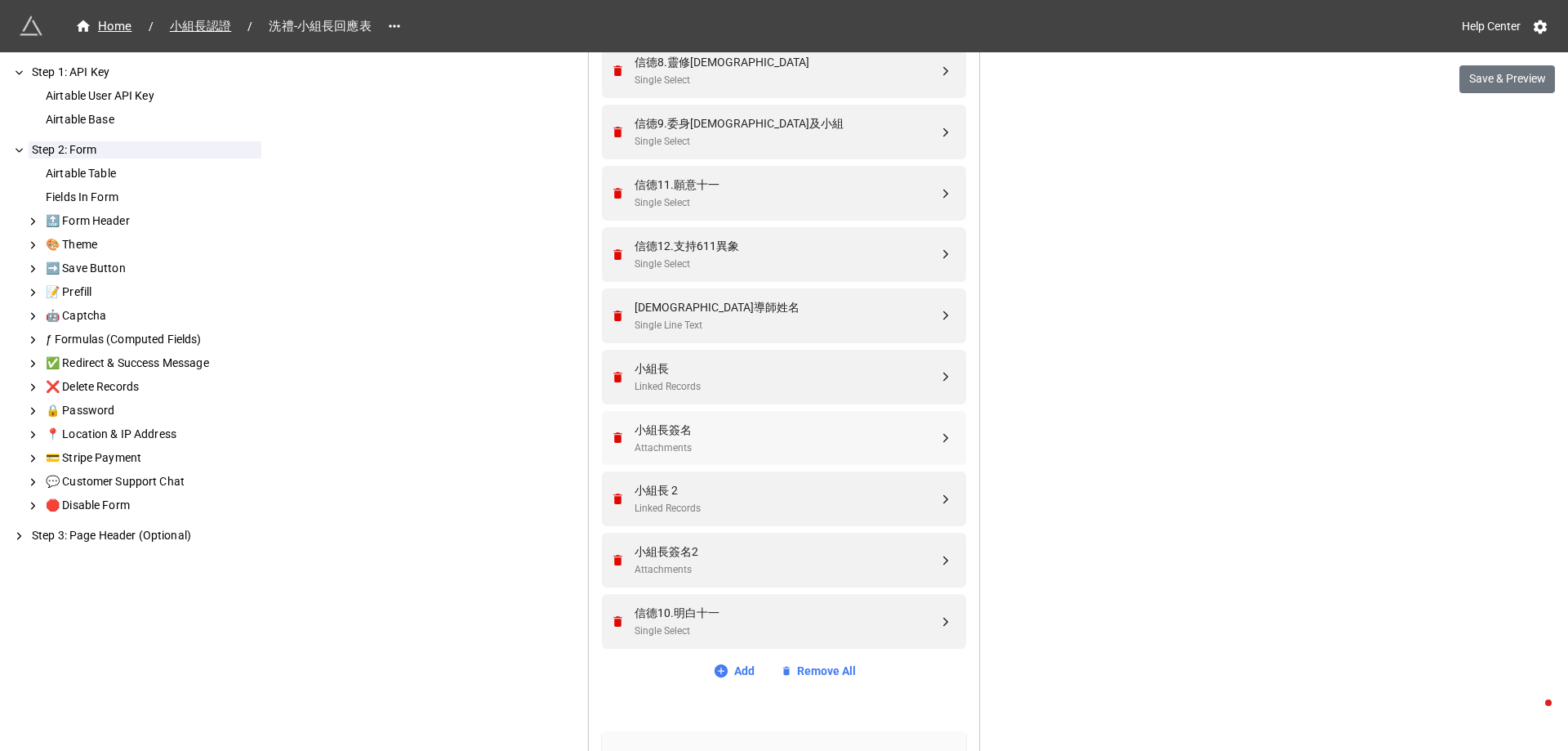
scroll to position [1337, 0]
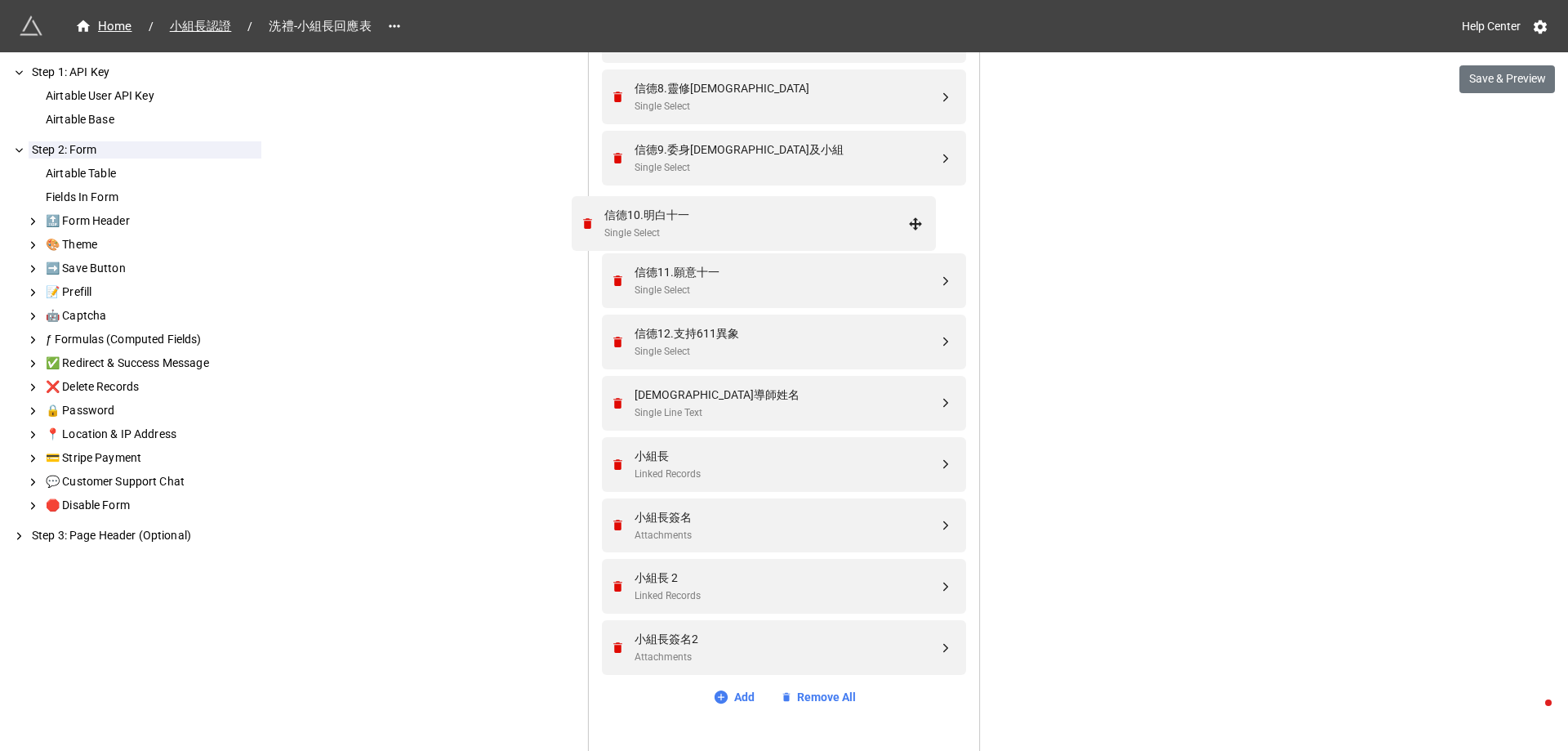
drag, startPoint x: 945, startPoint y: 644, endPoint x: 920, endPoint y: 206, distance: 438.7
click at [752, 219] on div "信德10.明白十一" at bounding box center [786, 211] width 304 height 18
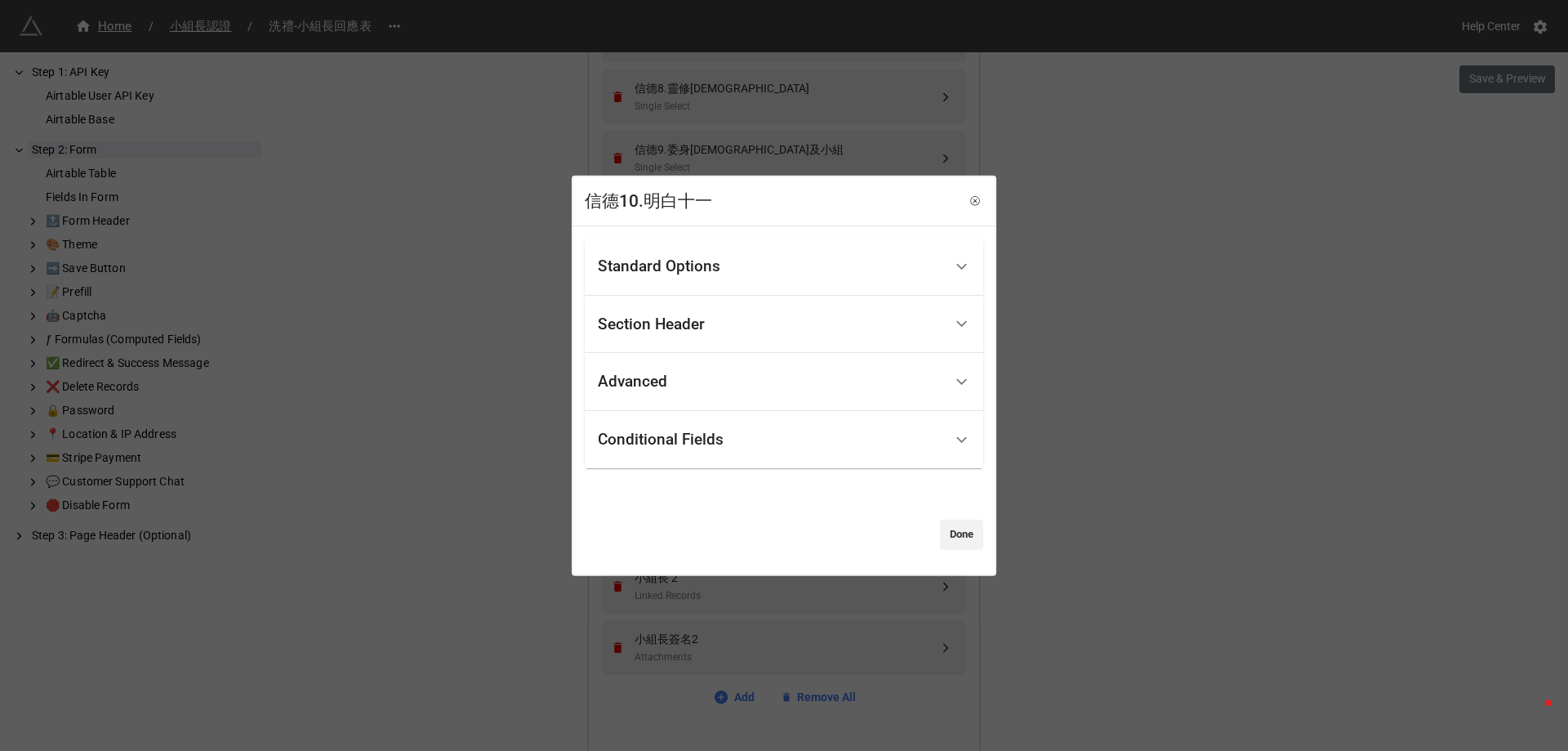
click at [730, 276] on div "Standard Options" at bounding box center [770, 266] width 345 height 39
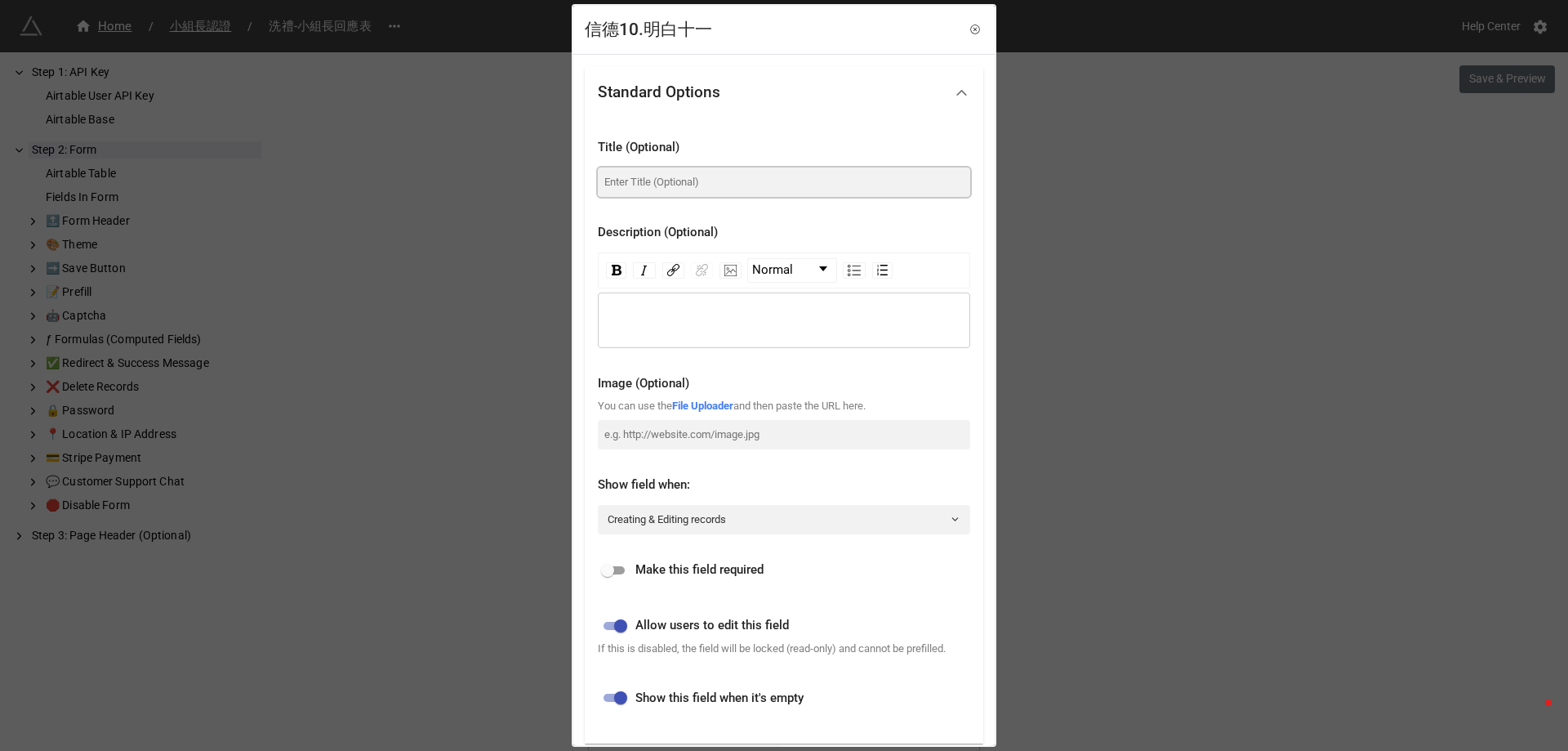
click at [751, 189] on input at bounding box center [784, 182] width 372 height 30
paste input "你明白十一奉獻的意義嗎？"
click at [606, 185] on input "你明白十一奉獻的意義嗎？" at bounding box center [784, 182] width 372 height 30
type input "10. 申請者明白十一奉獻的意義嗎？"
click at [774, 323] on div "rdw-editor" at bounding box center [784, 320] width 356 height 18
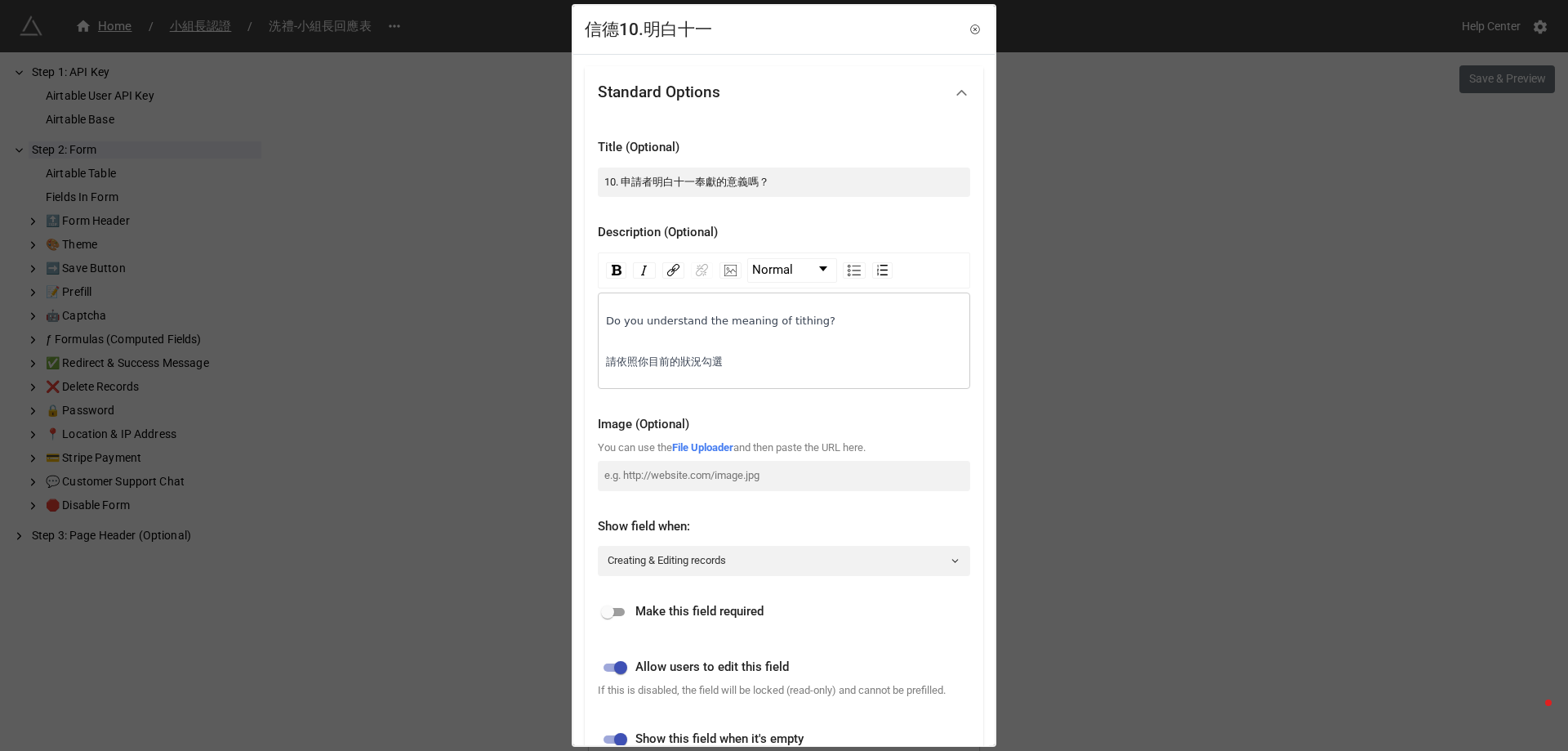
scroll to position [331, 0]
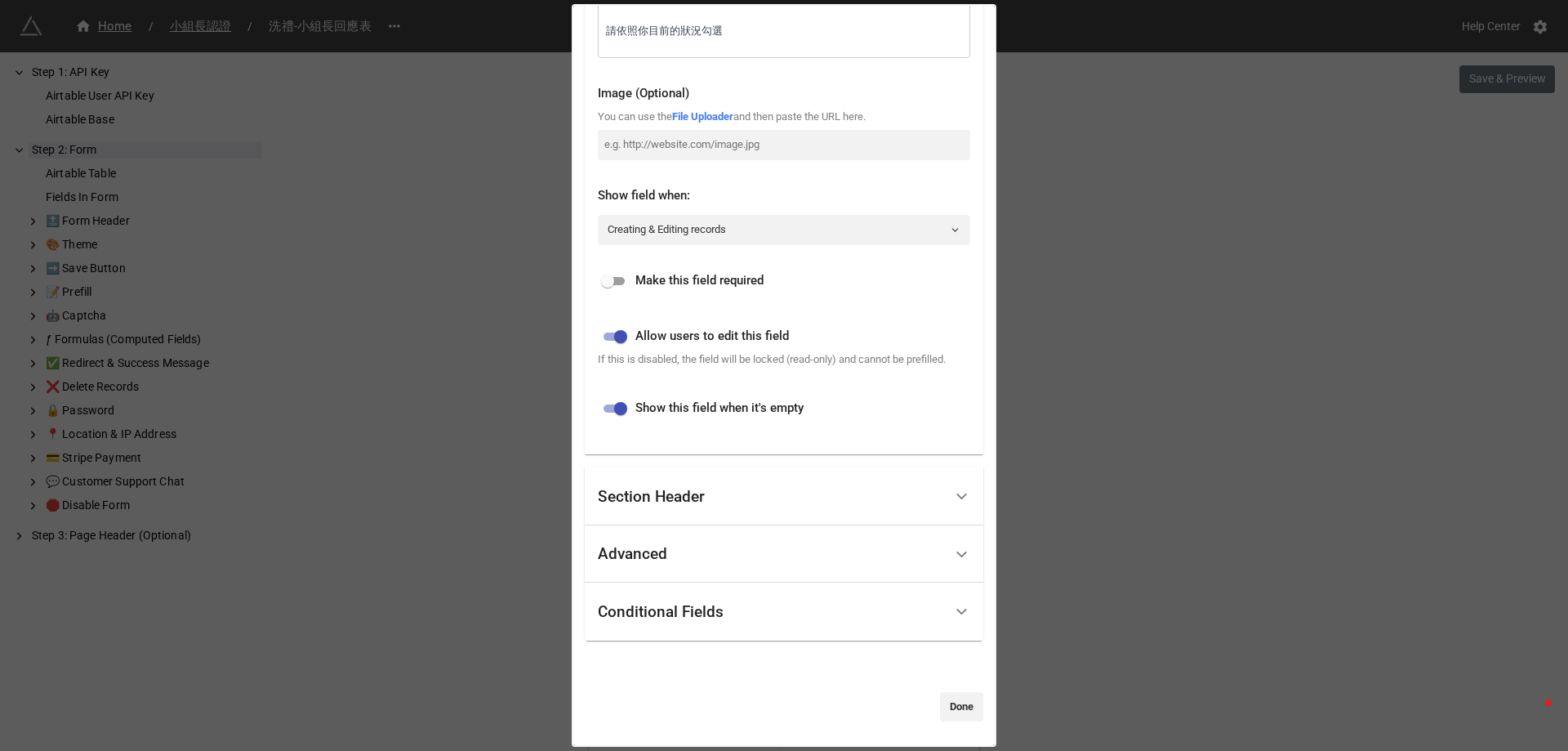
click at [614, 279] on input "checkbox" at bounding box center [608, 281] width 59 height 20
checkbox input "true"
click at [943, 712] on link "Done" at bounding box center [961, 707] width 44 height 30
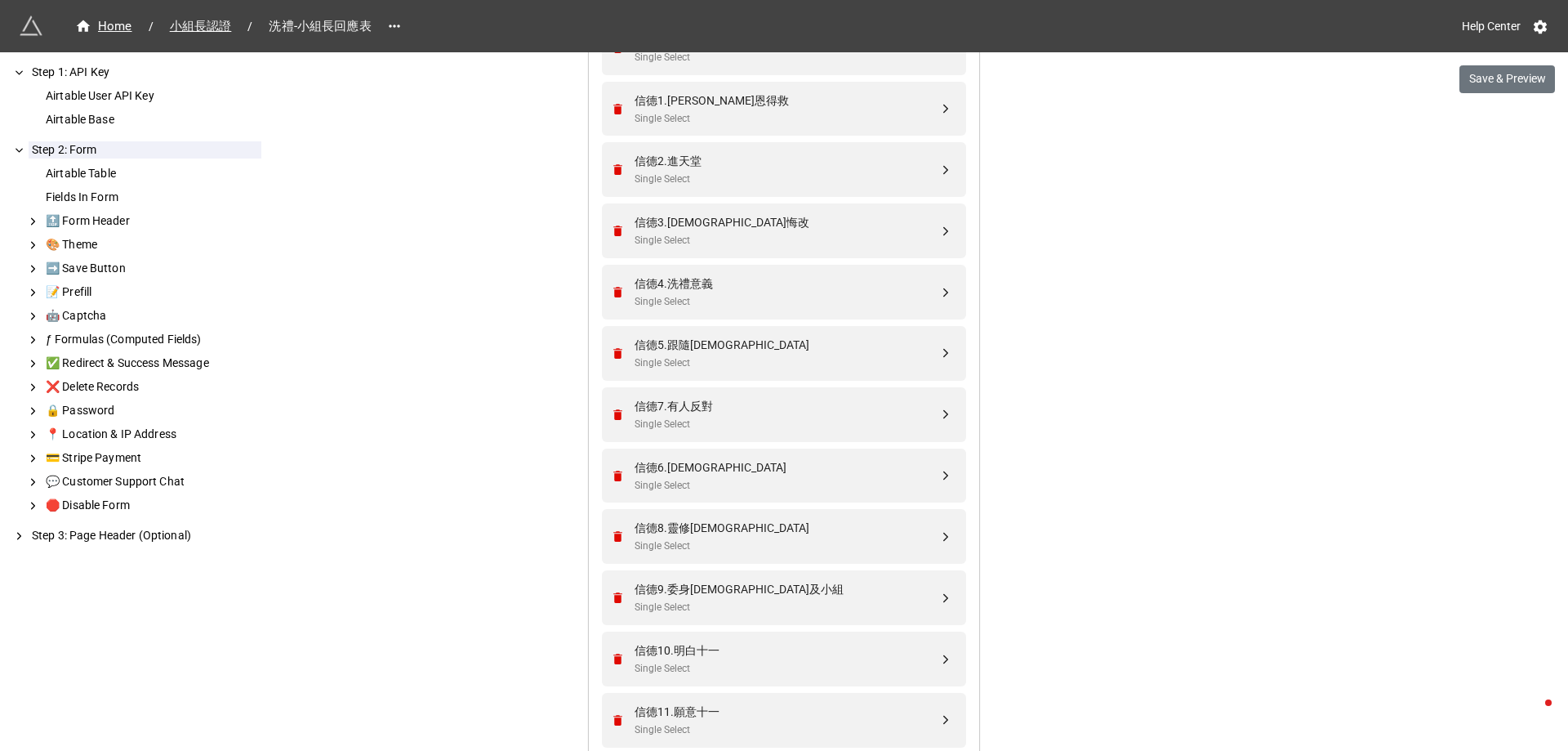
scroll to position [928, 0]
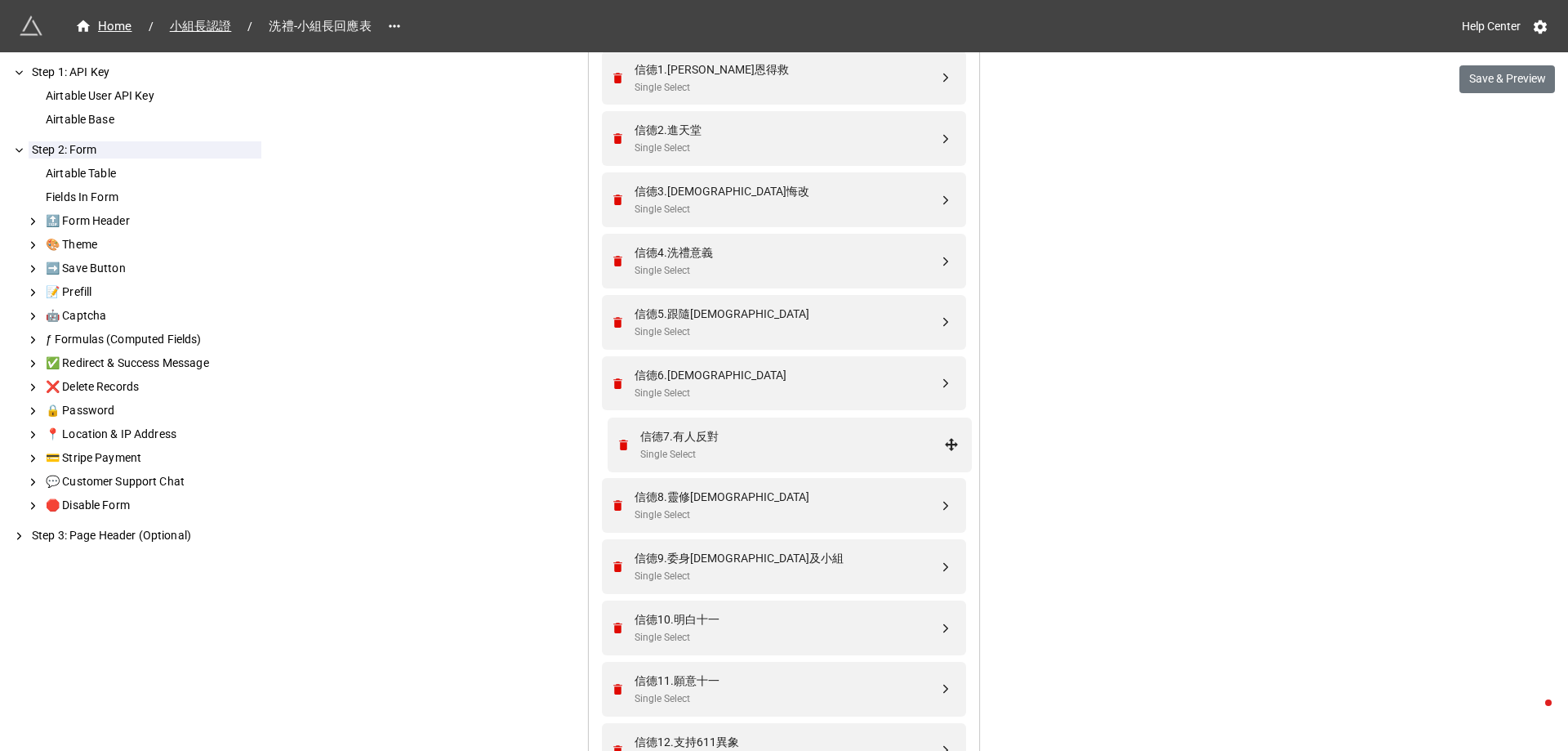
drag, startPoint x: 943, startPoint y: 388, endPoint x: 953, endPoint y: 450, distance: 62.8
click at [764, 372] on div "信德6.聖經準則" at bounding box center [786, 375] width 304 height 18
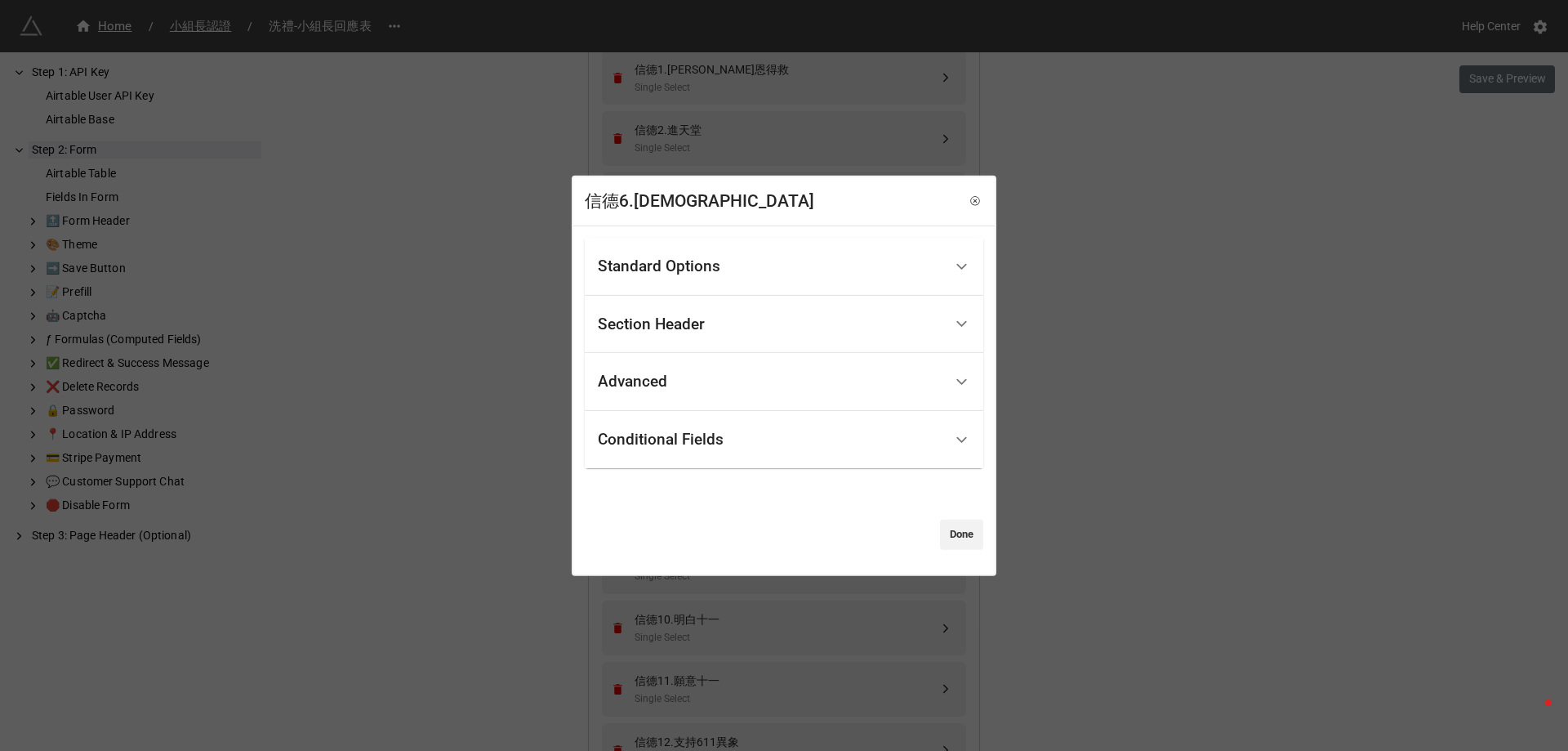
click at [695, 260] on div "Standard Options" at bounding box center [659, 266] width 122 height 16
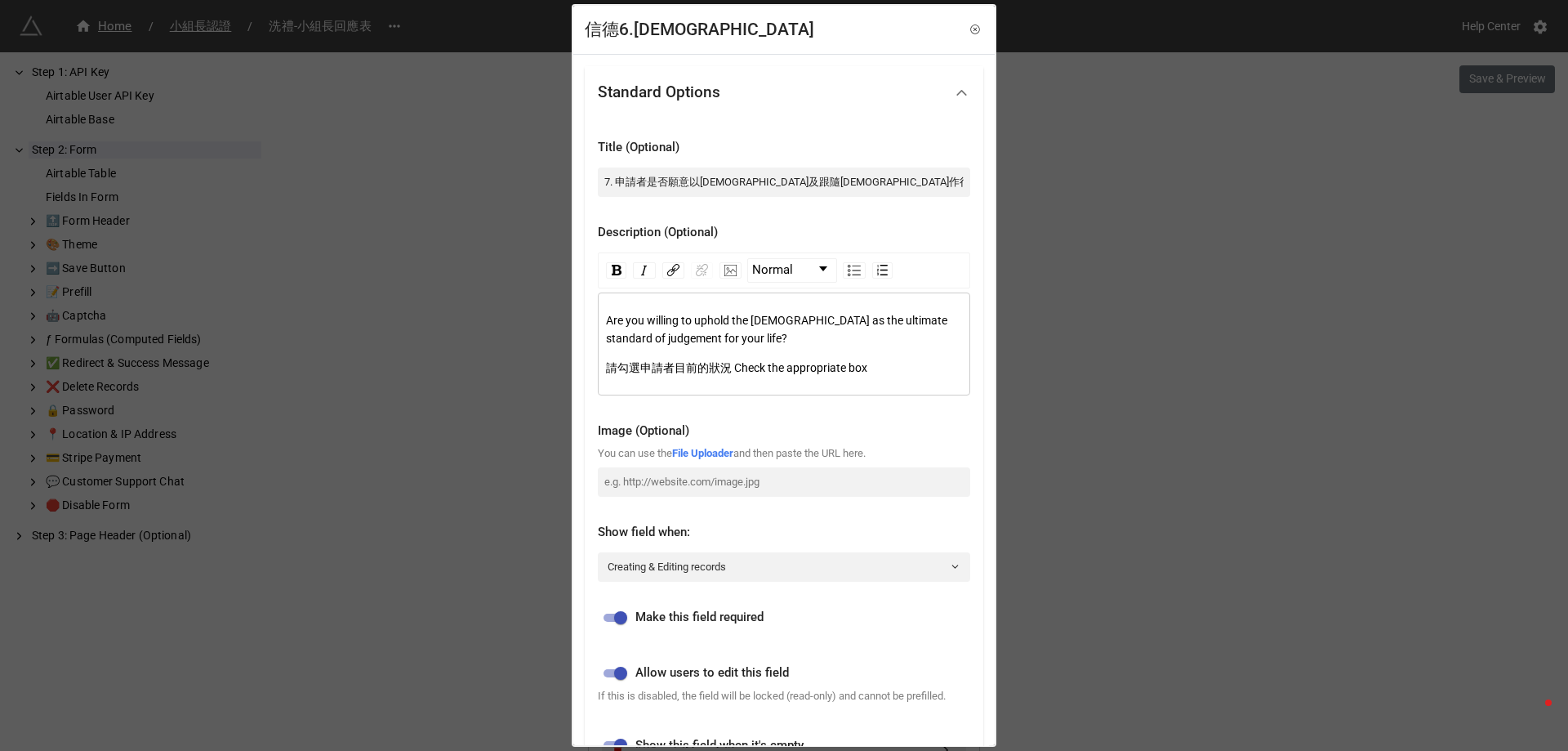
drag, startPoint x: 1179, startPoint y: 463, endPoint x: 992, endPoint y: 495, distance: 189.7
click at [1178, 466] on div "信德6.聖經準則 Standard Options Title (Optional) 7. 申請者是否願意以聖經及跟隨耶穌作行事為人之最高準則? Descri…" at bounding box center [784, 376] width 1568 height 751
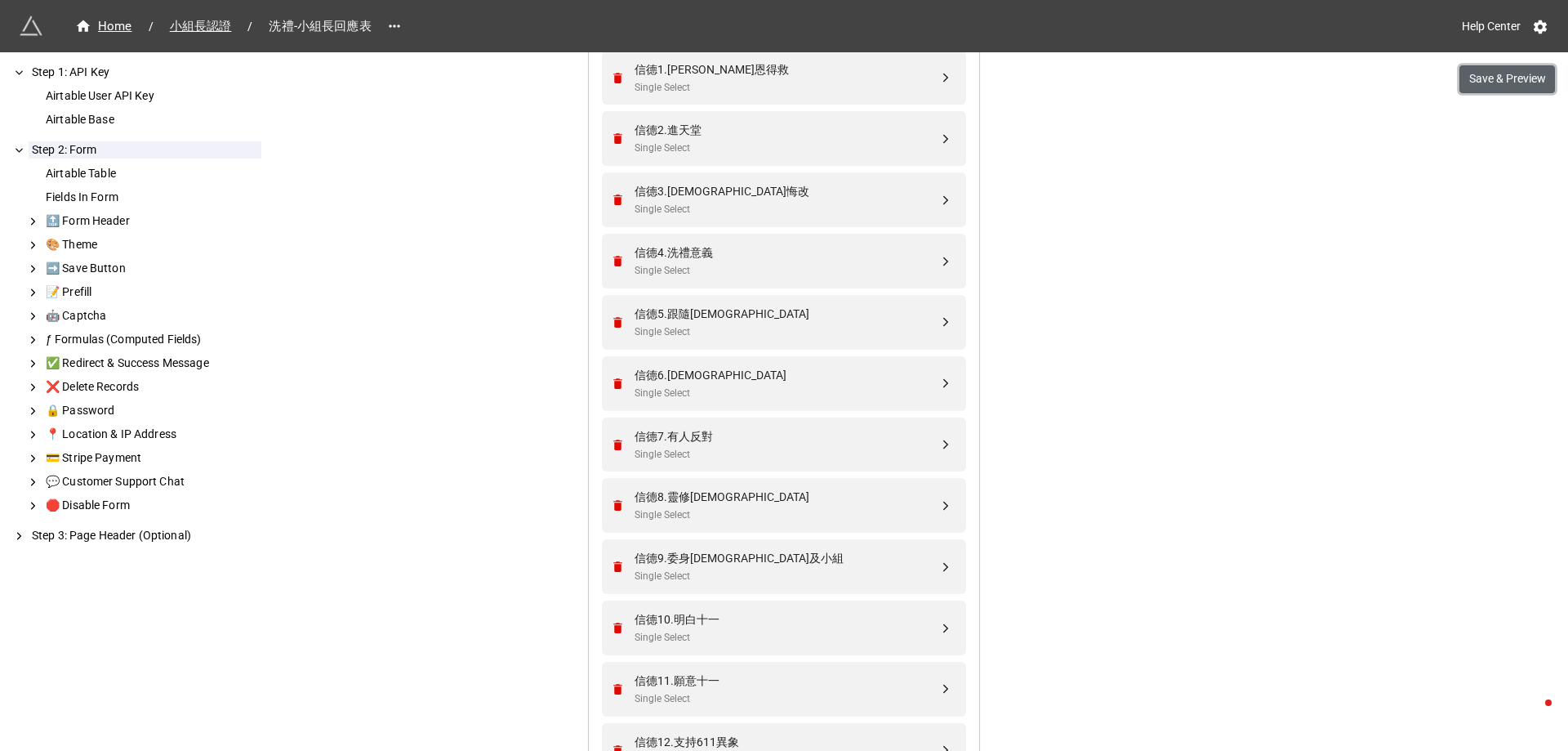
click at [1508, 74] on button "Save & Preview" at bounding box center [1506, 80] width 95 height 28
click at [716, 441] on div "信德6.有人反對" at bounding box center [786, 436] width 304 height 18
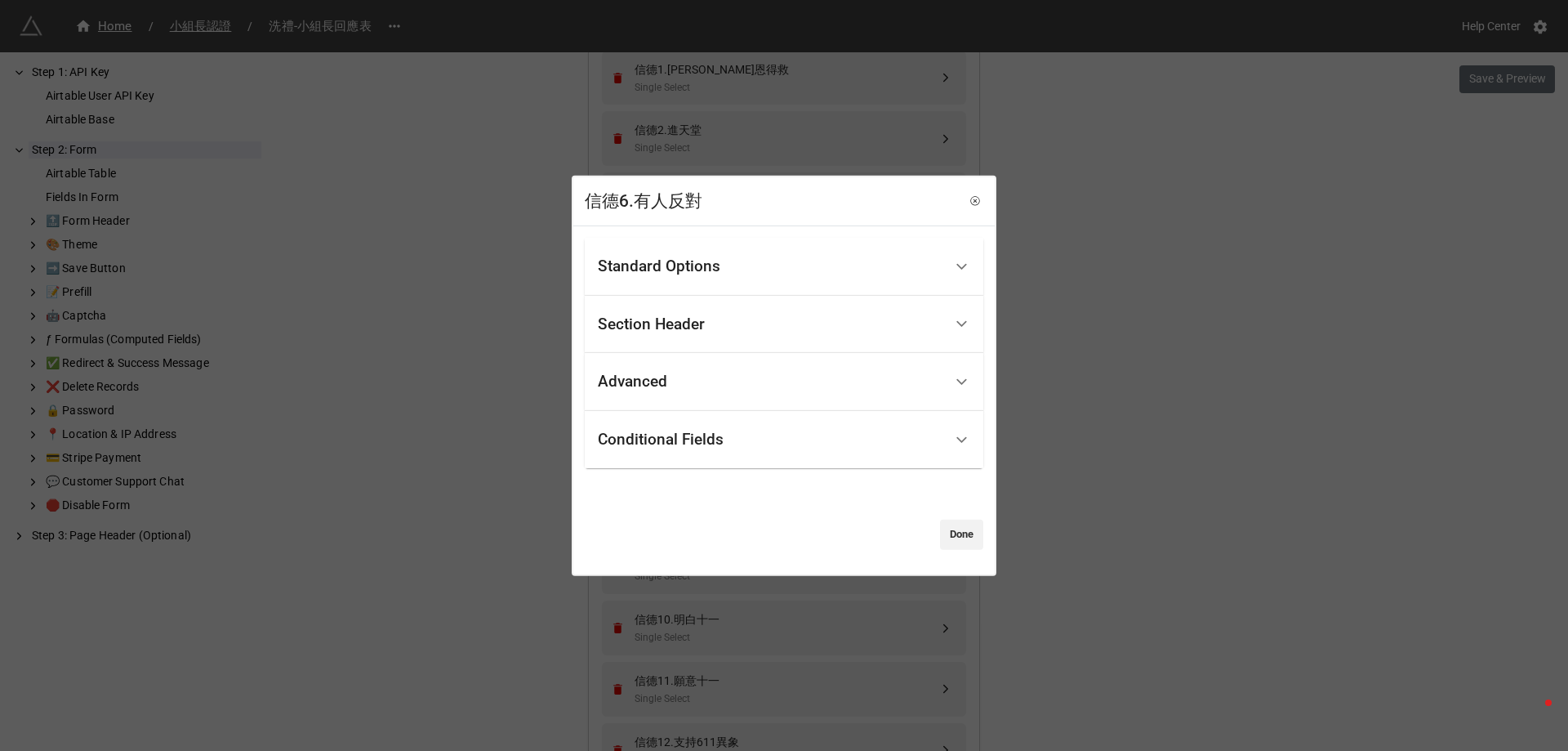
click at [723, 259] on div "Standard Options" at bounding box center [770, 266] width 345 height 39
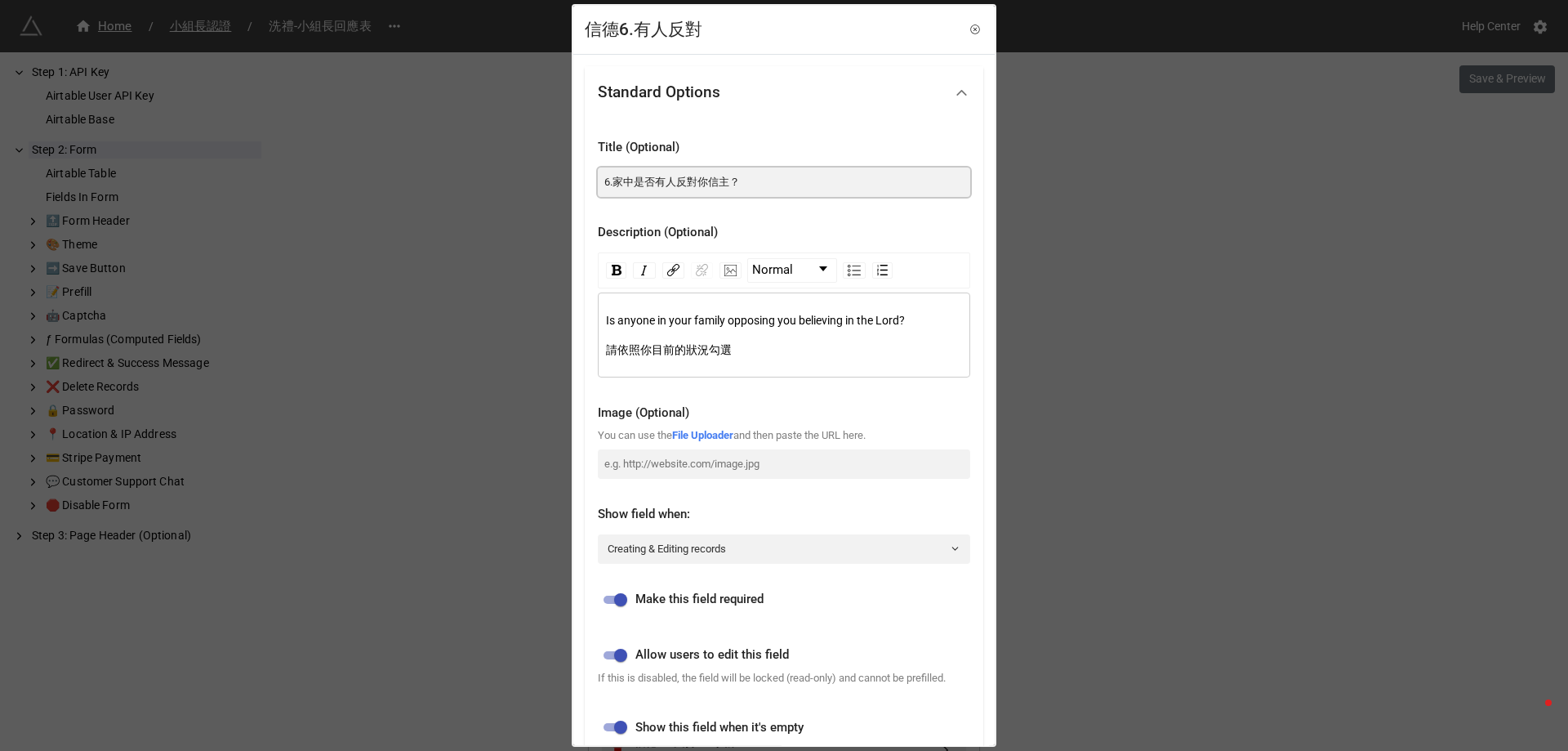
click at [614, 181] on input "6.家中是否有人反對你信主？" at bounding box center [784, 182] width 372 height 30
click at [678, 182] on input "6. 家中是否有人反對你信主？" at bounding box center [784, 182] width 372 height 30
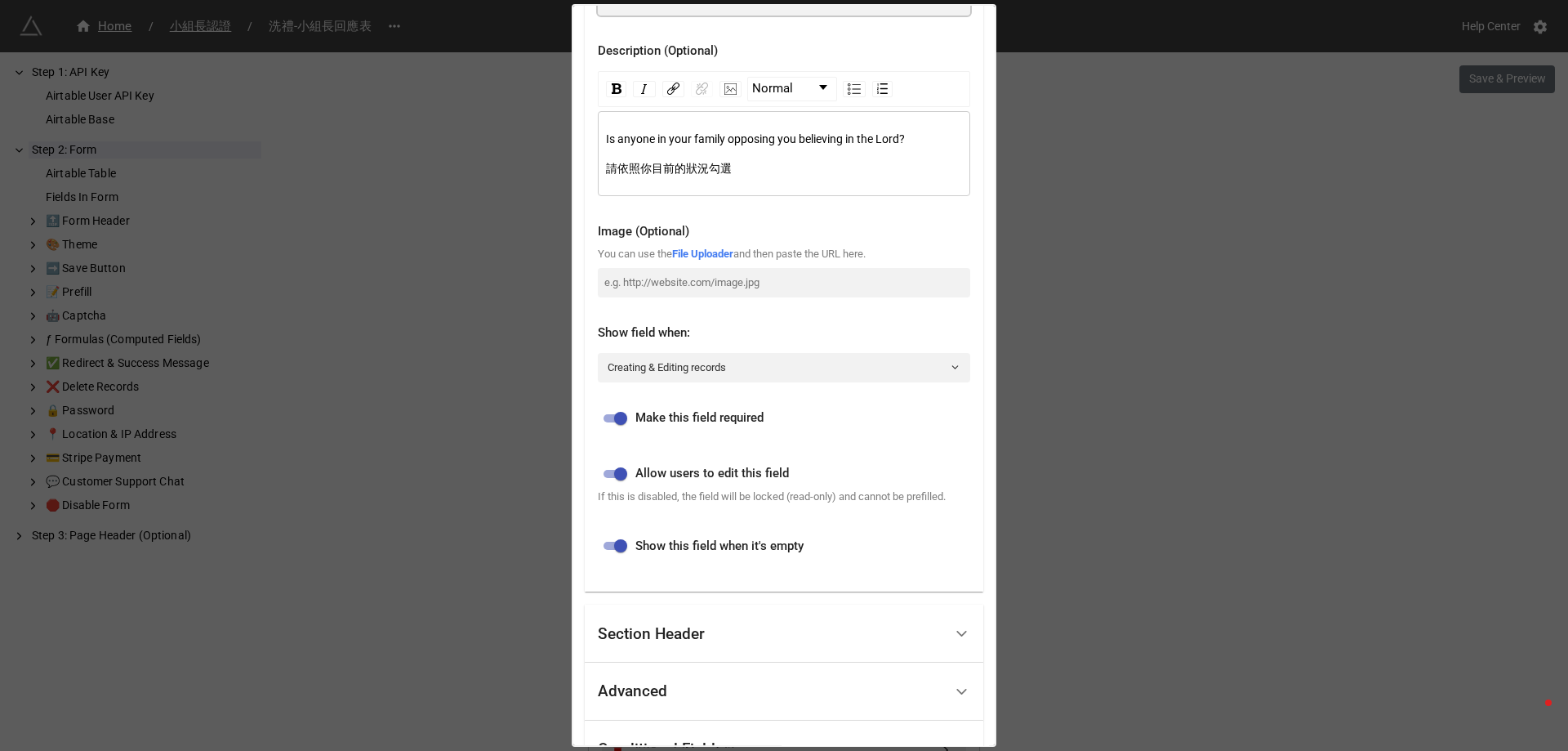
scroll to position [320, 0]
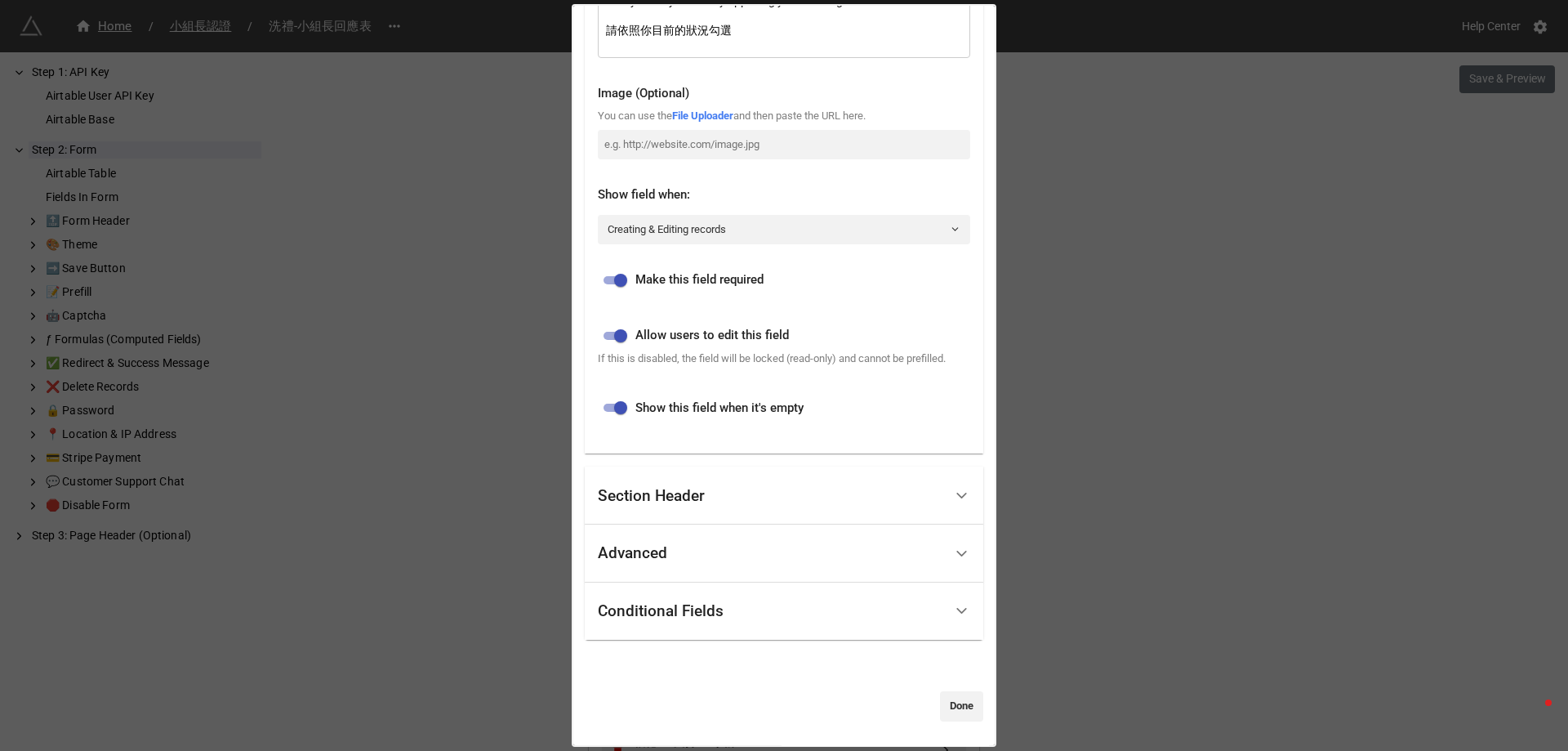
type input "6. 家中是否有人反對申請者信主？"
click at [729, 541] on div "Advanced" at bounding box center [770, 553] width 345 height 39
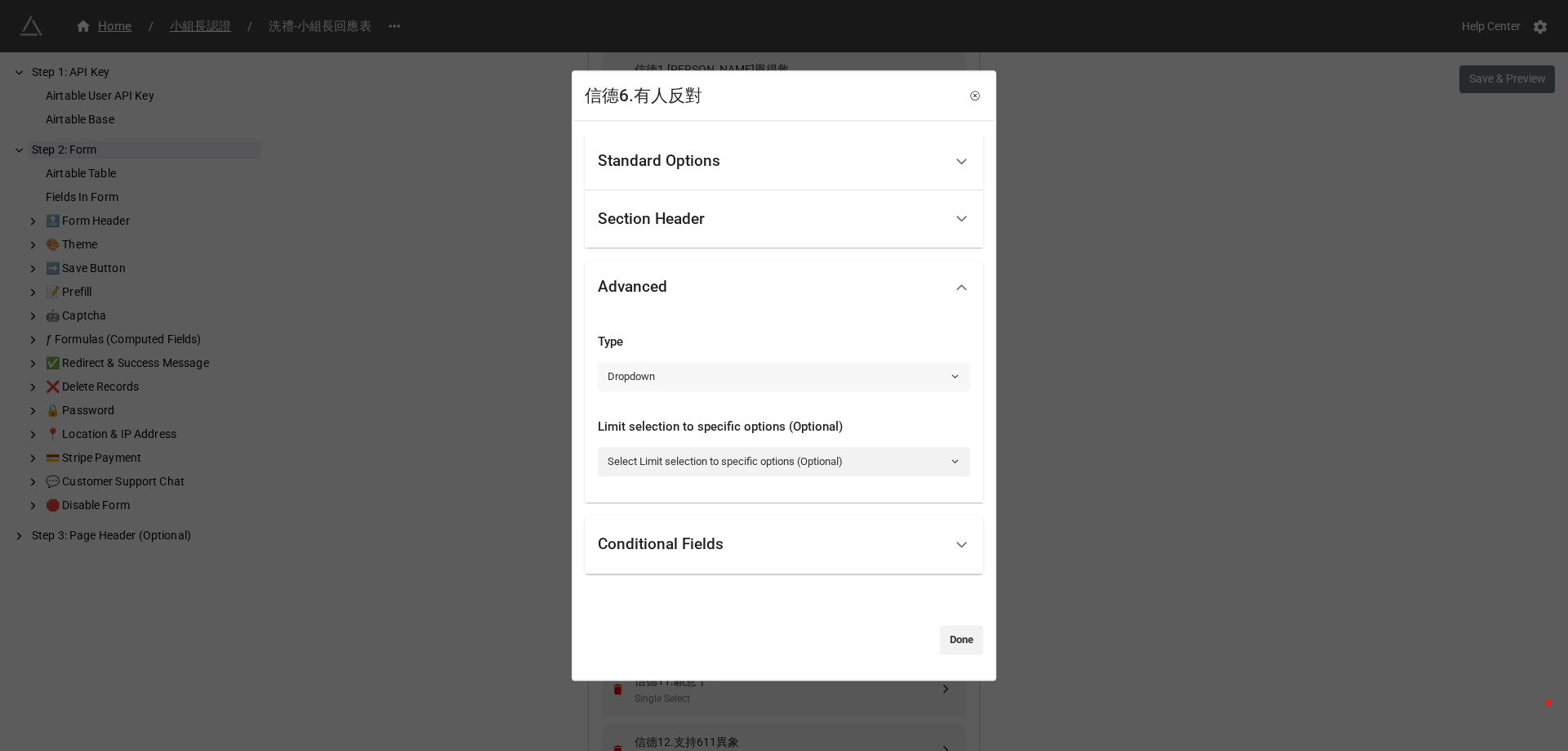
click at [715, 373] on link "Dropdown" at bounding box center [784, 376] width 372 height 30
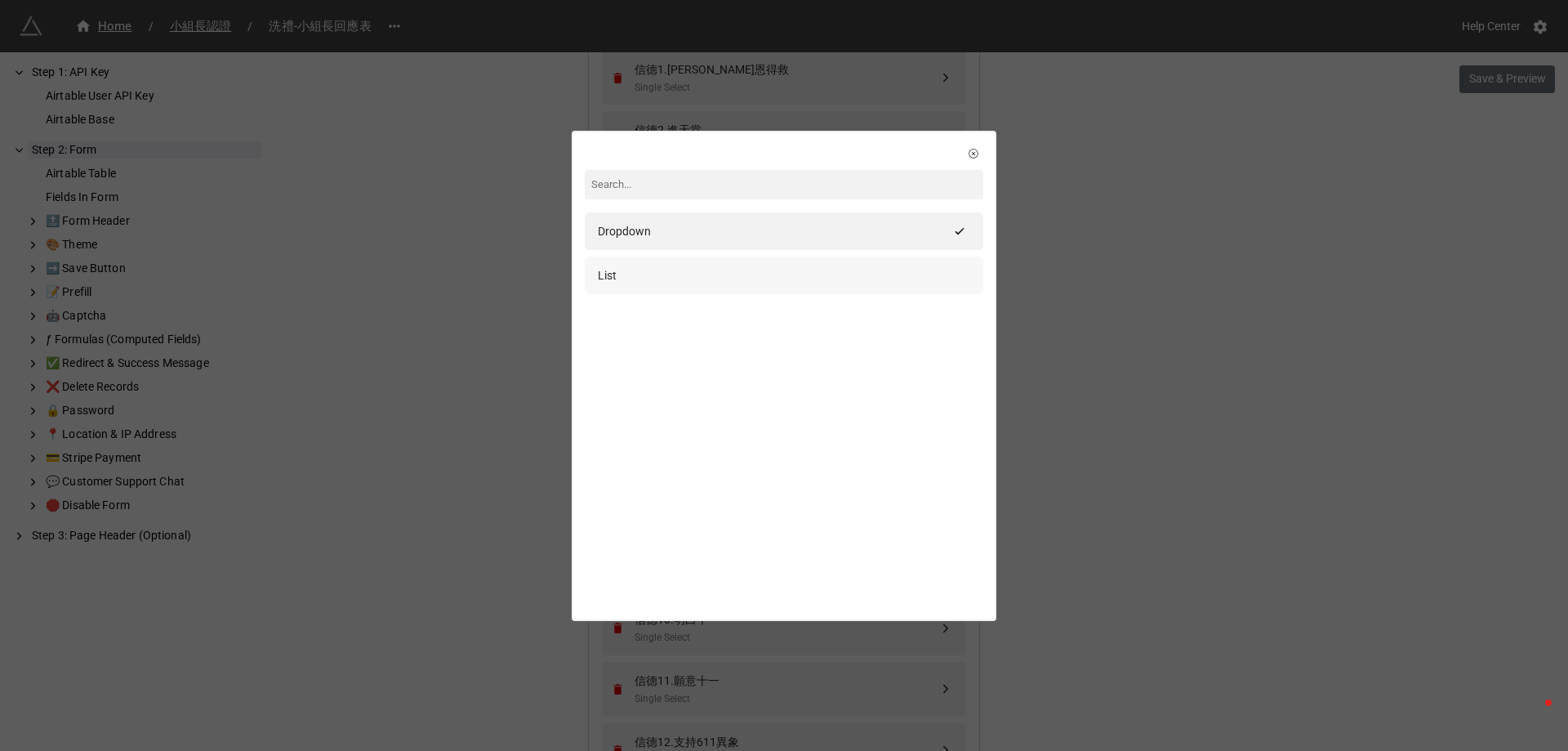
click at [688, 260] on div "List" at bounding box center [784, 275] width 398 height 38
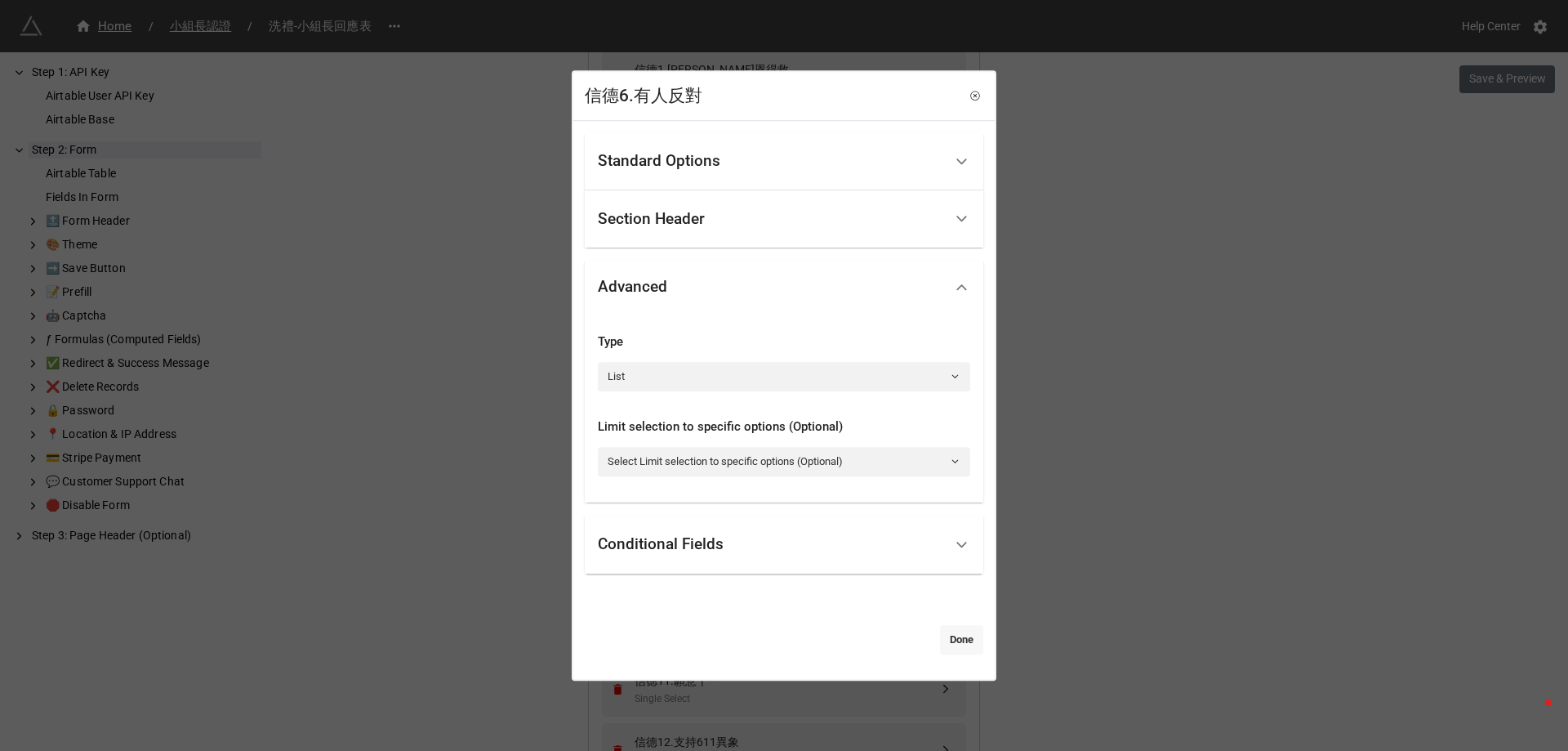
click at [954, 648] on link "Done" at bounding box center [961, 639] width 44 height 30
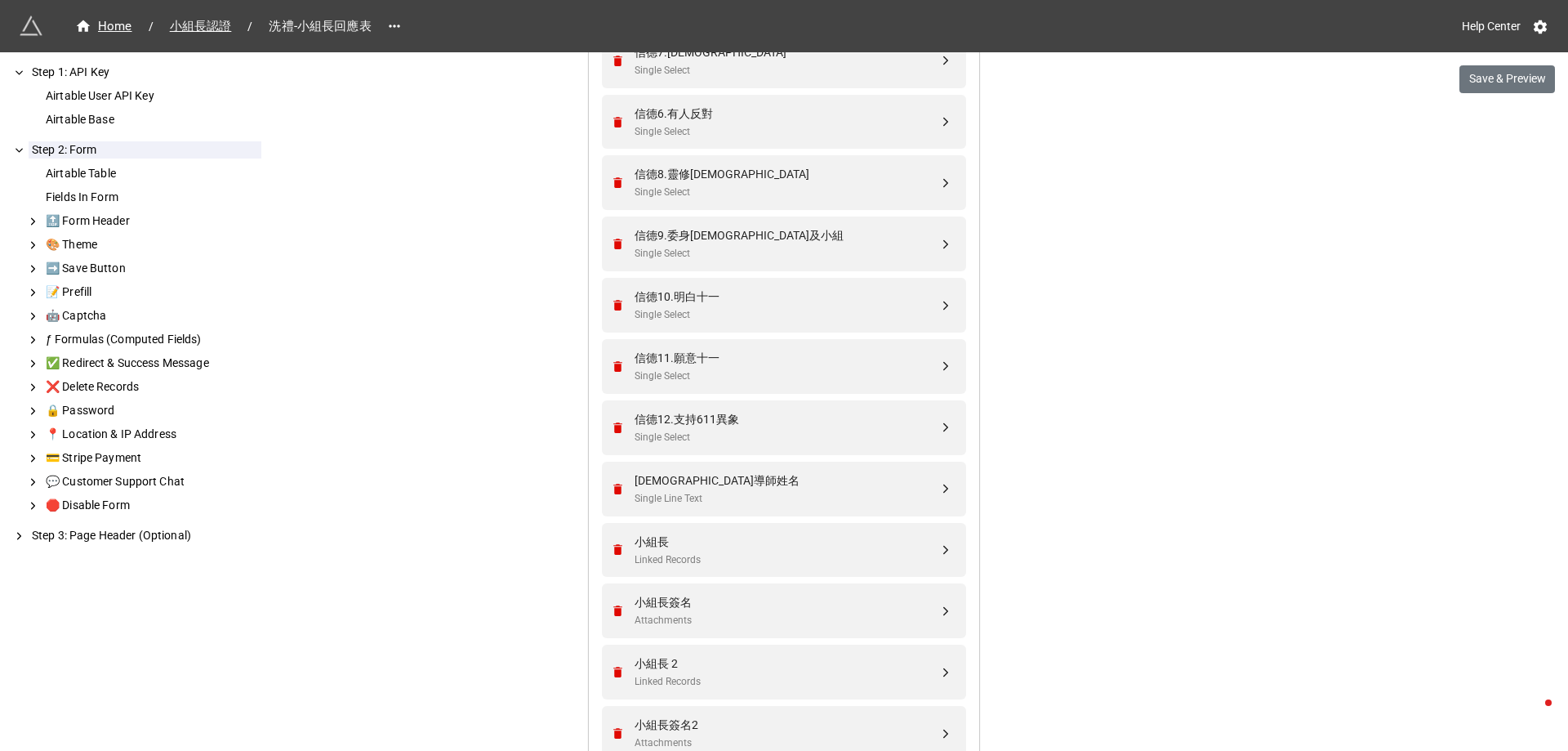
scroll to position [1256, 0]
click at [716, 302] on div "信德10.明白十一" at bounding box center [786, 293] width 304 height 18
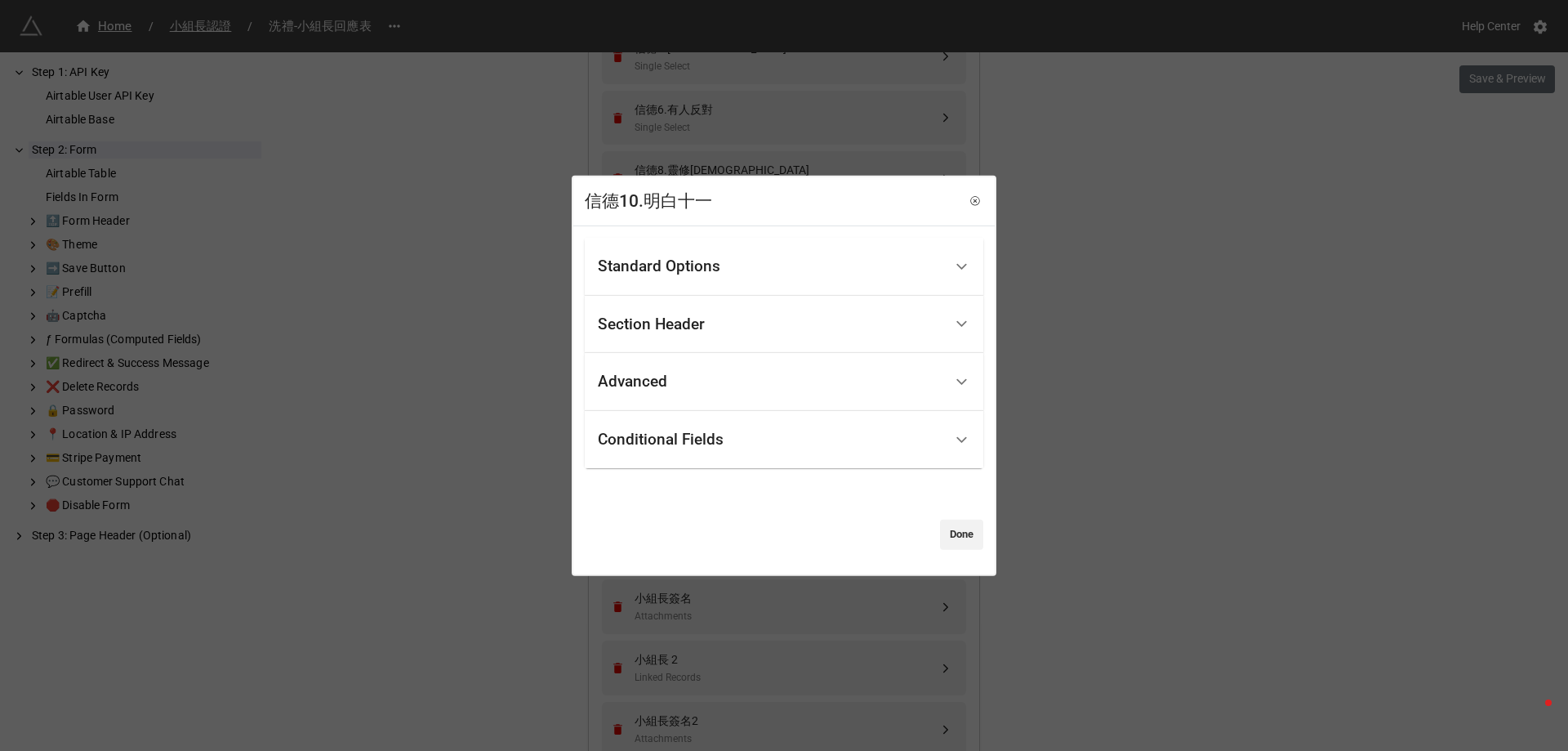
click at [718, 258] on div "Standard Options" at bounding box center [659, 266] width 122 height 16
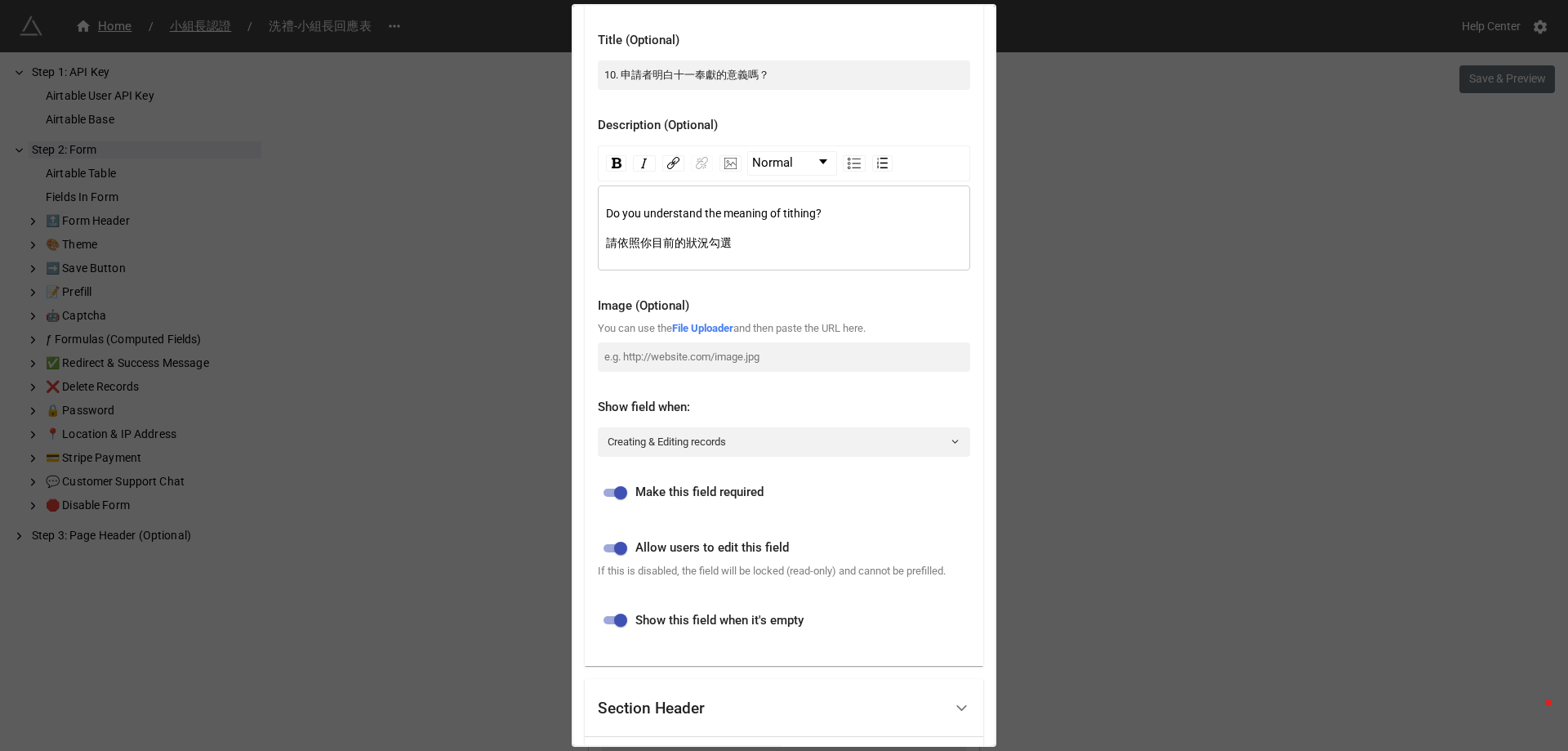
scroll to position [245, 0]
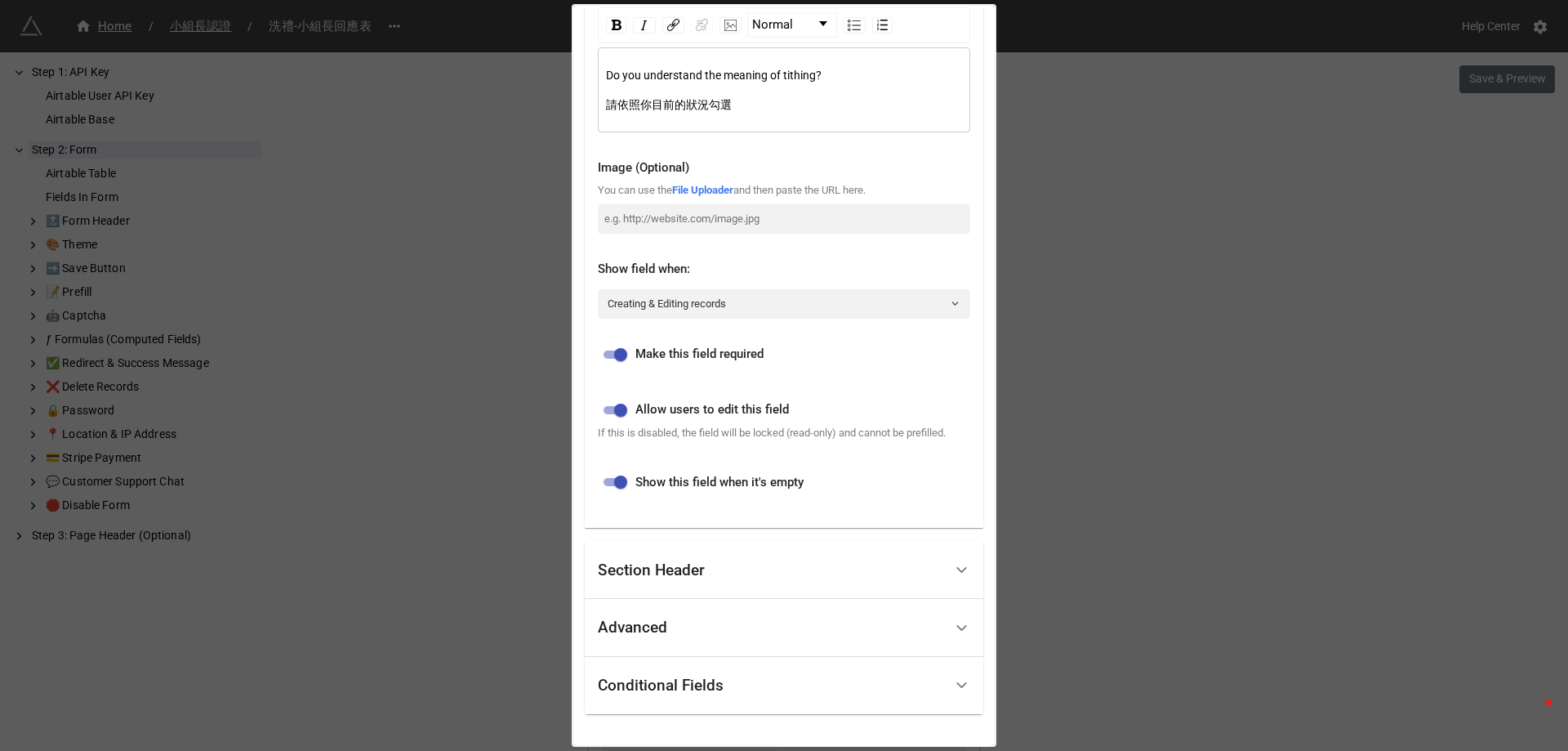
click at [687, 622] on div "Advanced" at bounding box center [770, 628] width 345 height 39
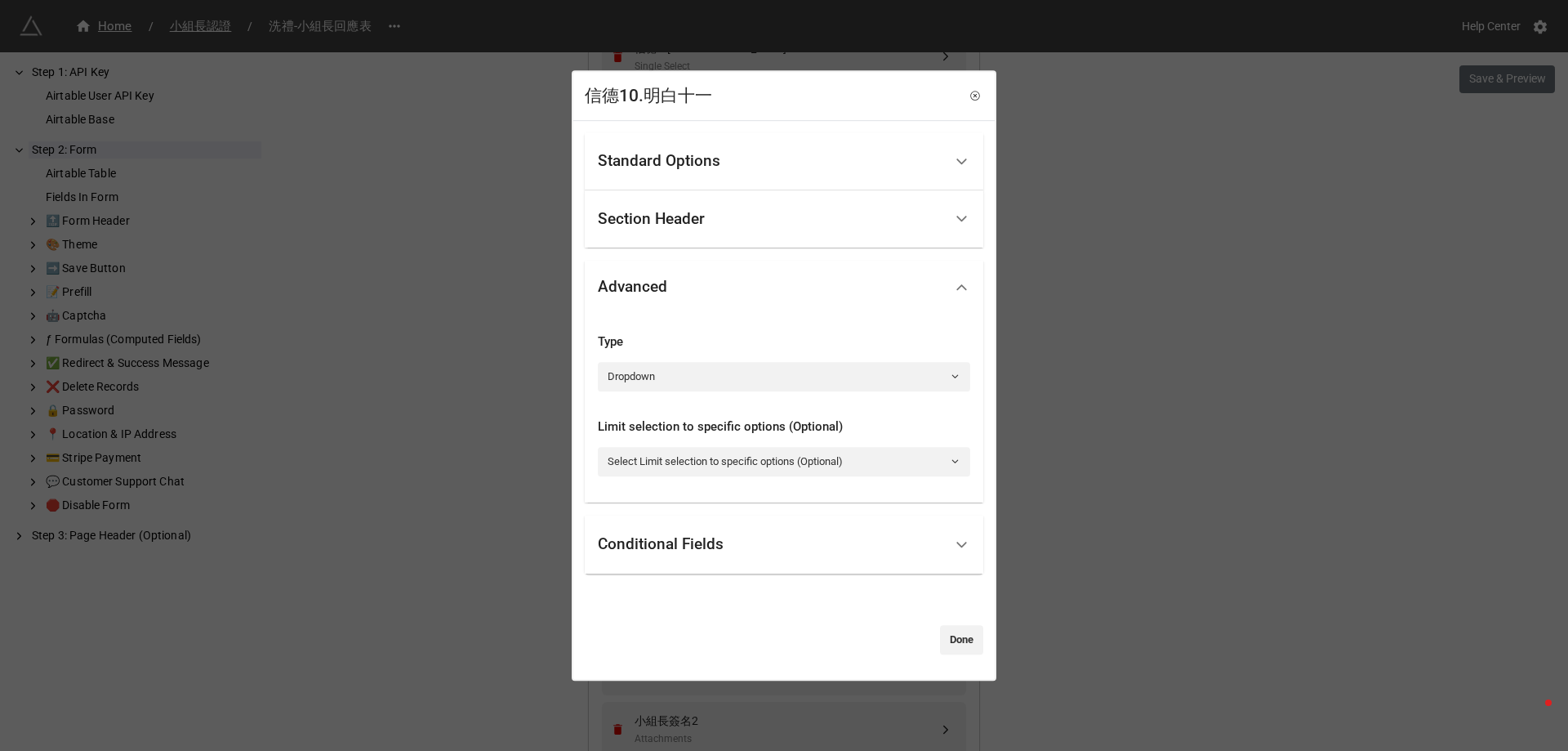
scroll to position [0, 0]
click at [652, 366] on link "Dropdown" at bounding box center [784, 376] width 372 height 30
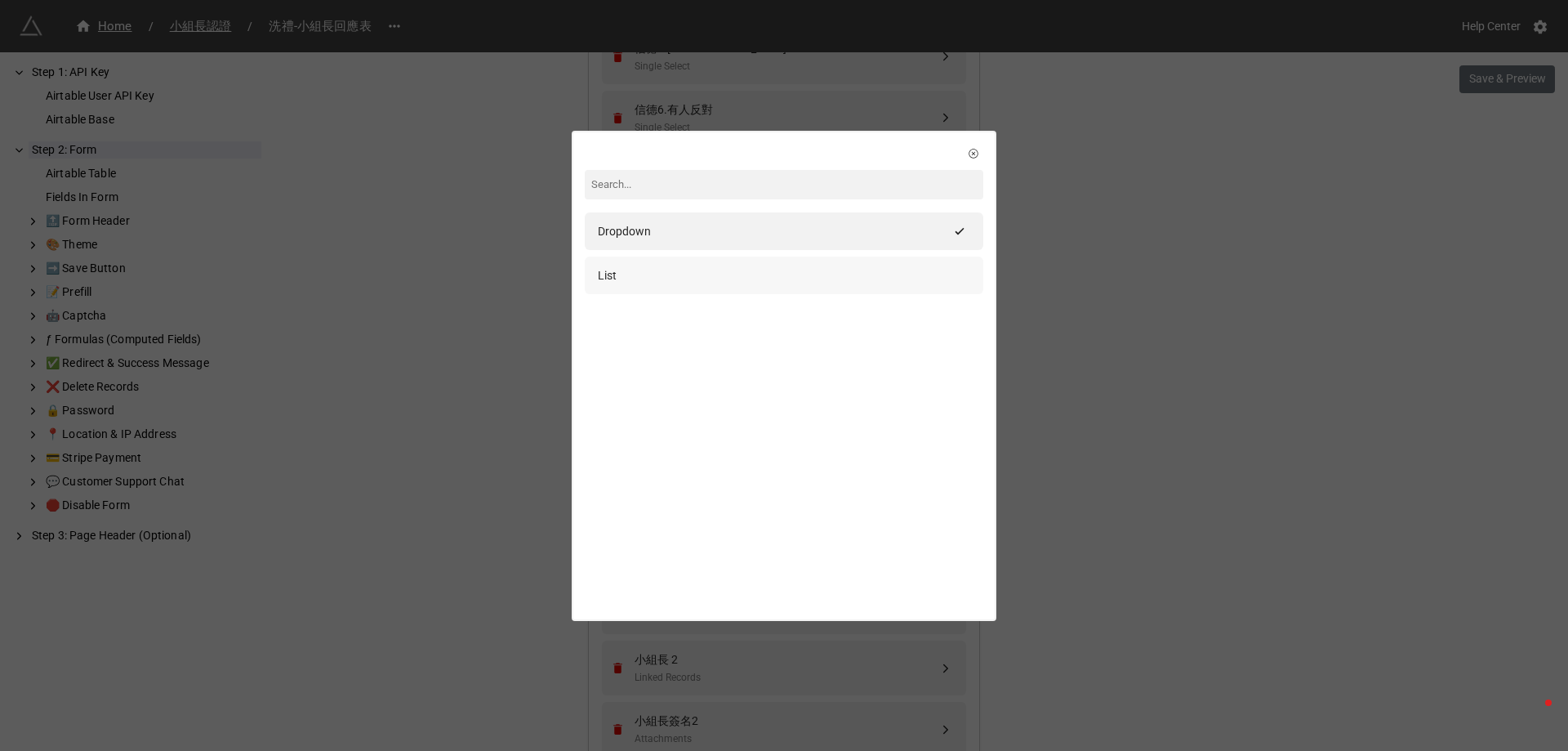
click at [681, 263] on div "List" at bounding box center [784, 275] width 398 height 38
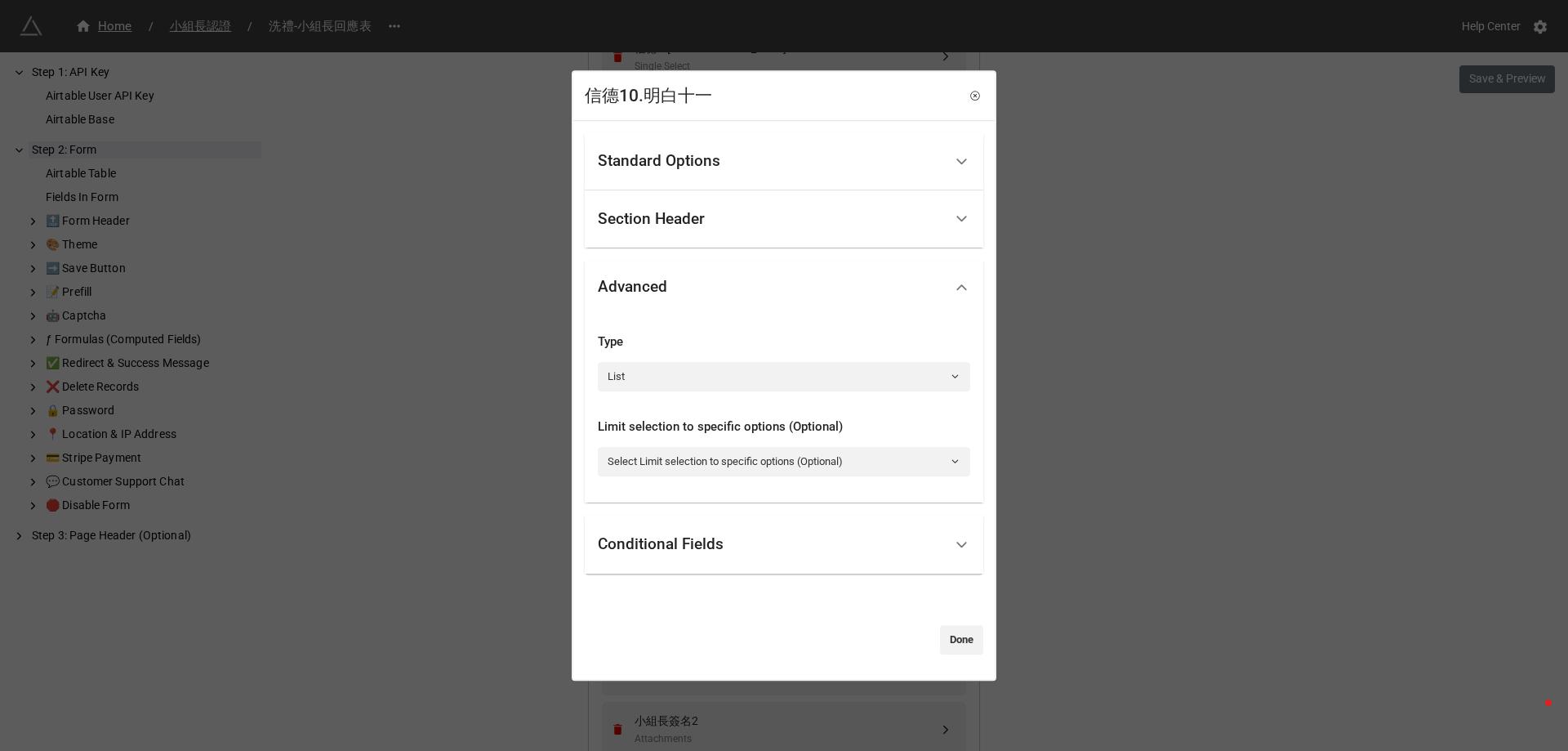
click at [955, 637] on link "Done" at bounding box center [961, 639] width 44 height 30
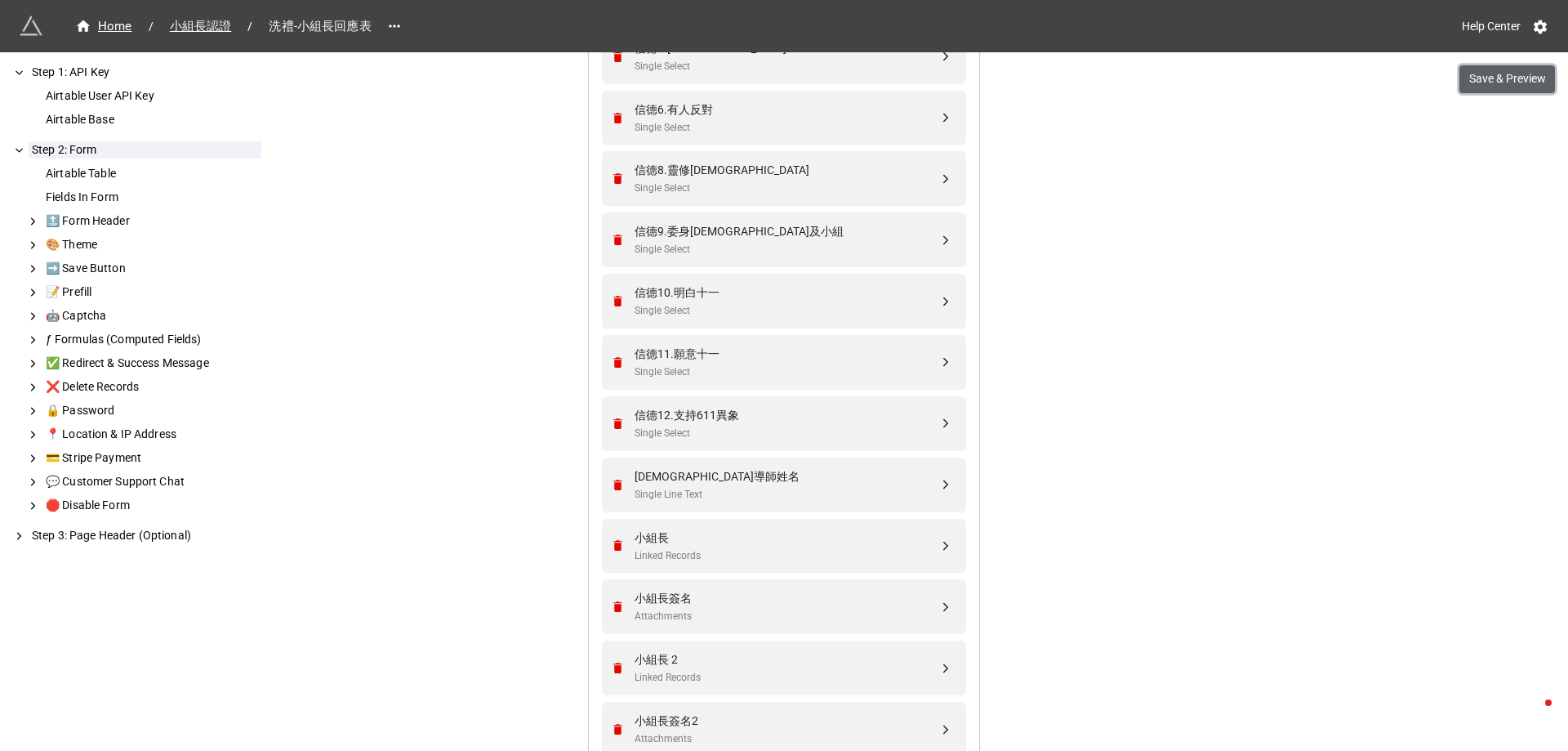
click at [1507, 90] on button "Save & Preview" at bounding box center [1506, 80] width 95 height 28
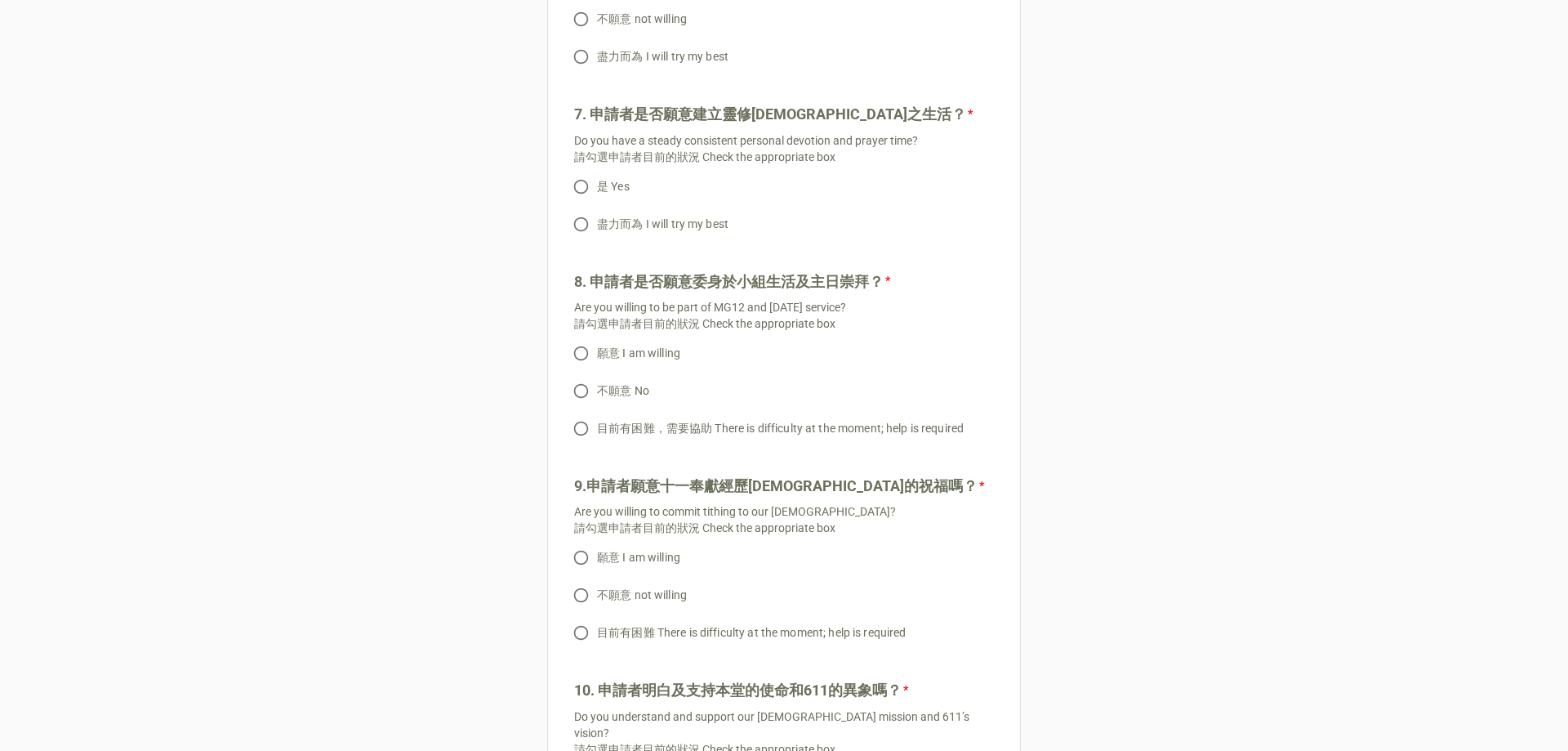
scroll to position [2391, 0]
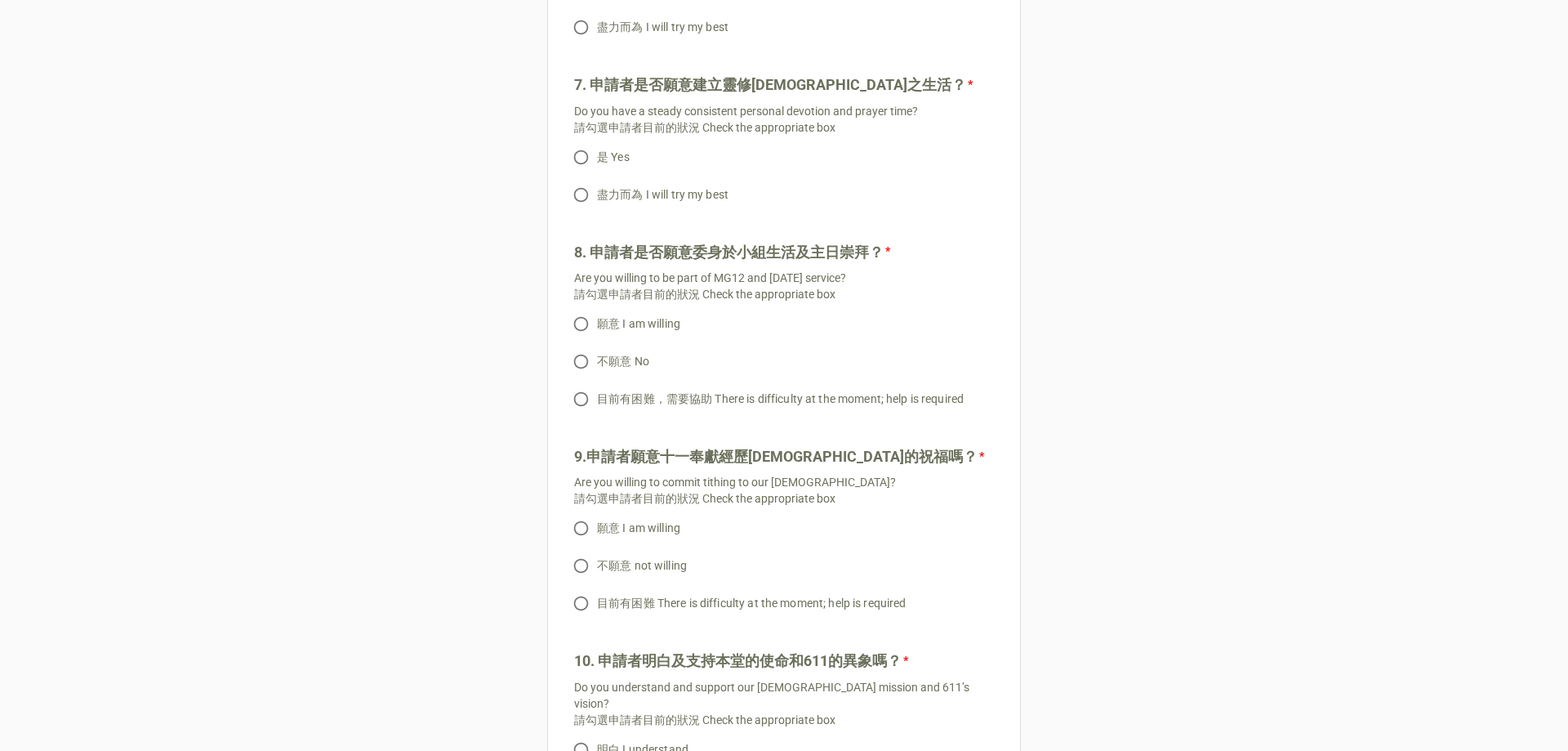
click at [858, 445] on b "9.申請者願意十一奉獻經歷神的祝福嗎？ *" at bounding box center [784, 459] width 420 height 29
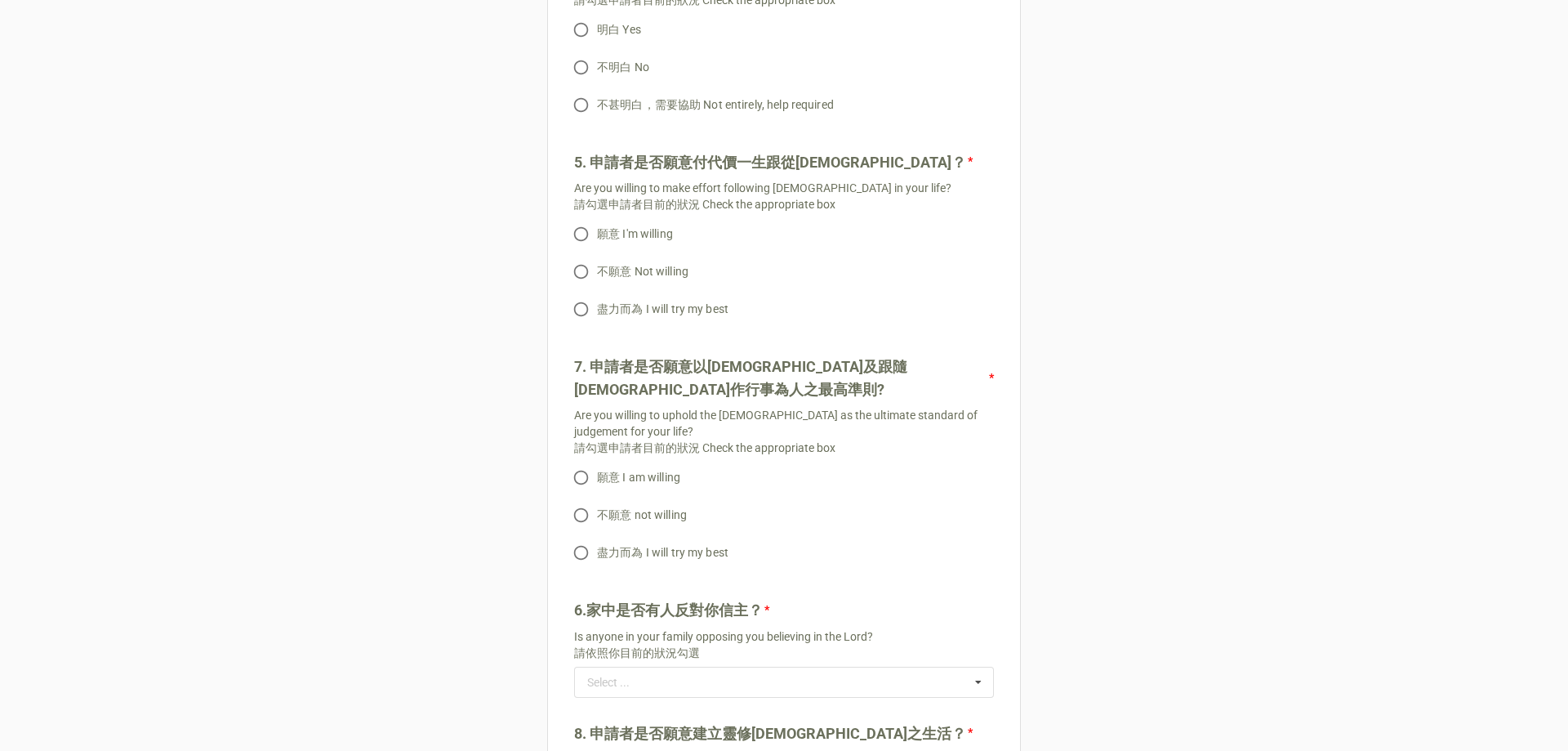
scroll to position [1878, 0]
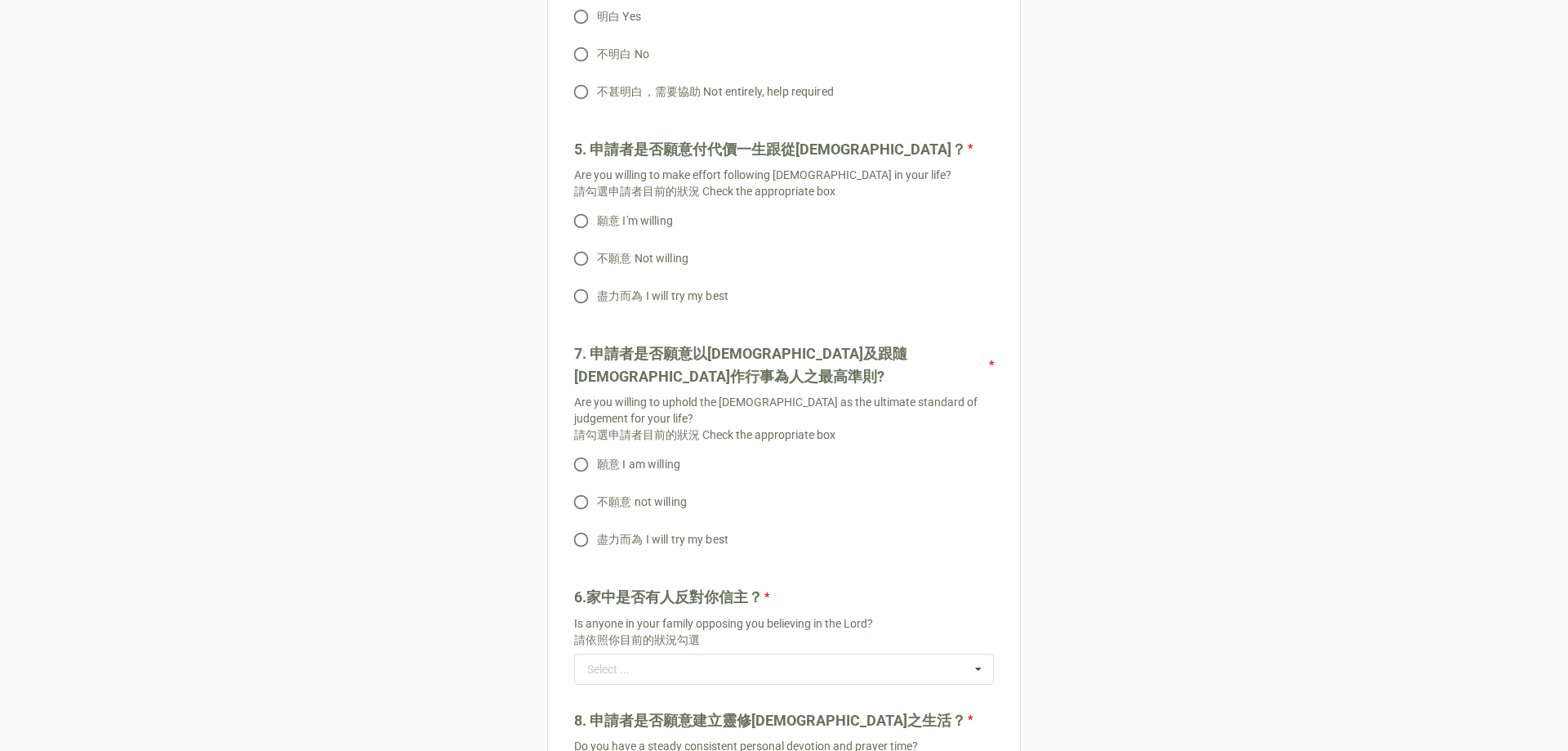
click at [1124, 218] on div "洗禮-小組長回應表 信德考問必須由兩位已按立小組長考問信德後簽名確認；尚未按立者請勿簽名。 喜樂小天使家庭可由Mercy House同工考問信德並確認可接受洗…" at bounding box center [784, 266] width 1568 height 4289
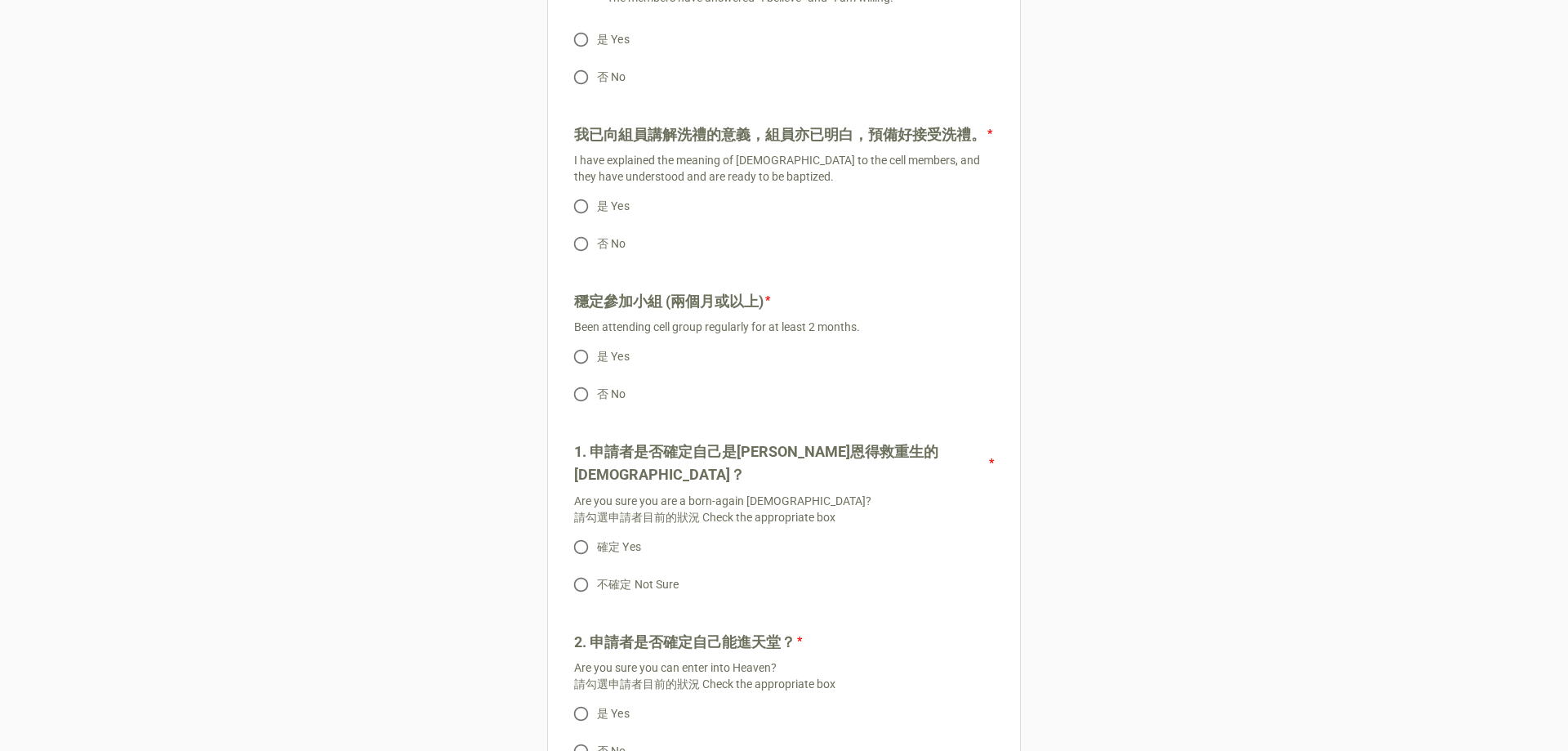
scroll to position [1144, 0]
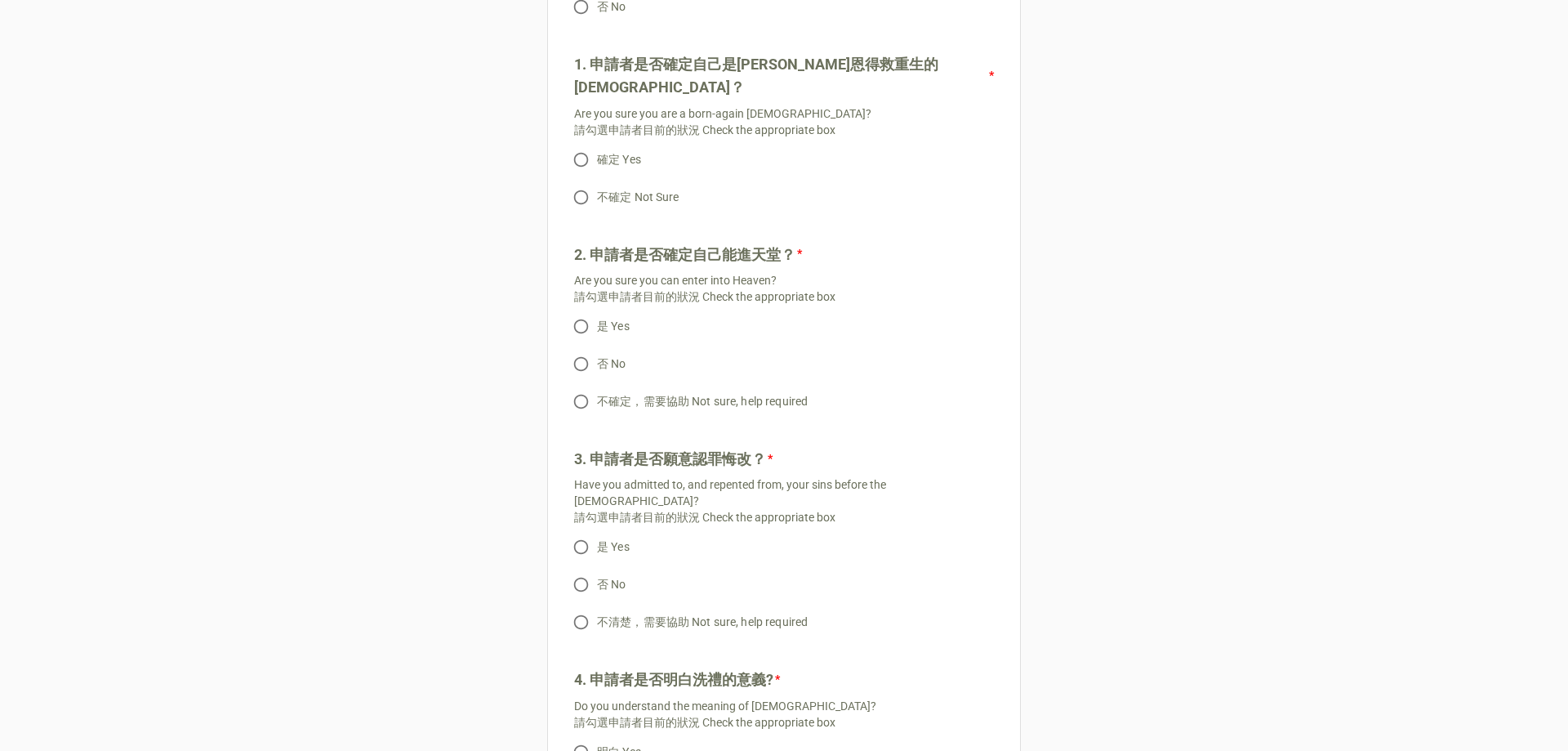
click at [967, 569] on label "否 No" at bounding box center [773, 584] width 416 height 32
click at [597, 569] on input "否 No" at bounding box center [581, 584] width 32 height 32
radio input "true"
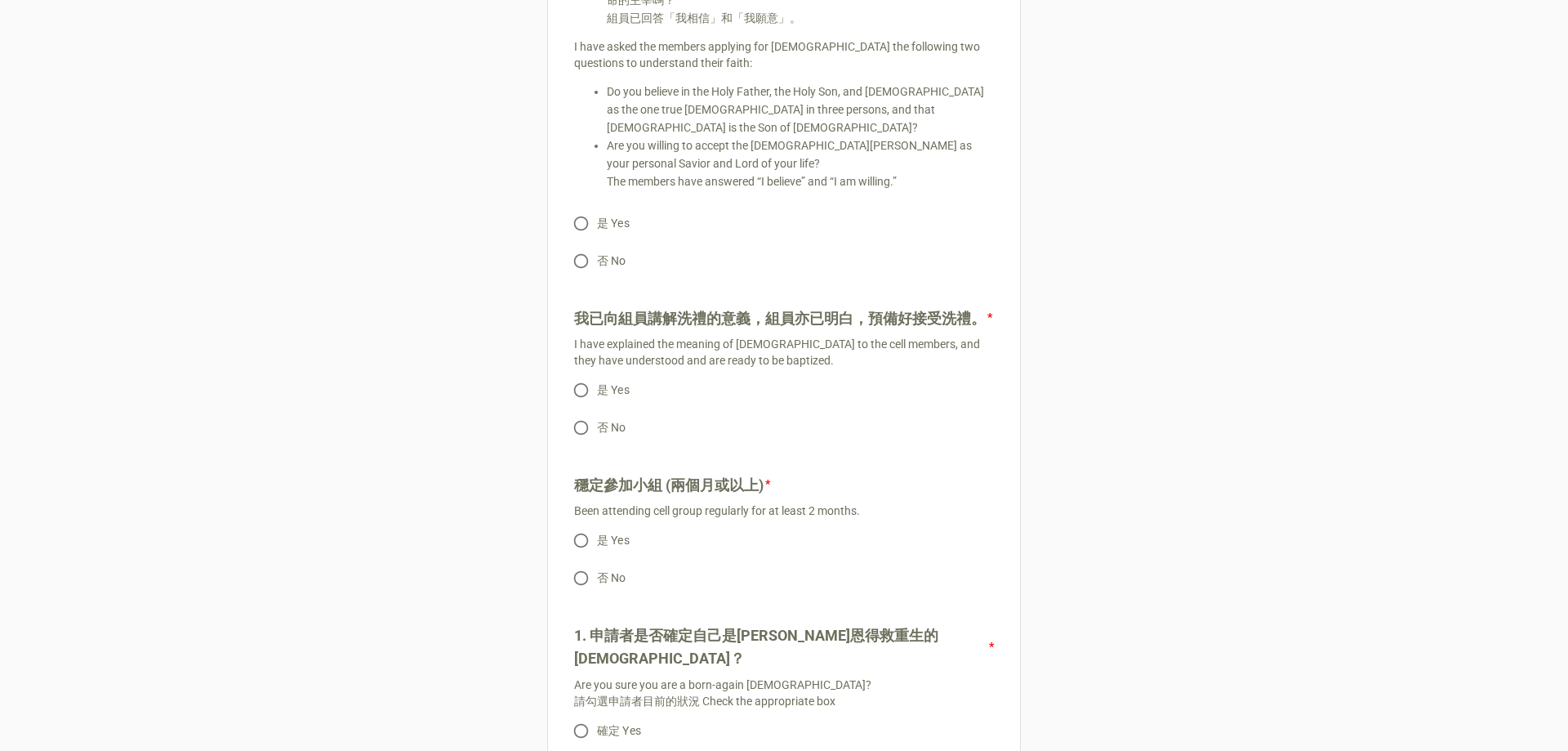
scroll to position [572, 0]
